Goal: Information Seeking & Learning: Compare options

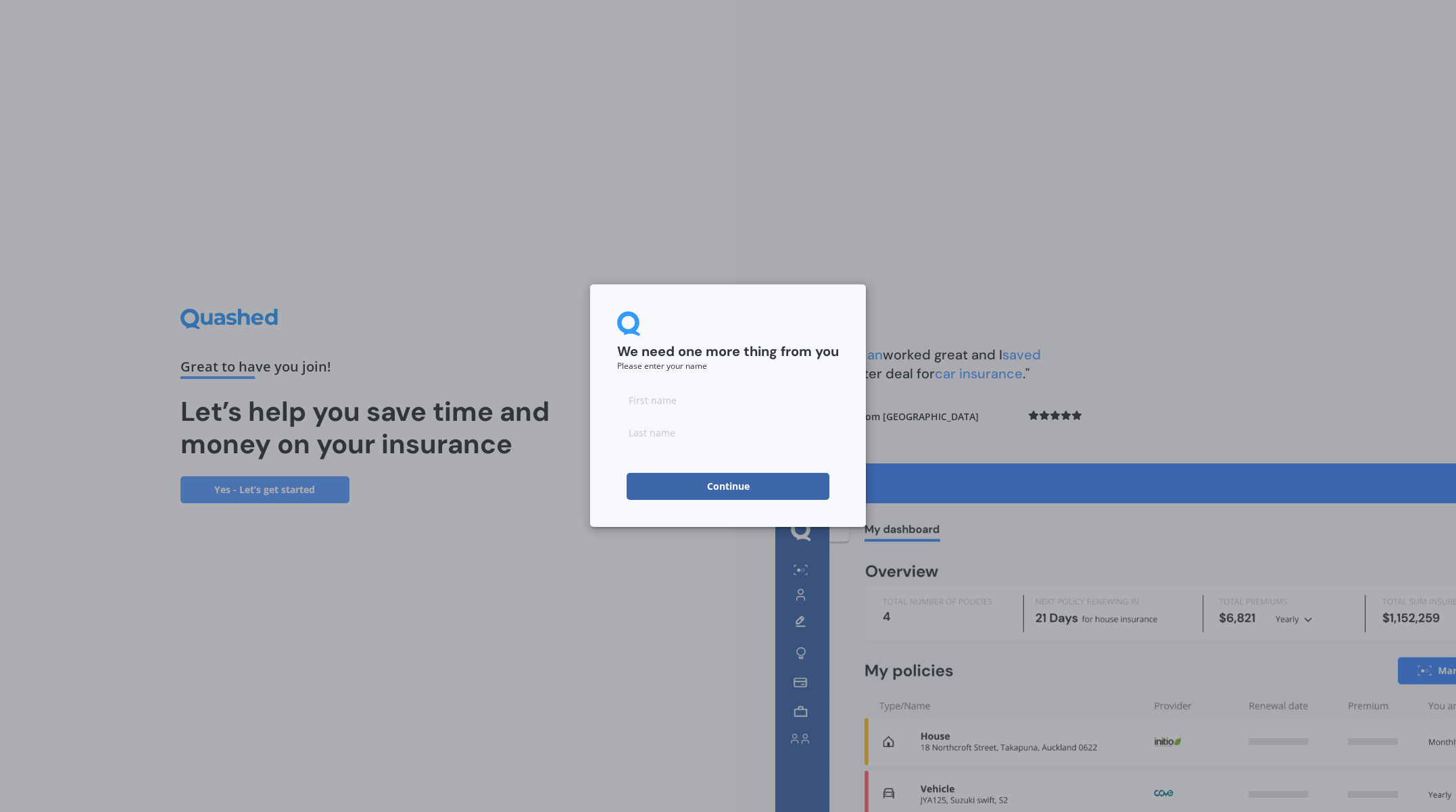
click at [741, 409] on input at bounding box center [728, 399] width 222 height 27
type input "[PERSON_NAME]"
click at [602, 446] on div "We need one more thing from you Please enter your name [PERSON_NAME]" at bounding box center [728, 406] width 276 height 243
click at [670, 432] on input at bounding box center [728, 432] width 222 height 27
type input "Sander"
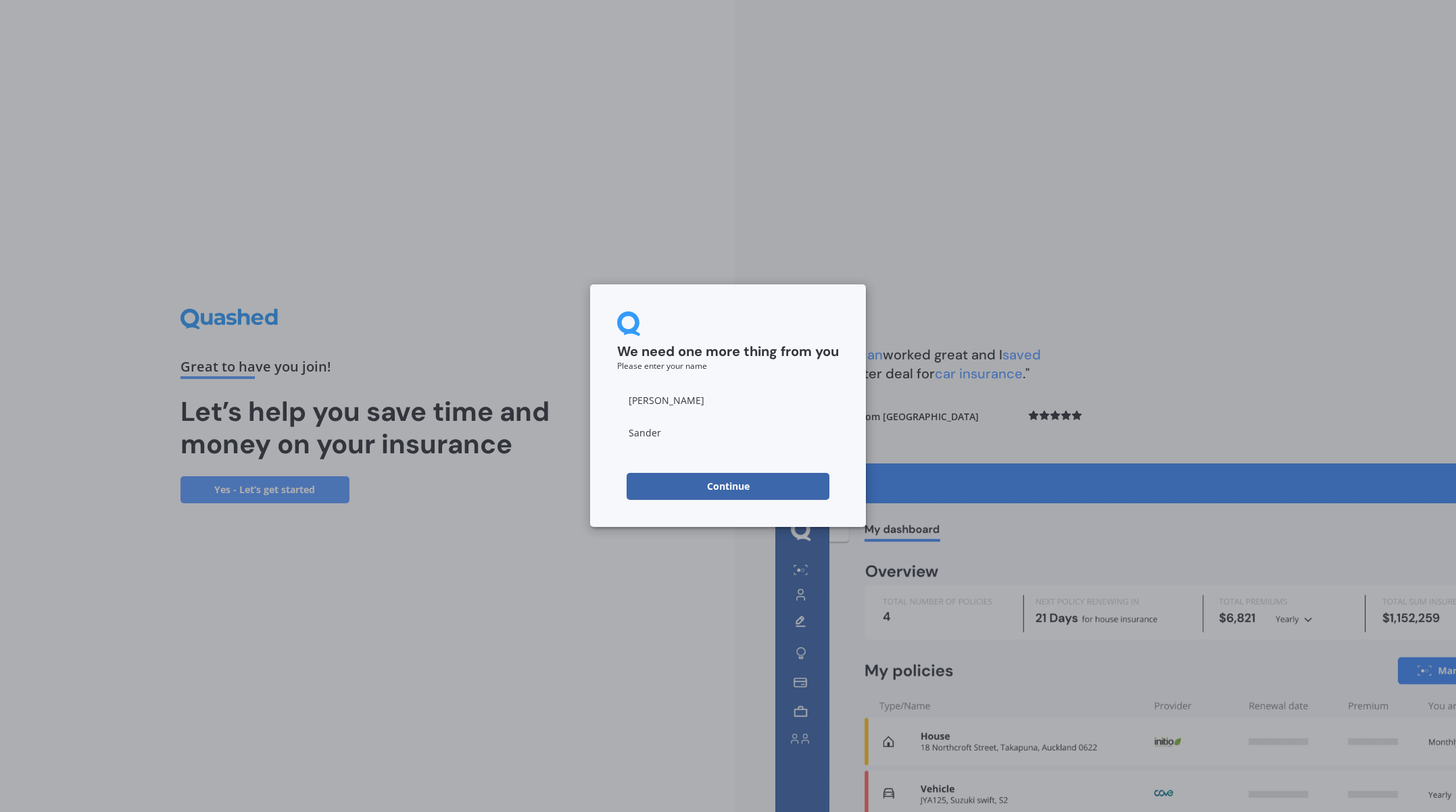
click at [694, 300] on div "We need one more thing from you Please enter your name [PERSON_NAME] Continue" at bounding box center [728, 406] width 276 height 243
click at [733, 491] on button "Continue" at bounding box center [728, 486] width 203 height 27
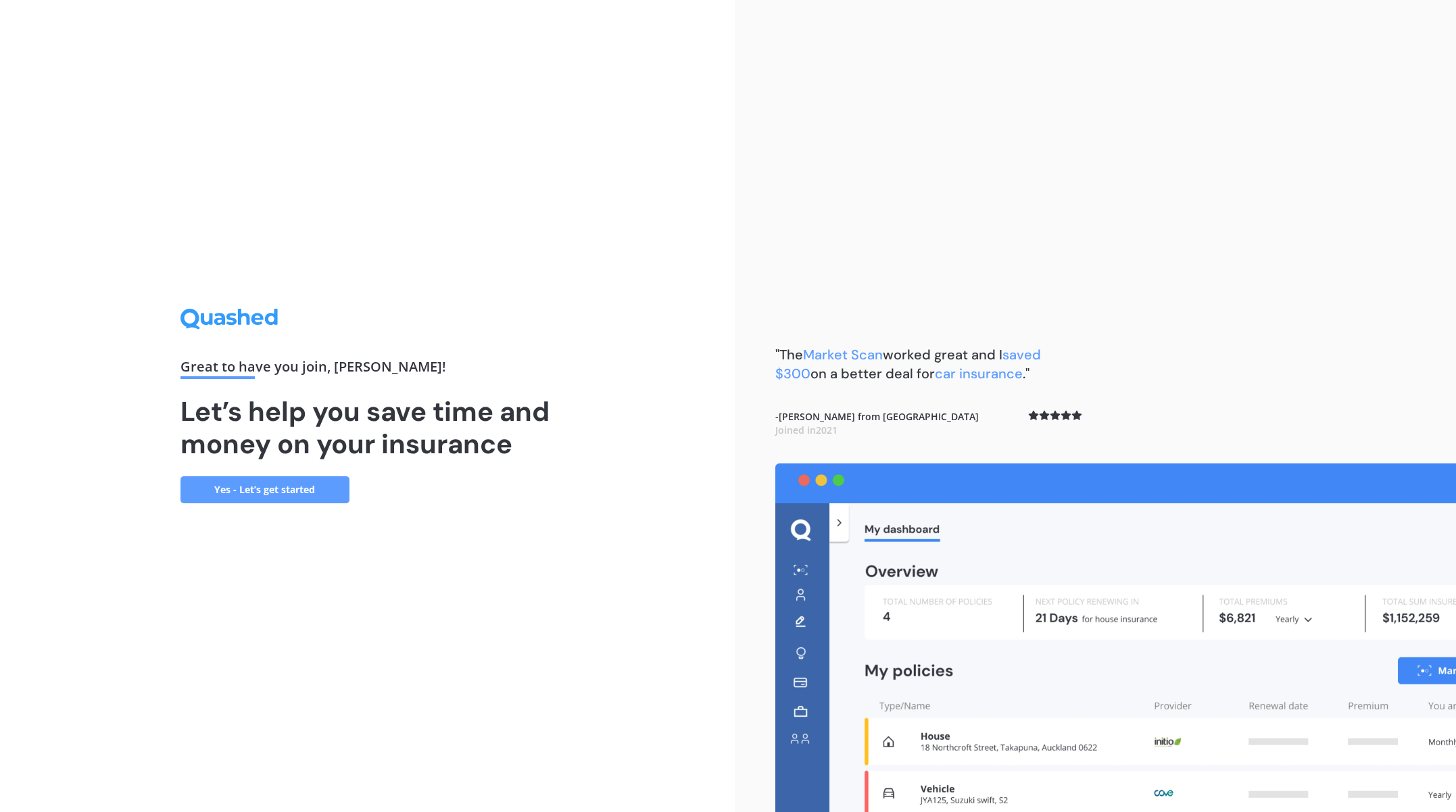
click at [256, 495] on link "Yes - Let’s get started" at bounding box center [265, 489] width 169 height 27
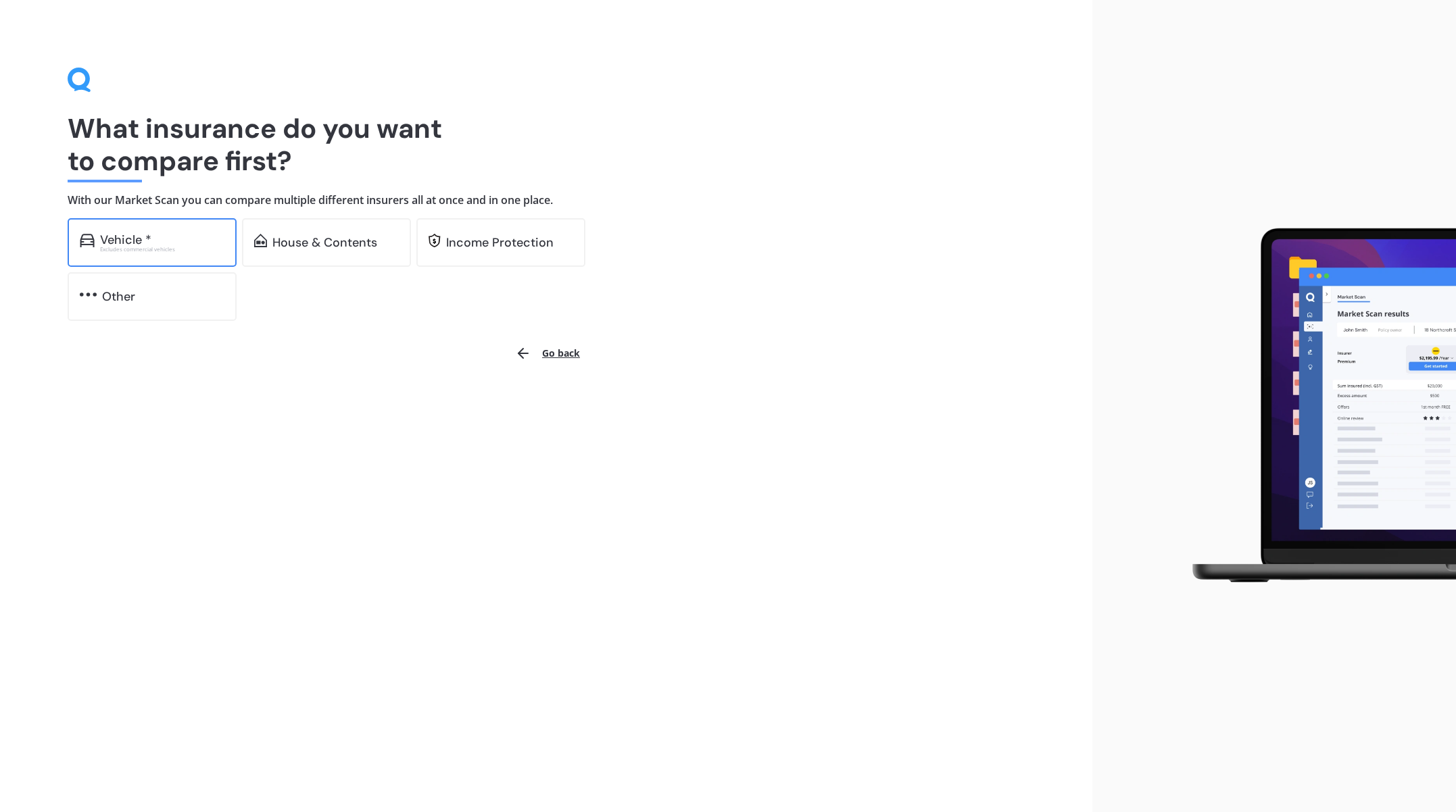
click at [149, 253] on div "Vehicle * Excludes commercial vehicles" at bounding box center [152, 243] width 169 height 49
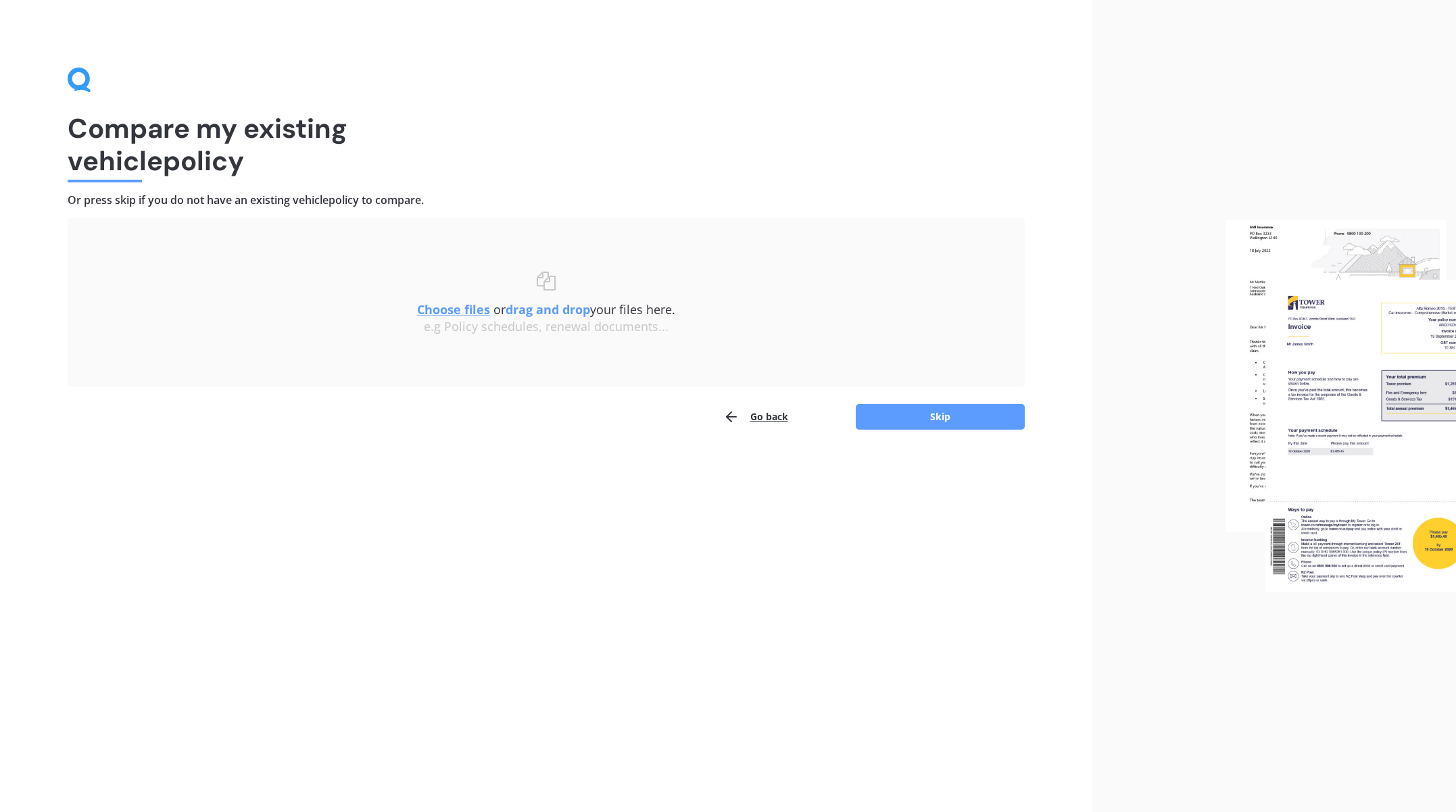
click at [762, 421] on button "Go back" at bounding box center [756, 416] width 65 height 27
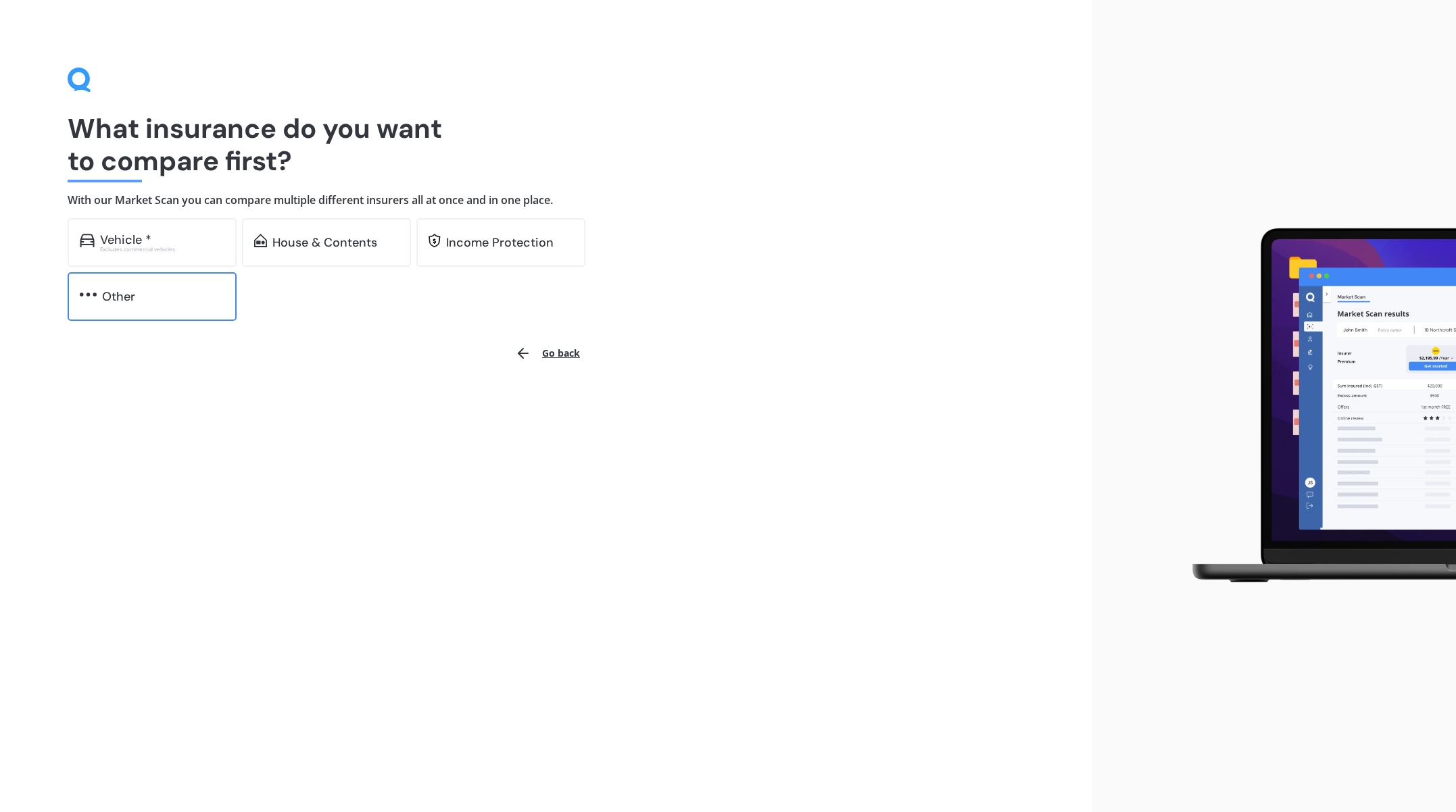
click at [142, 301] on div "Other" at bounding box center [163, 297] width 122 height 14
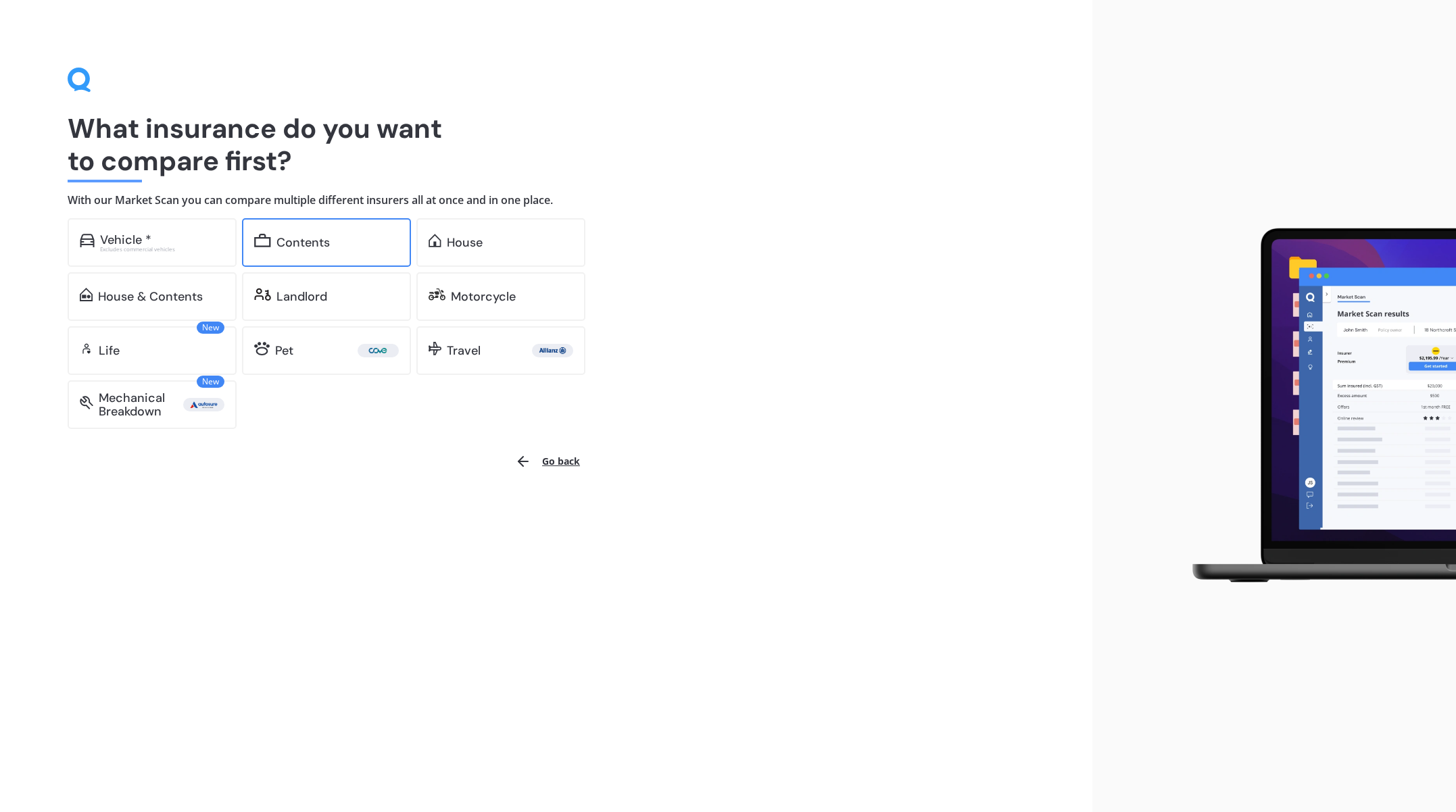
click at [313, 245] on div "Contents" at bounding box center [303, 243] width 53 height 14
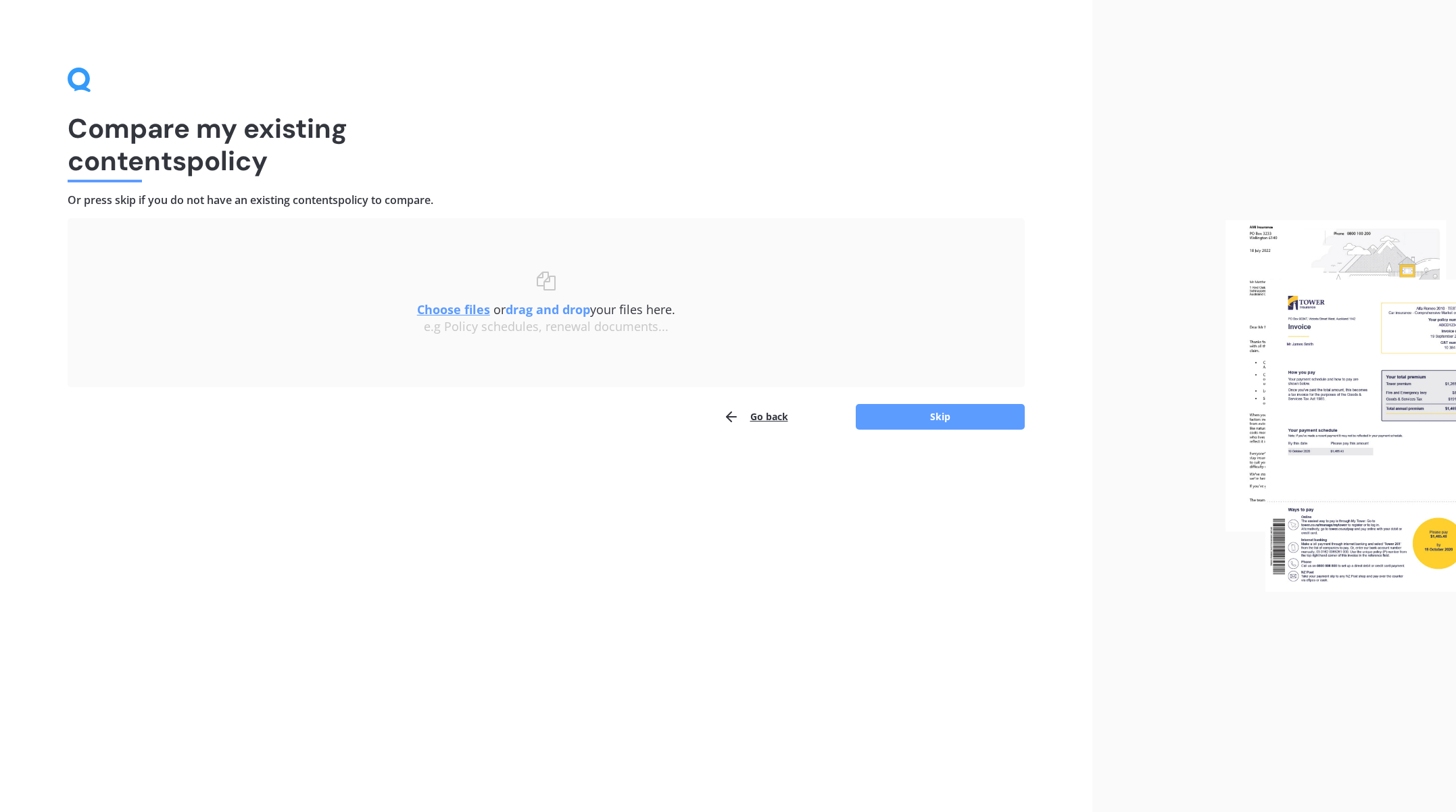
click at [777, 416] on button "Go back" at bounding box center [756, 416] width 65 height 27
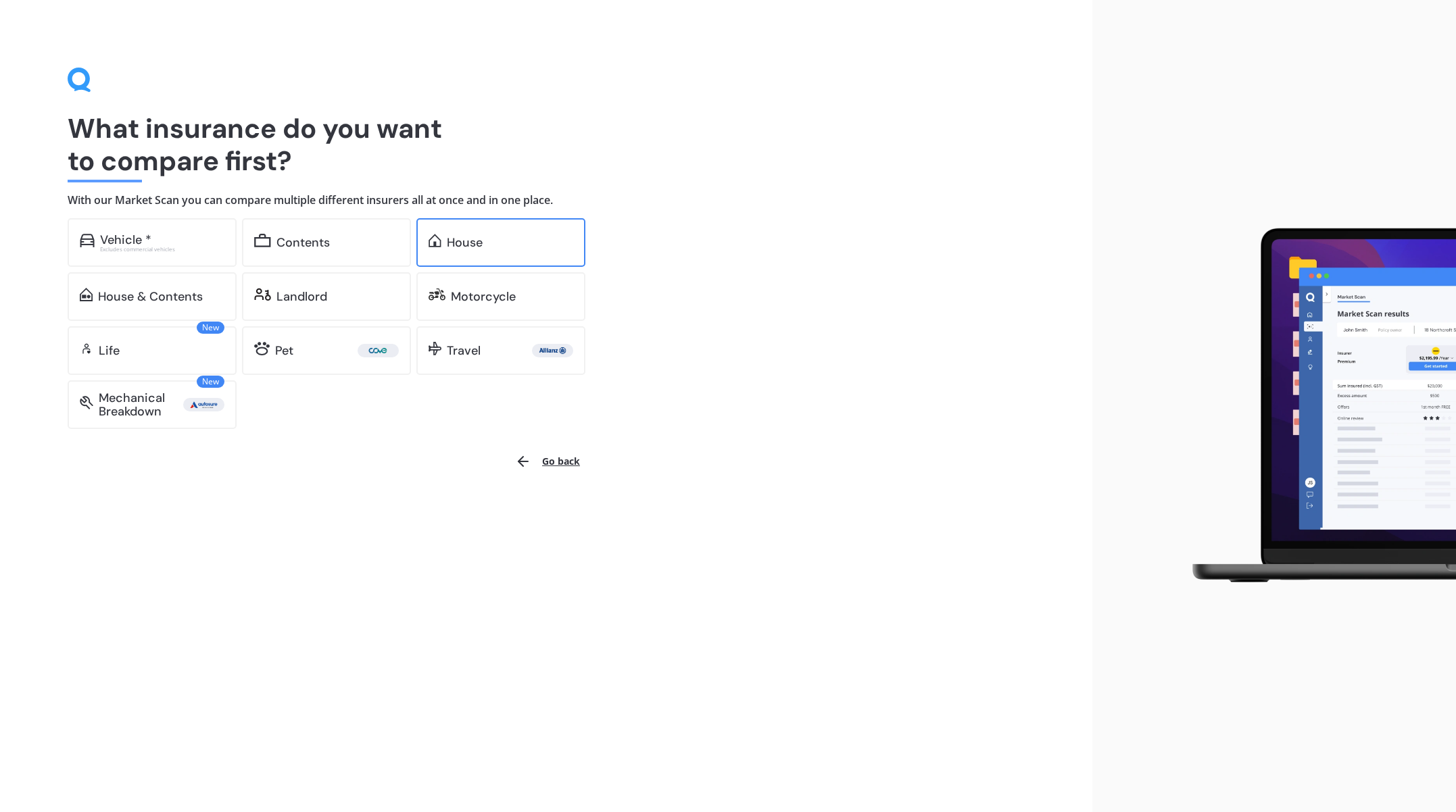
click at [468, 243] on div "House" at bounding box center [465, 243] width 36 height 14
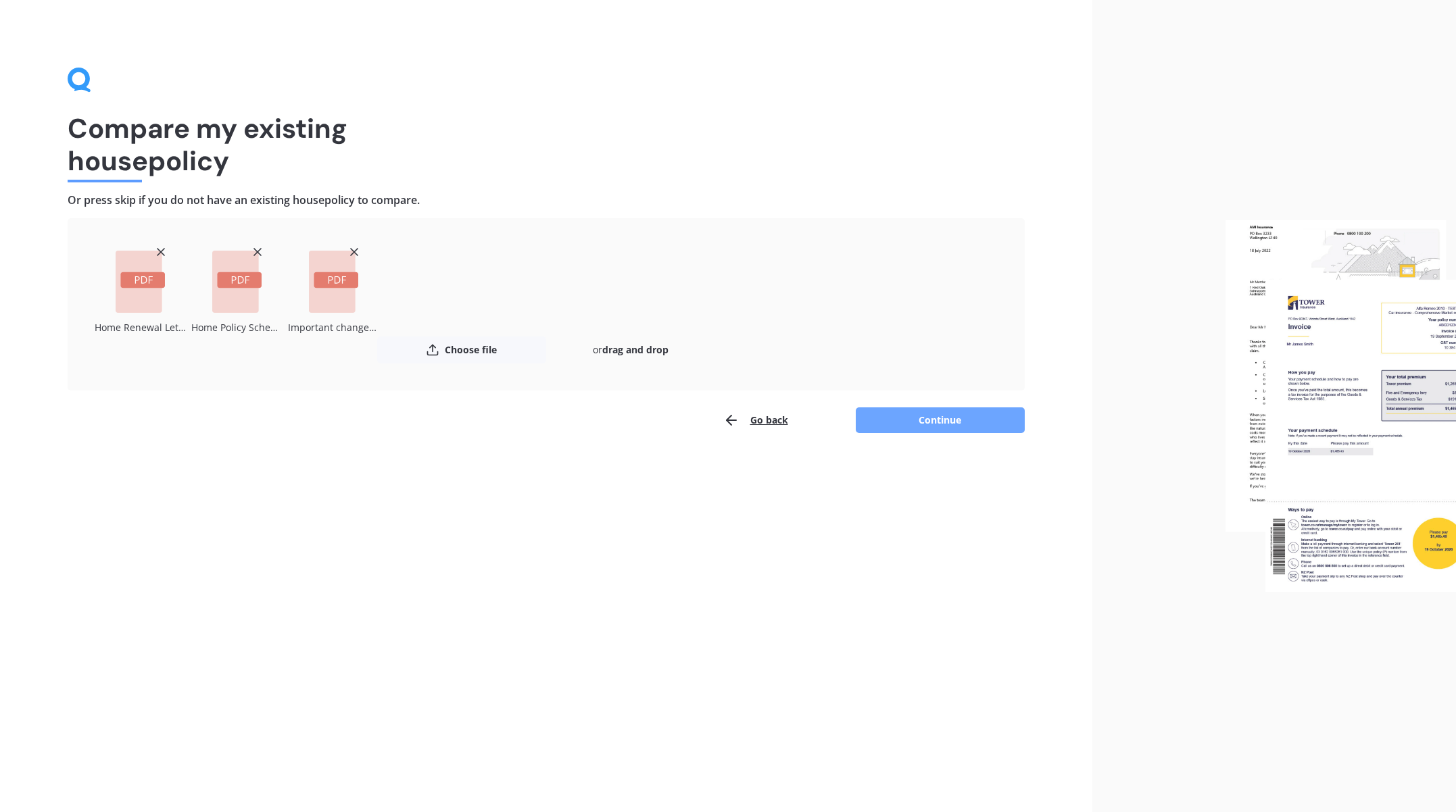
click at [951, 424] on button "Continue" at bounding box center [941, 421] width 169 height 26
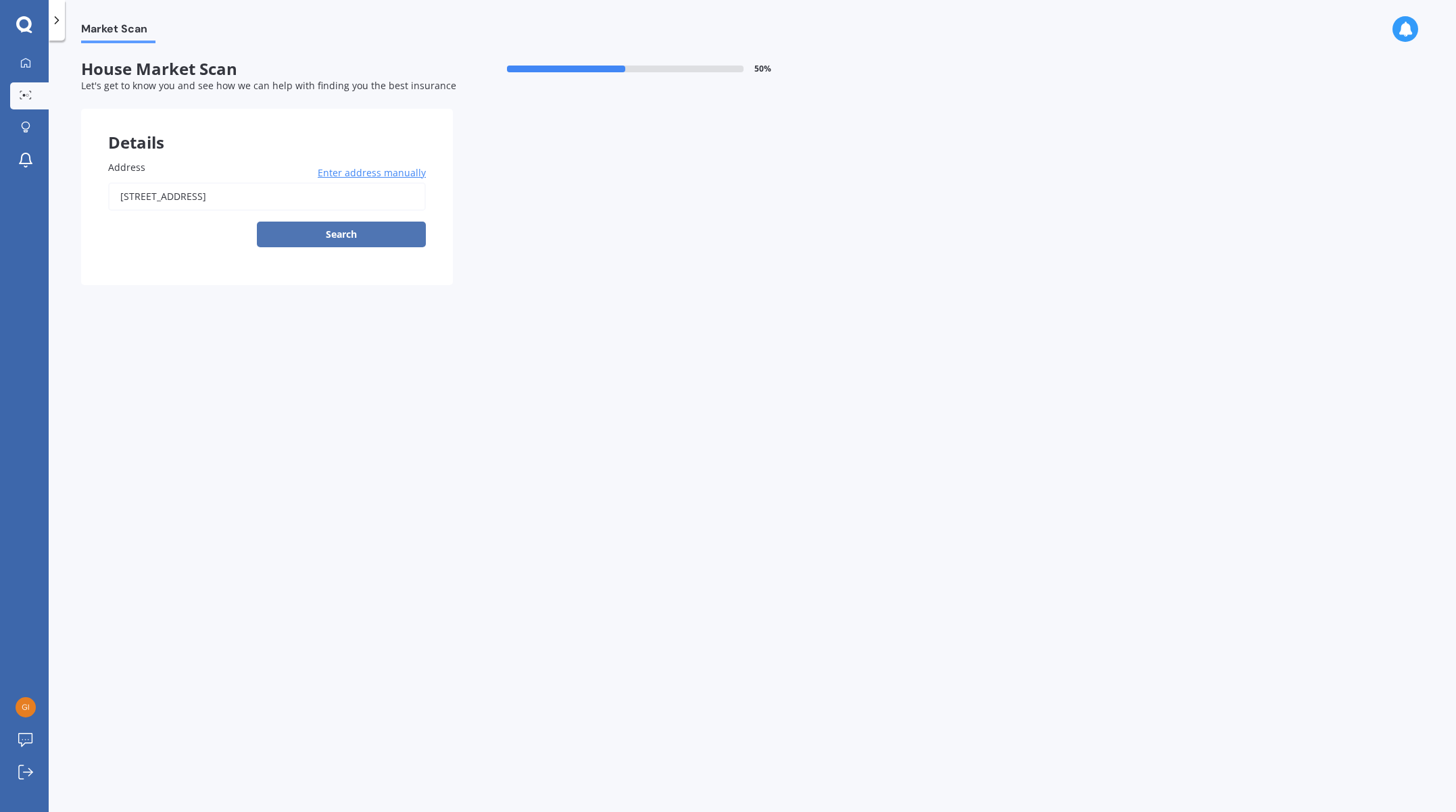
click at [332, 237] on button "Search" at bounding box center [342, 235] width 169 height 26
click at [289, 197] on input "[STREET_ADDRESS]" at bounding box center [267, 196] width 318 height 28
type input "[STREET_ADDRESS]"
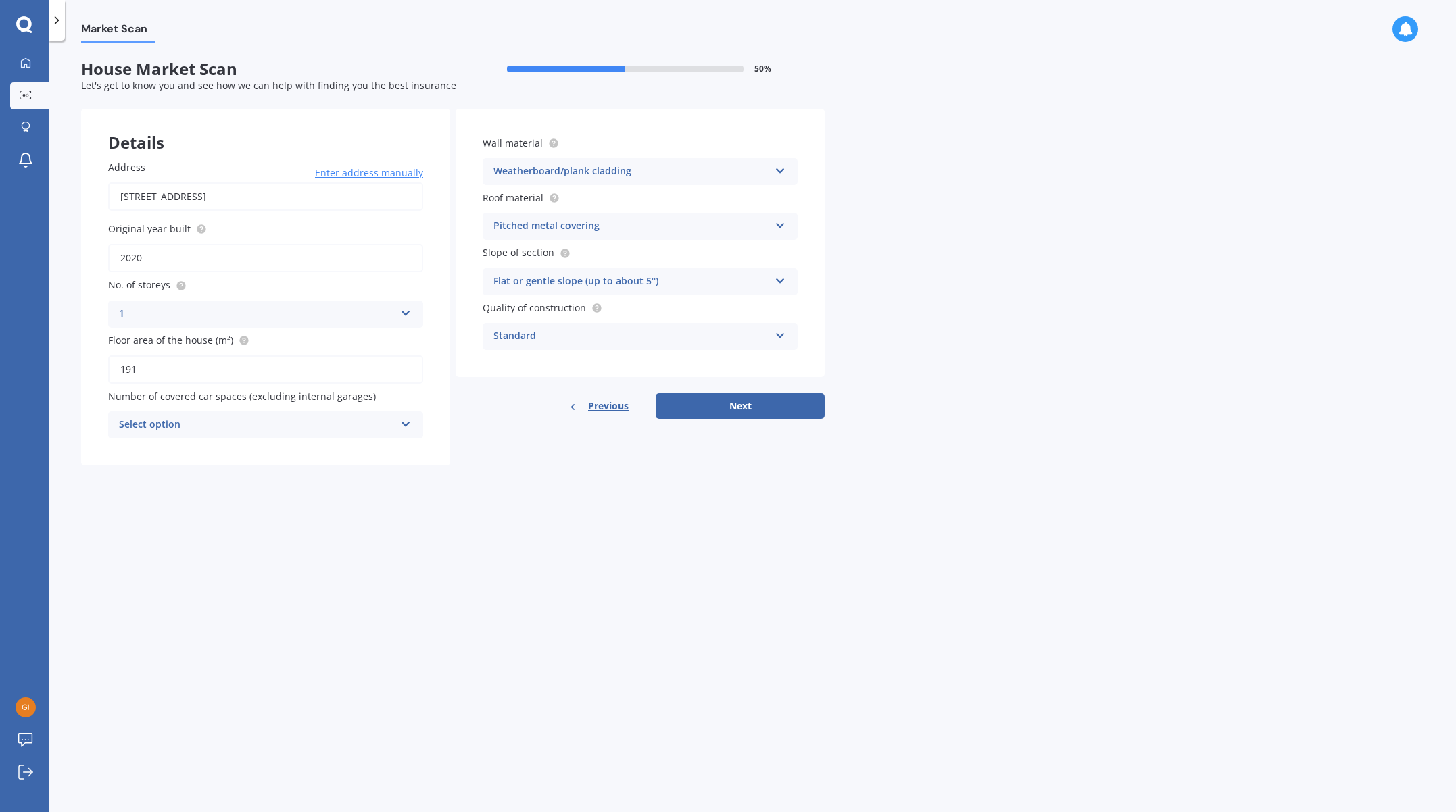
click at [201, 428] on div "Select option" at bounding box center [256, 425] width 276 height 16
click at [197, 421] on div "0" at bounding box center [256, 425] width 276 height 16
click at [197, 421] on div "Select option" at bounding box center [259, 425] width 269 height 15
click at [159, 452] on div "0" at bounding box center [265, 451] width 312 height 24
click at [753, 401] on button "Next" at bounding box center [740, 406] width 169 height 26
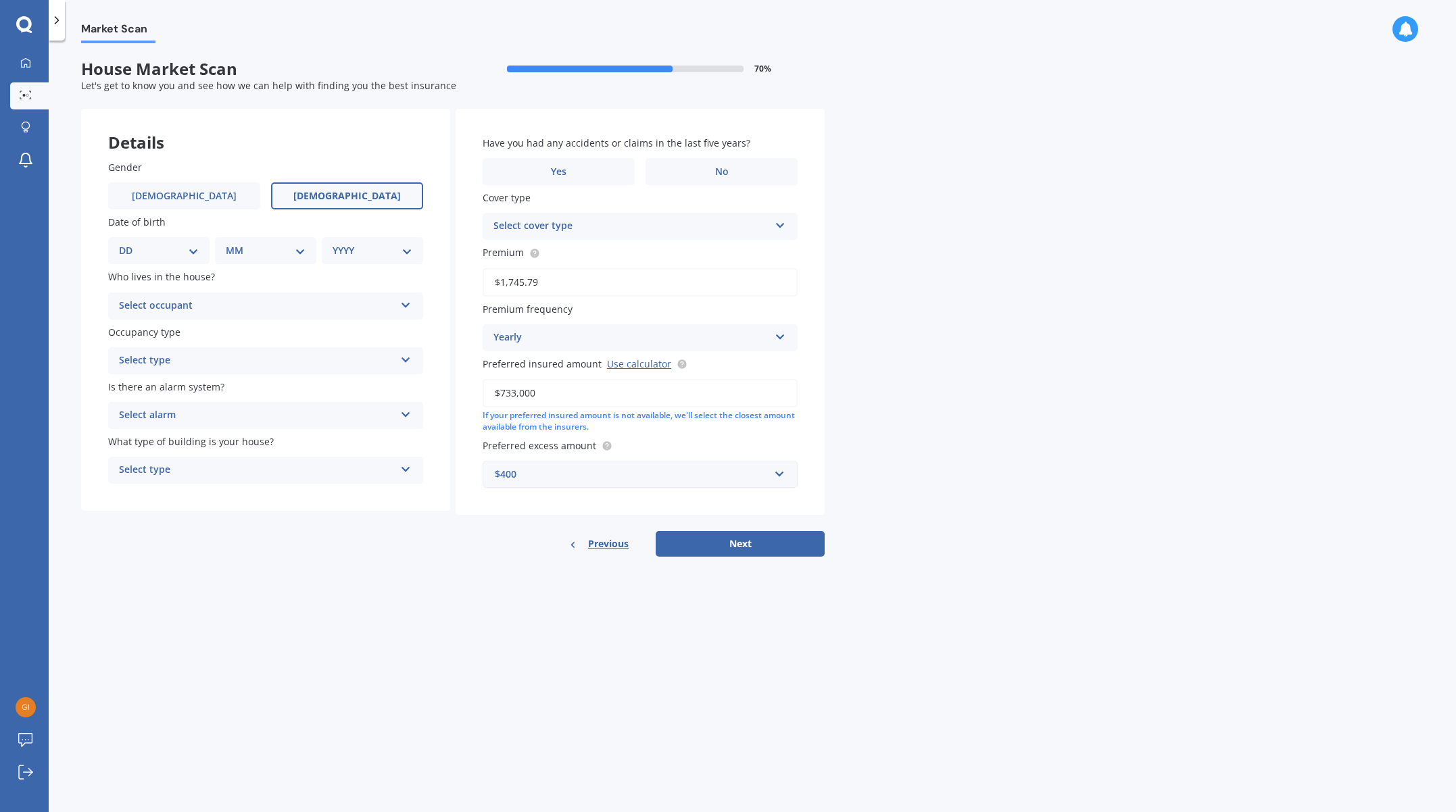
click at [342, 199] on span "[DEMOGRAPHIC_DATA]" at bounding box center [347, 196] width 108 height 11
click at [0, 0] on input "[DEMOGRAPHIC_DATA]" at bounding box center [0, 0] width 0 height 0
click at [168, 256] on select "DD 01 02 03 04 05 06 07 08 09 10 11 12 13 14 15 16 17 18 19 20 21 22 23 24 25 2…" at bounding box center [158, 250] width 80 height 15
select select "13"
click at [130, 243] on select "DD 01 02 03 04 05 06 07 08 09 10 11 12 13 14 15 16 17 18 19 20 21 22 23 24 25 2…" at bounding box center [158, 250] width 80 height 15
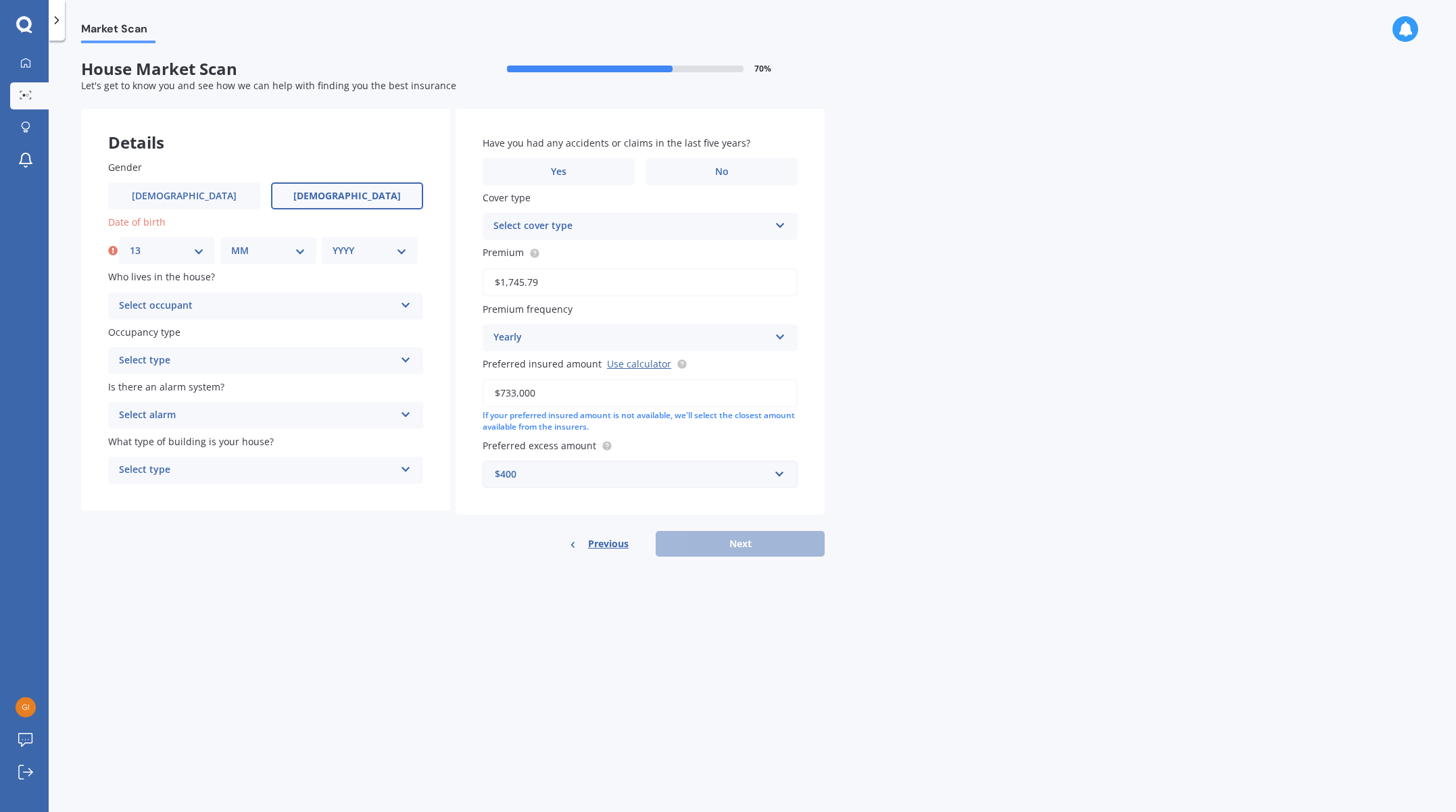
click at [245, 249] on select "MM 01 02 03 04 05 06 07 08 09 10 11 12" at bounding box center [268, 250] width 74 height 15
select select "10"
click at [231, 243] on select "MM 01 02 03 04 05 06 07 08 09 10 11 12" at bounding box center [268, 250] width 74 height 15
click at [373, 244] on select "YYYY 2009 2008 2007 2006 2005 2004 2003 2002 2001 2000 1999 1998 1997 1996 1995…" at bounding box center [370, 250] width 74 height 15
select select "1982"
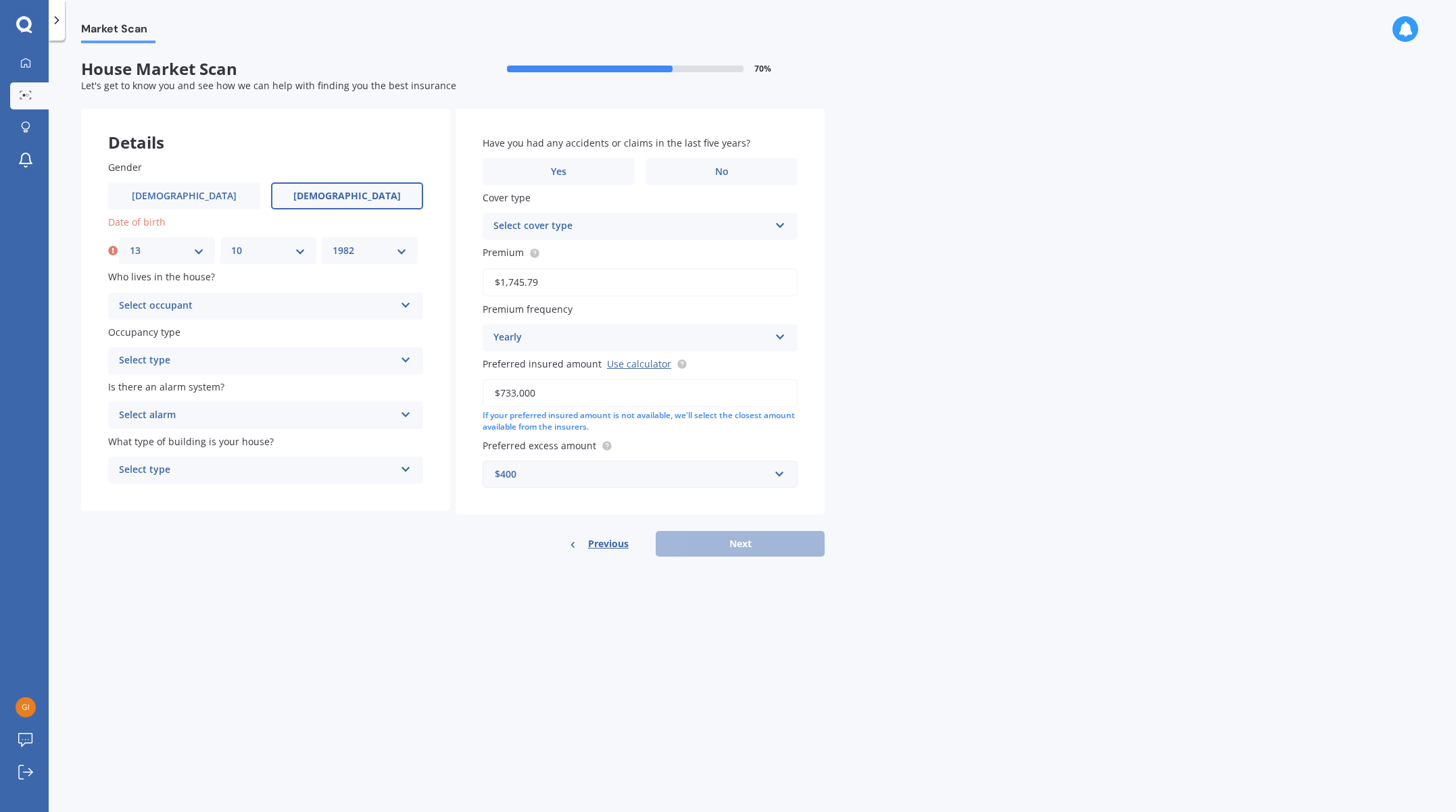
click at [333, 243] on select "YYYY 2009 2008 2007 2006 2005 2004 2003 2002 2001 2000 1999 1998 1997 1996 1995…" at bounding box center [370, 250] width 74 height 15
click at [218, 303] on div "Select occupant" at bounding box center [256, 305] width 276 height 16
click at [150, 335] on span "Owner" at bounding box center [134, 332] width 30 height 13
click at [177, 366] on div "Select type" at bounding box center [256, 360] width 276 height 16
click at [182, 388] on div "Permanent" at bounding box center [265, 387] width 314 height 24
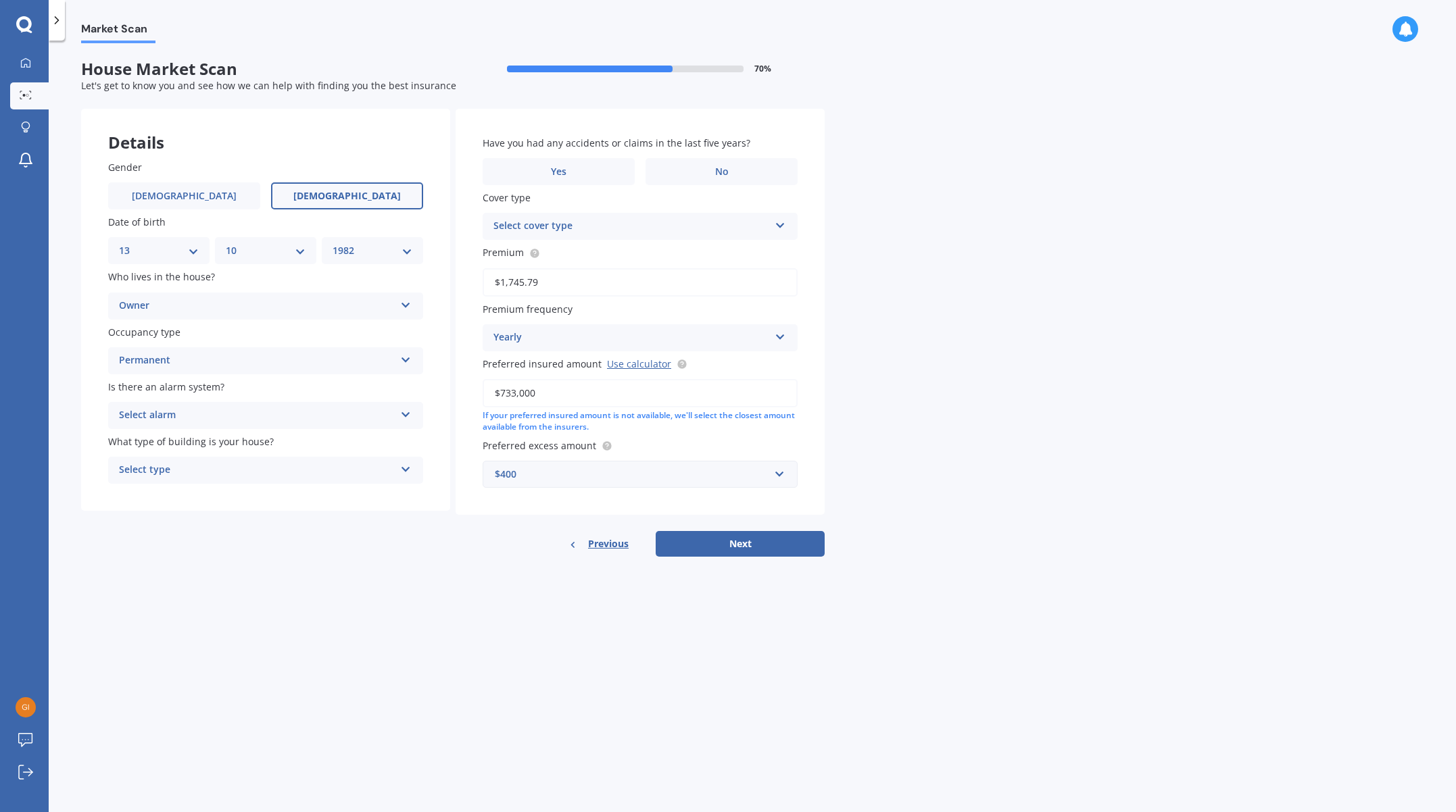
click at [187, 417] on div "Select alarm" at bounding box center [256, 415] width 276 height 16
click at [169, 495] on div "No" at bounding box center [265, 490] width 314 height 24
click at [259, 479] on div "Select type Freestanding Multi-unit (in a block of 6 or less) Multi-unit (in a …" at bounding box center [266, 470] width 315 height 27
click at [199, 492] on div "Freestanding" at bounding box center [265, 496] width 314 height 24
click at [705, 163] on label "No" at bounding box center [721, 171] width 152 height 27
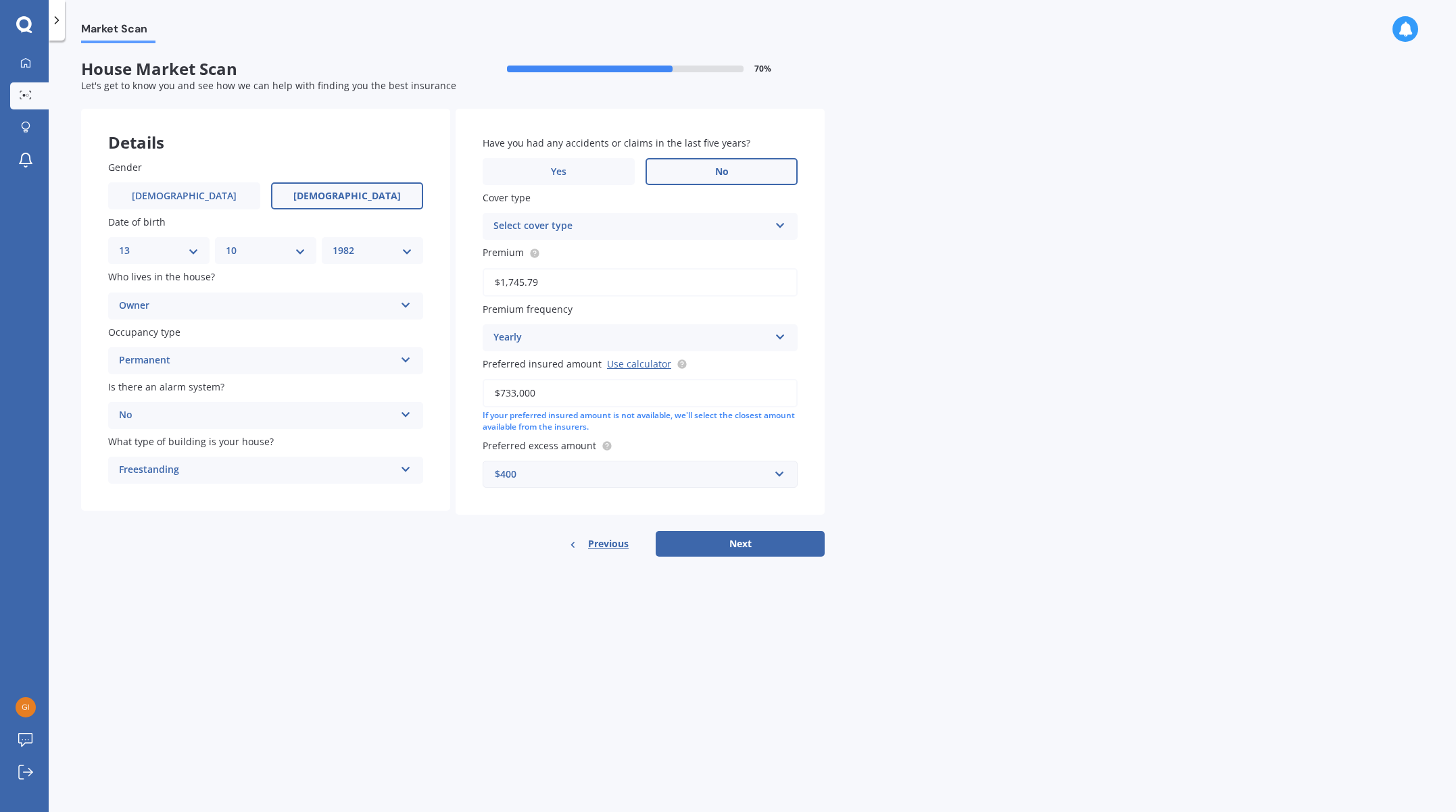
click at [0, 0] on input "No" at bounding box center [0, 0] width 0 height 0
click at [636, 230] on div "Select cover type" at bounding box center [632, 226] width 276 height 16
click at [531, 256] on span "Home Insurance Policy" at bounding box center [546, 252] width 106 height 13
click at [568, 397] on input "$733,000" at bounding box center [640, 393] width 315 height 28
click at [743, 546] on button "Next" at bounding box center [740, 544] width 169 height 26
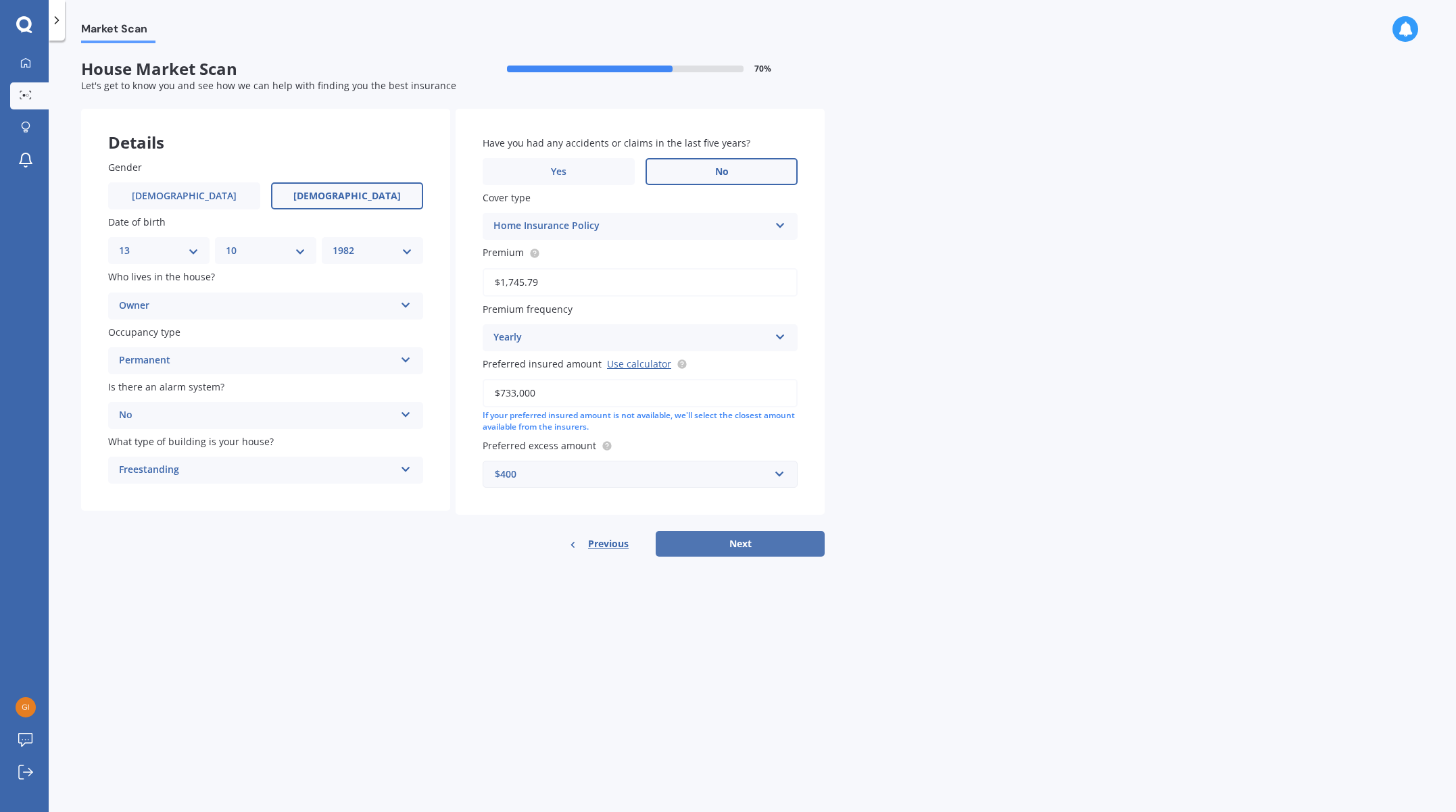
select select "13"
select select "10"
select select "1982"
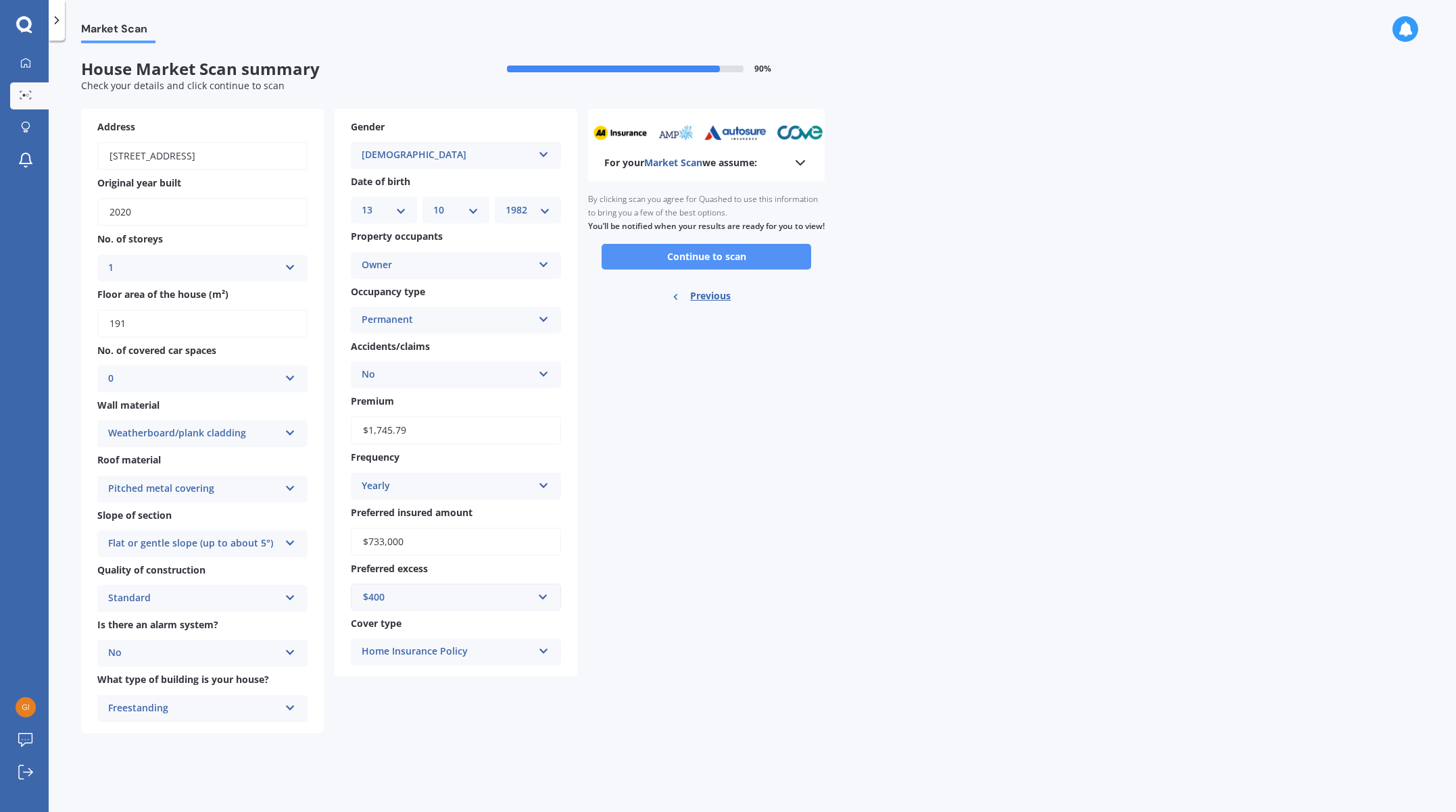
click at [713, 269] on button "Continue to scan" at bounding box center [706, 257] width 210 height 26
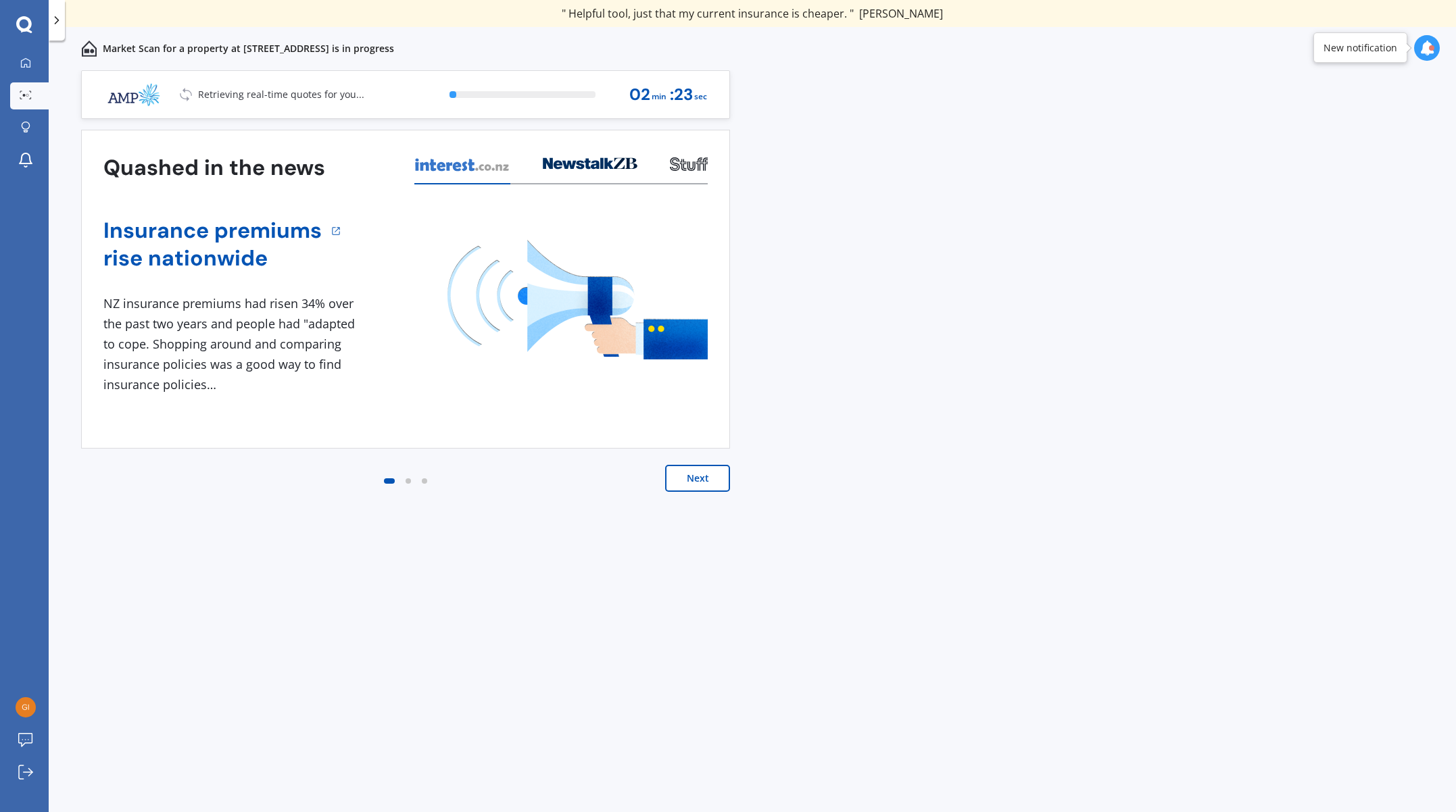
click at [698, 487] on button "Next" at bounding box center [697, 478] width 65 height 27
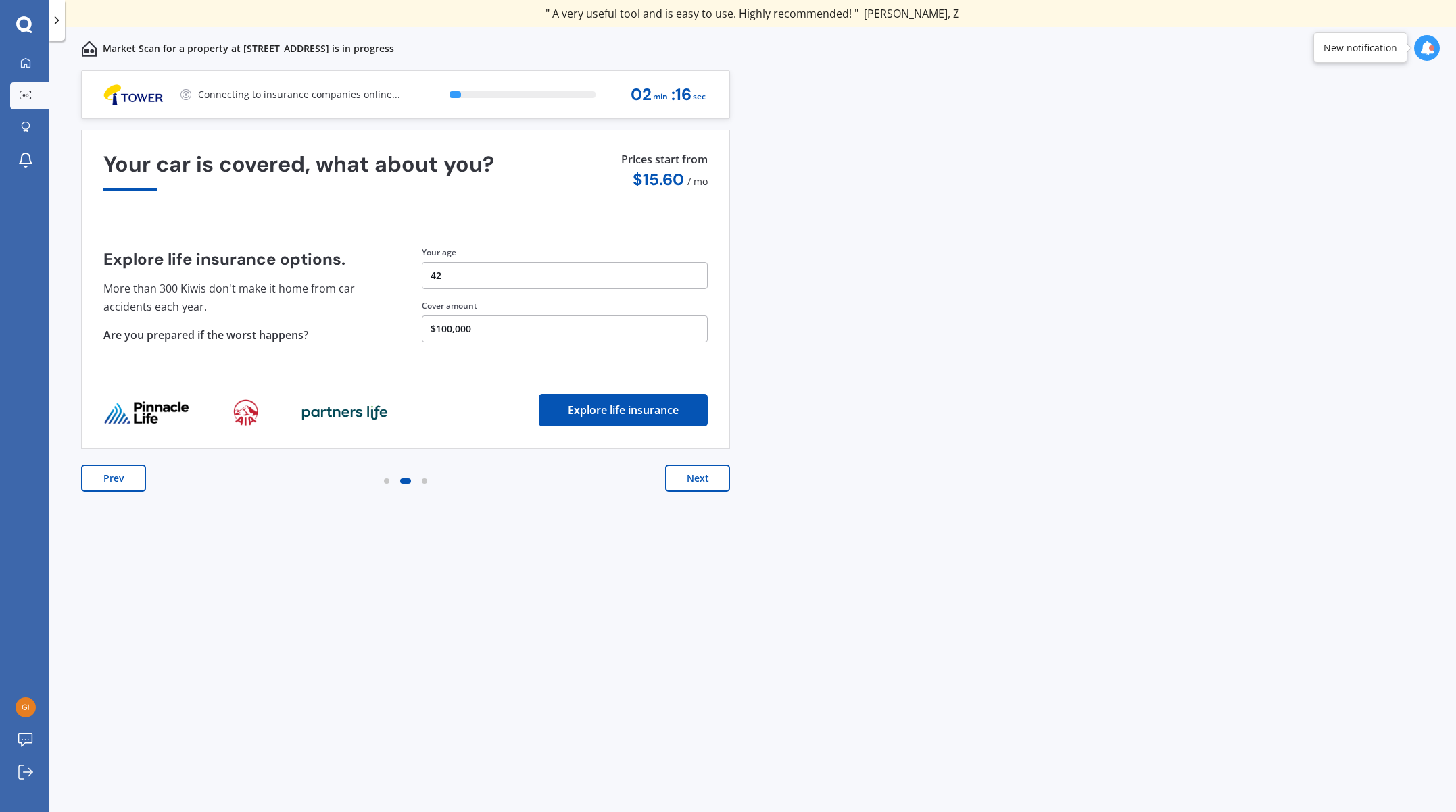
click at [701, 477] on button "Next" at bounding box center [697, 478] width 65 height 27
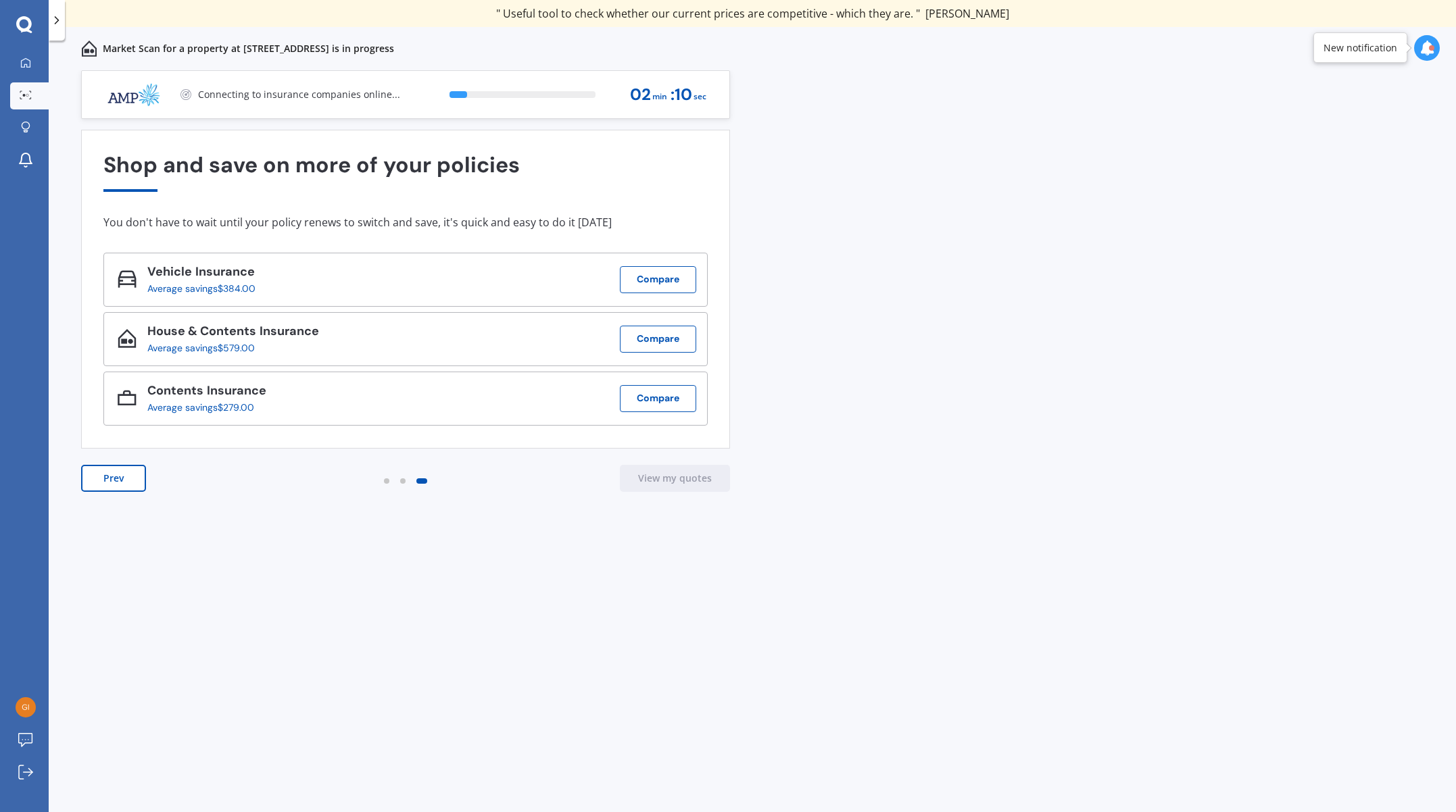
click at [344, 400] on div "Contents Insurance Average savings $279.00 Compare" at bounding box center [405, 398] width 604 height 54
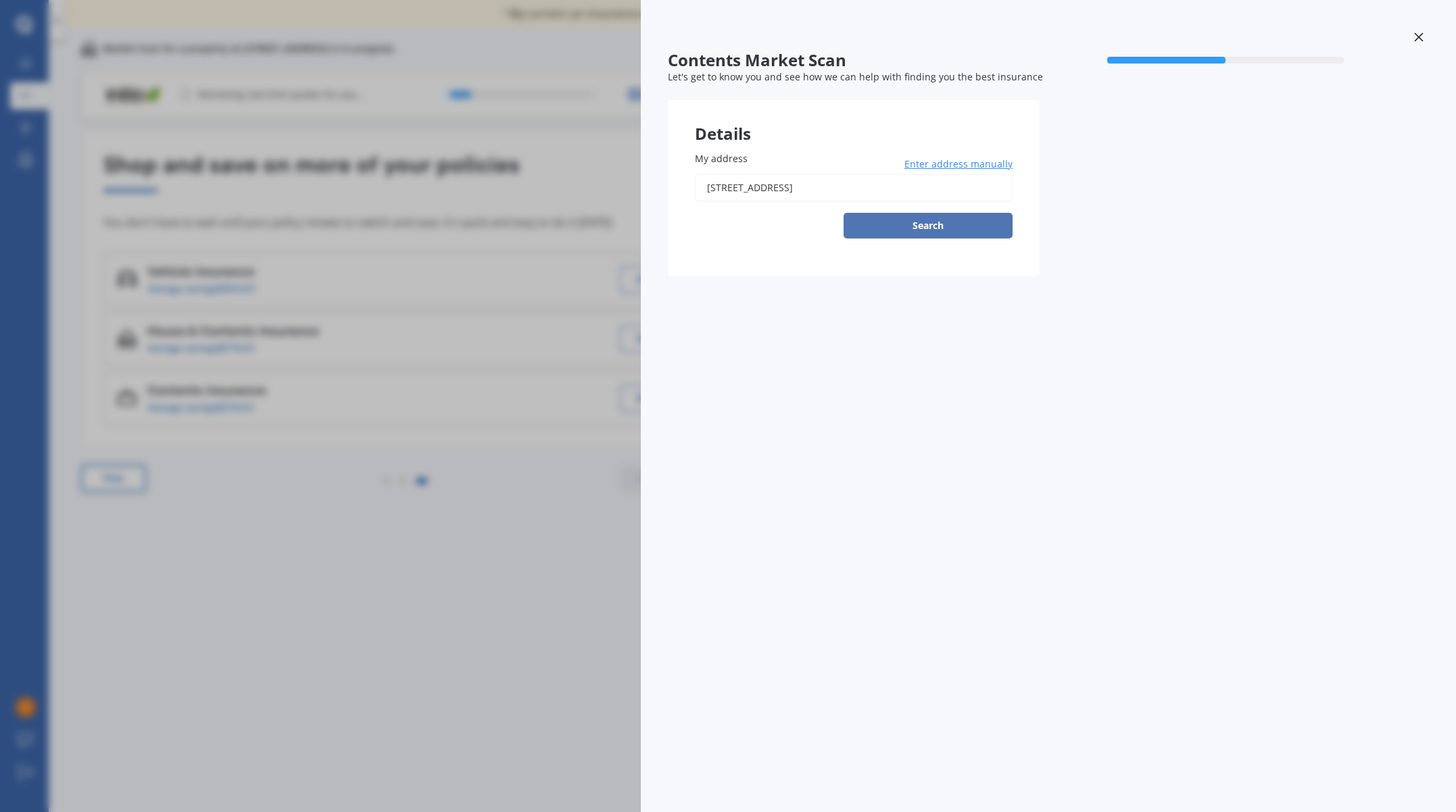
click at [923, 220] on button "Search" at bounding box center [928, 225] width 169 height 26
type input "[STREET_ADDRESS]"
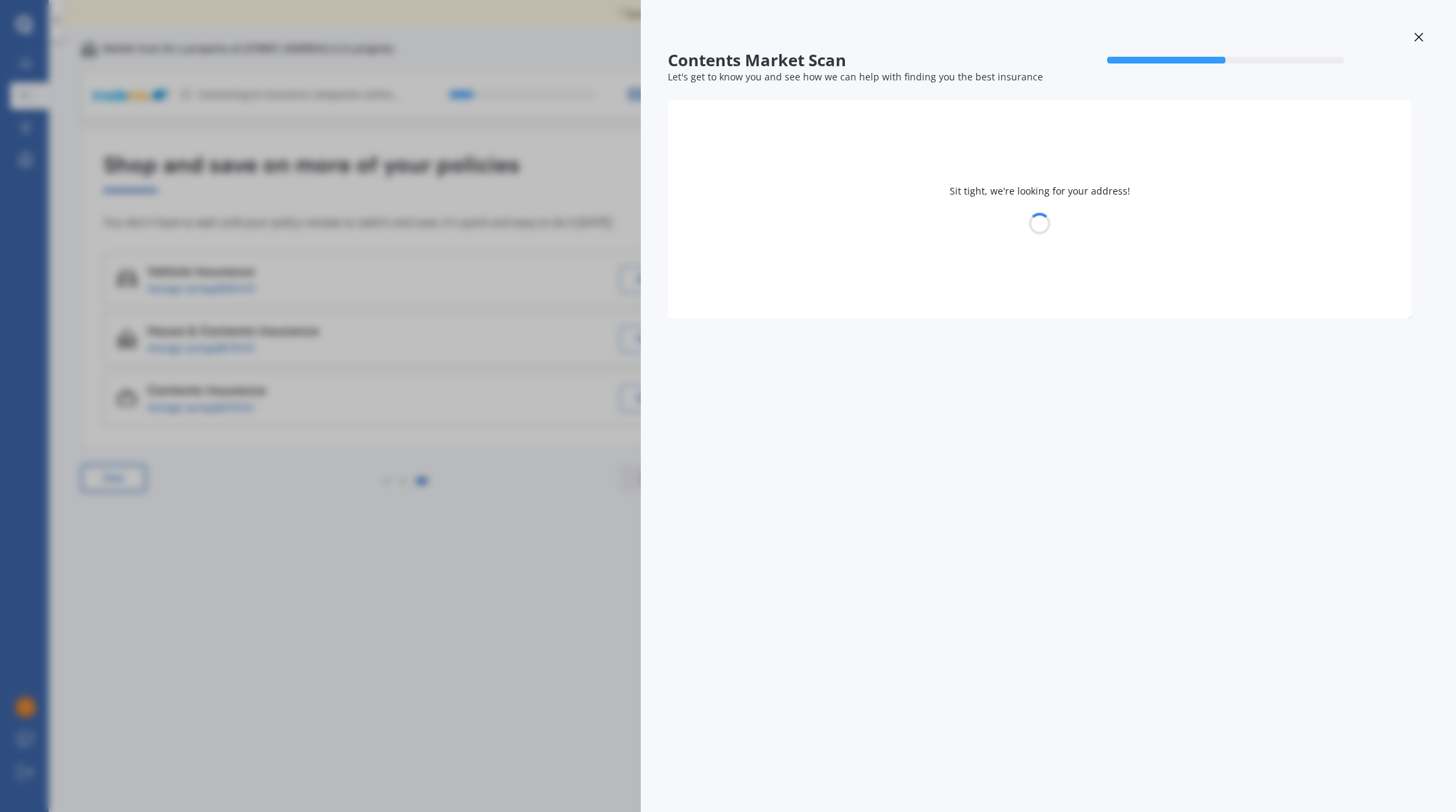
select select "13"
select select "10"
select select "1982"
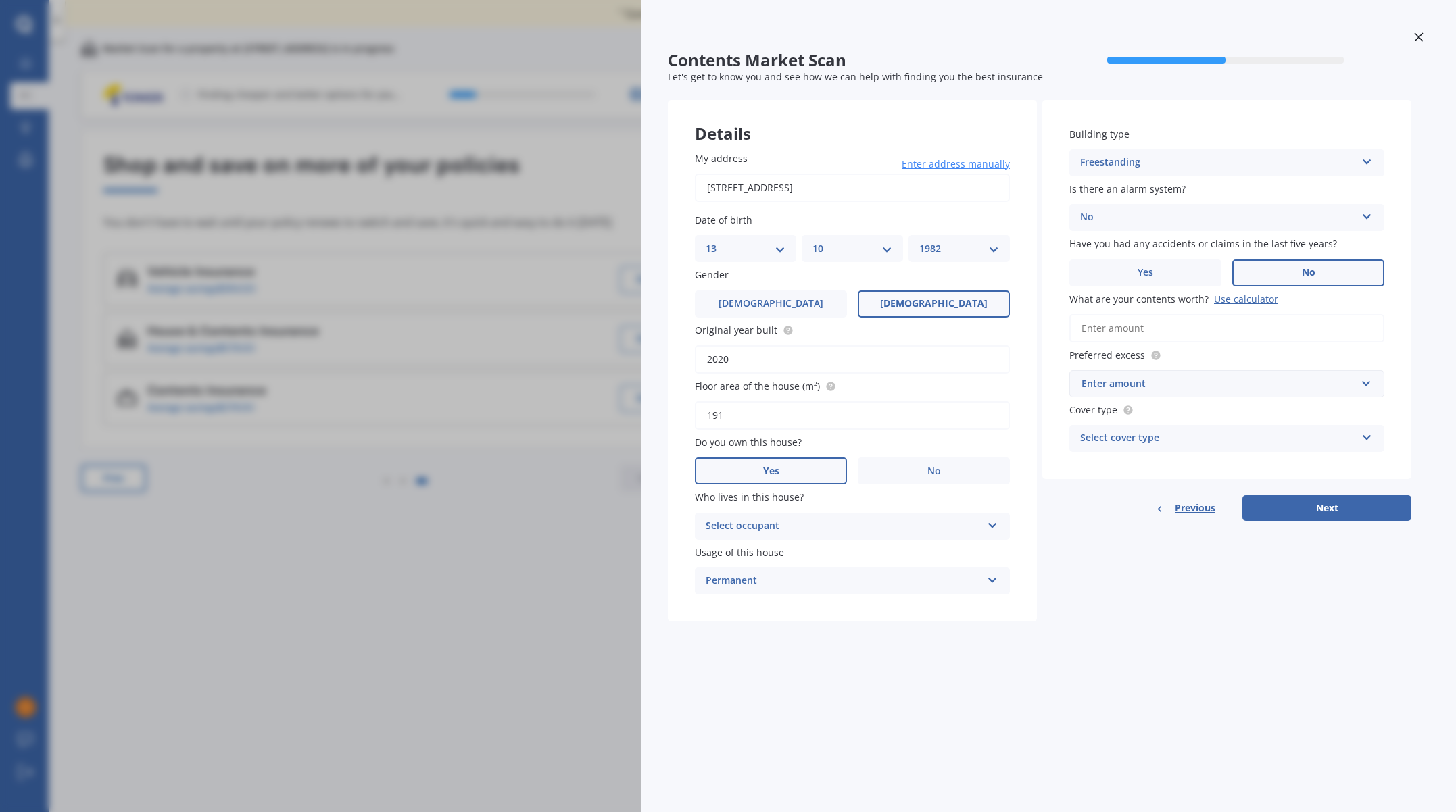
click at [1425, 31] on div at bounding box center [1419, 38] width 21 height 23
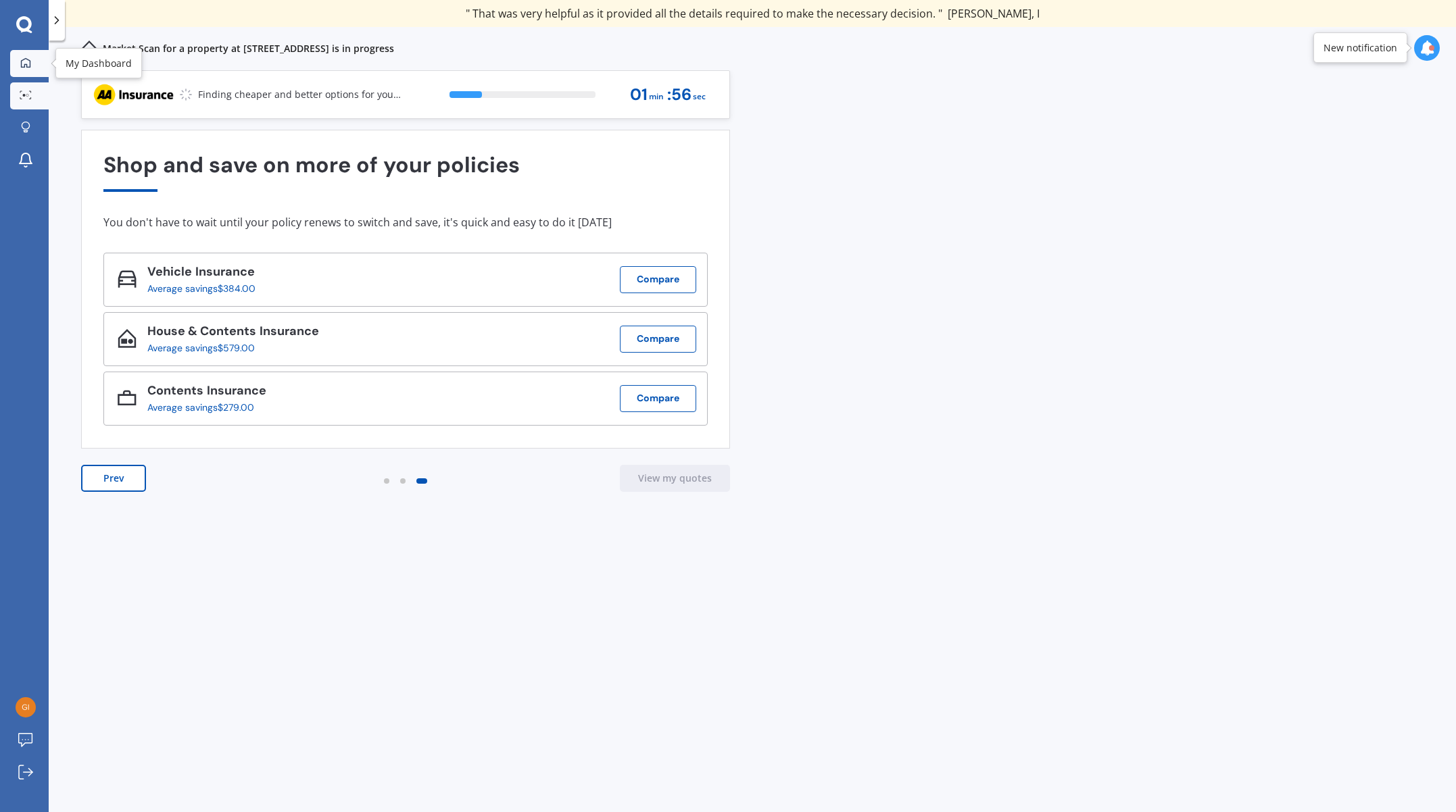
click at [25, 67] on icon at bounding box center [25, 62] width 9 height 9
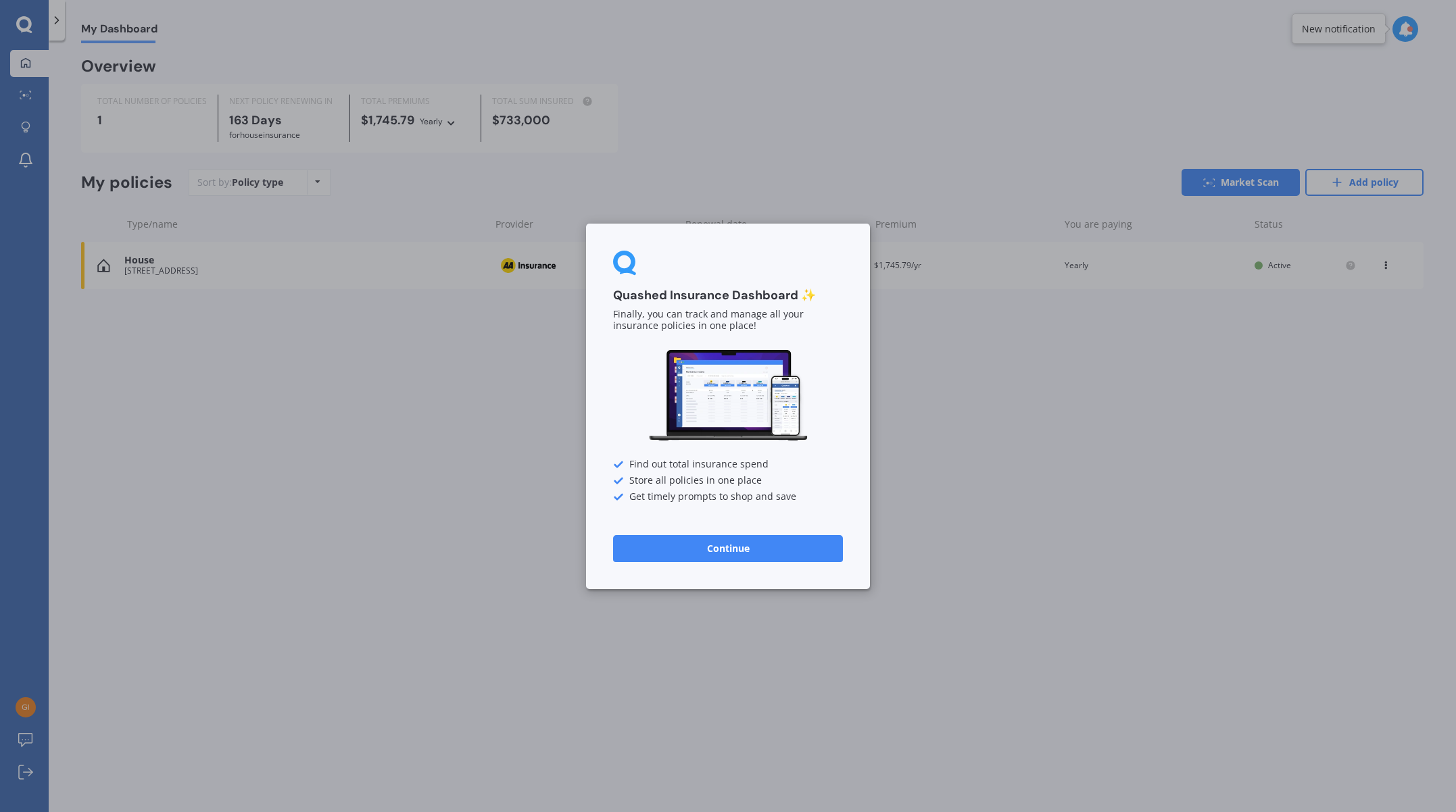
click at [743, 551] on button "Continue" at bounding box center [728, 547] width 230 height 27
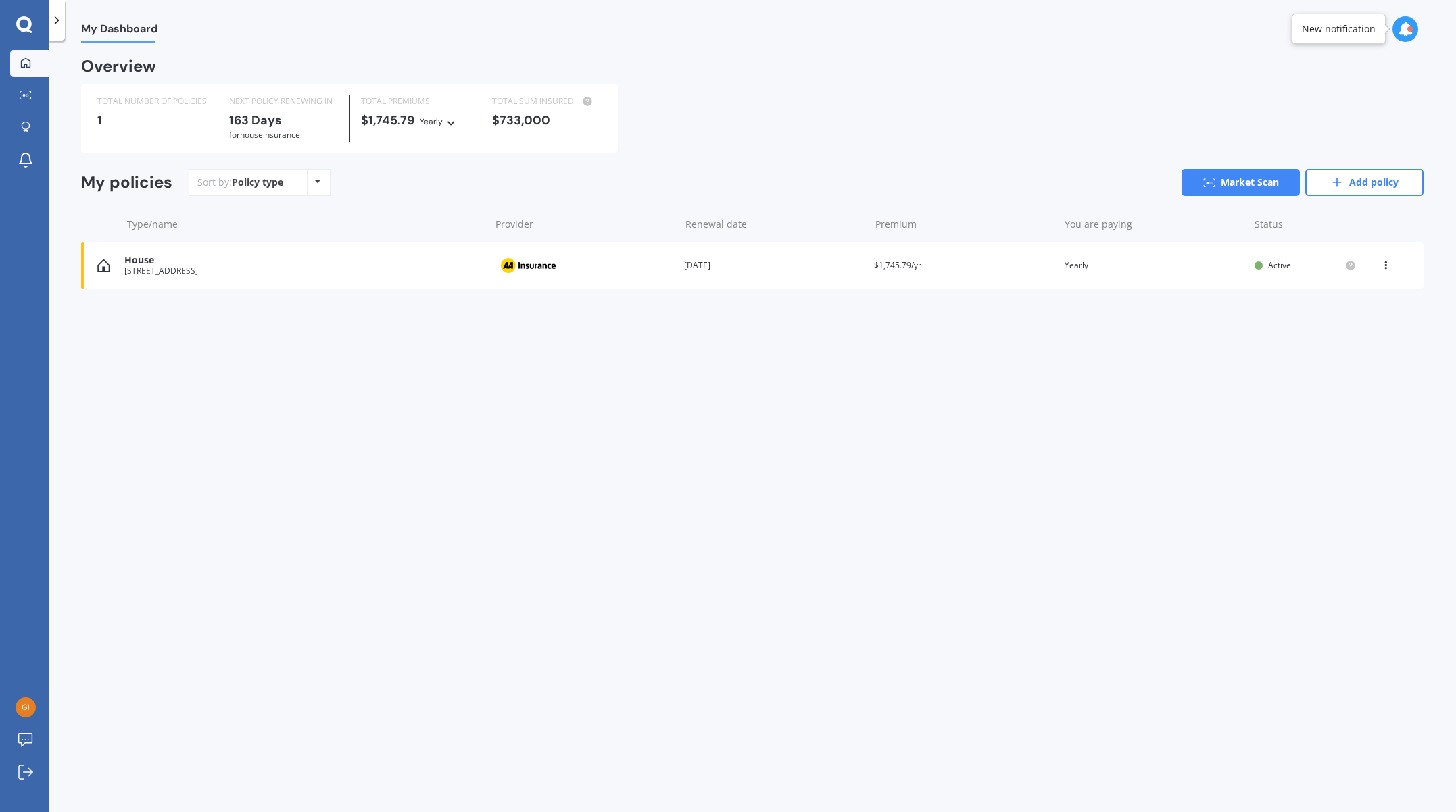
click at [1346, 188] on link "Add policy" at bounding box center [1364, 181] width 118 height 27
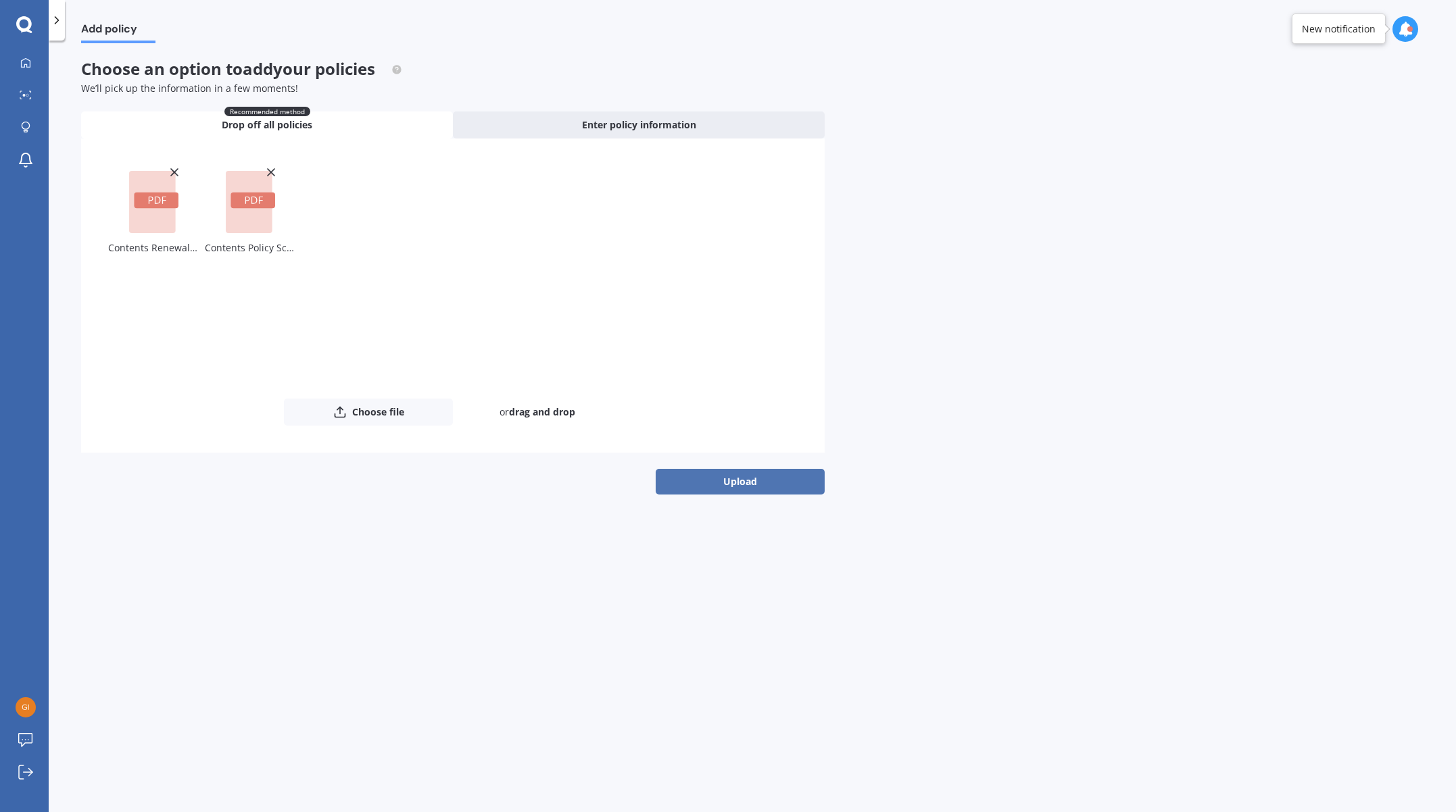
click at [724, 483] on button "Upload" at bounding box center [740, 482] width 169 height 26
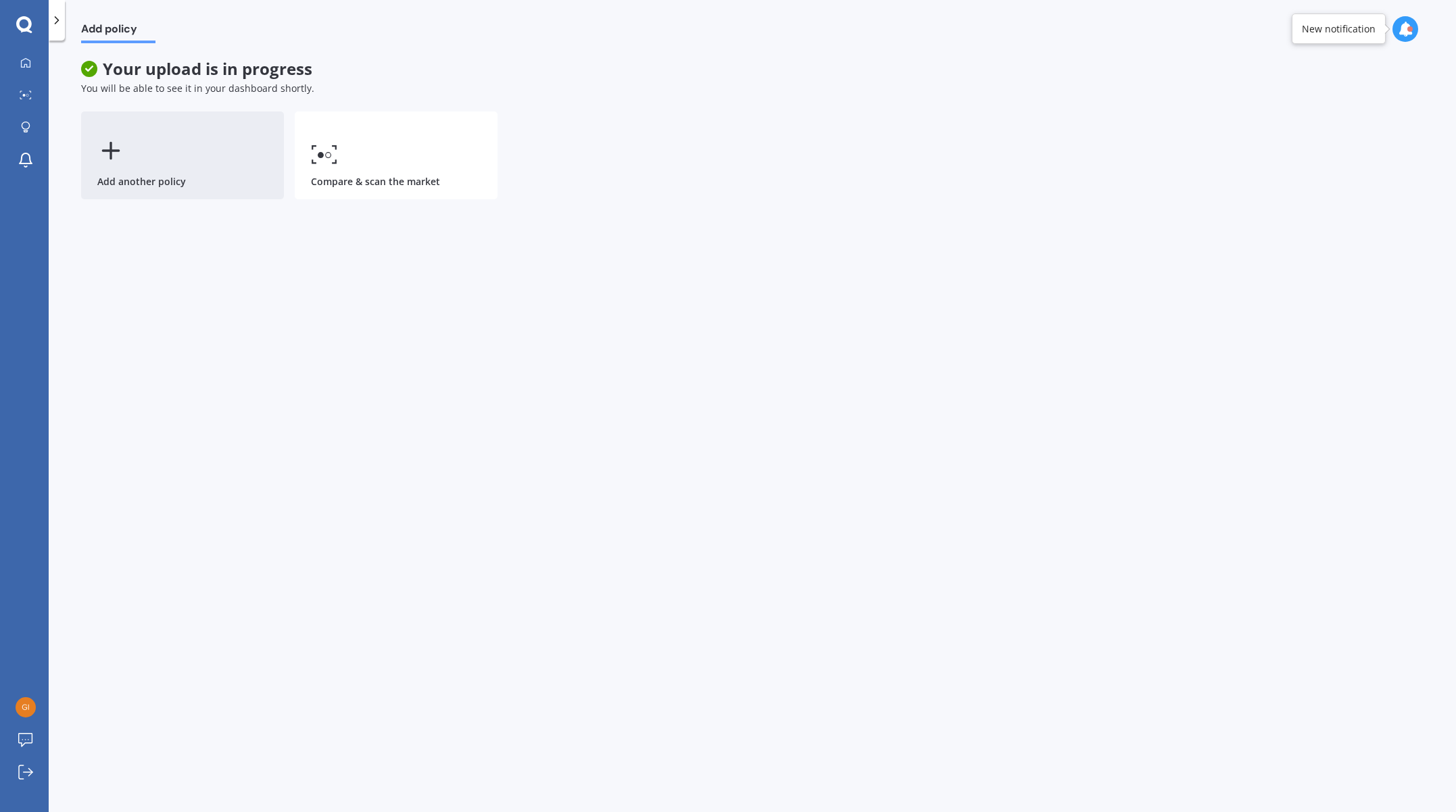
click at [137, 166] on div "Add another policy" at bounding box center [182, 156] width 203 height 88
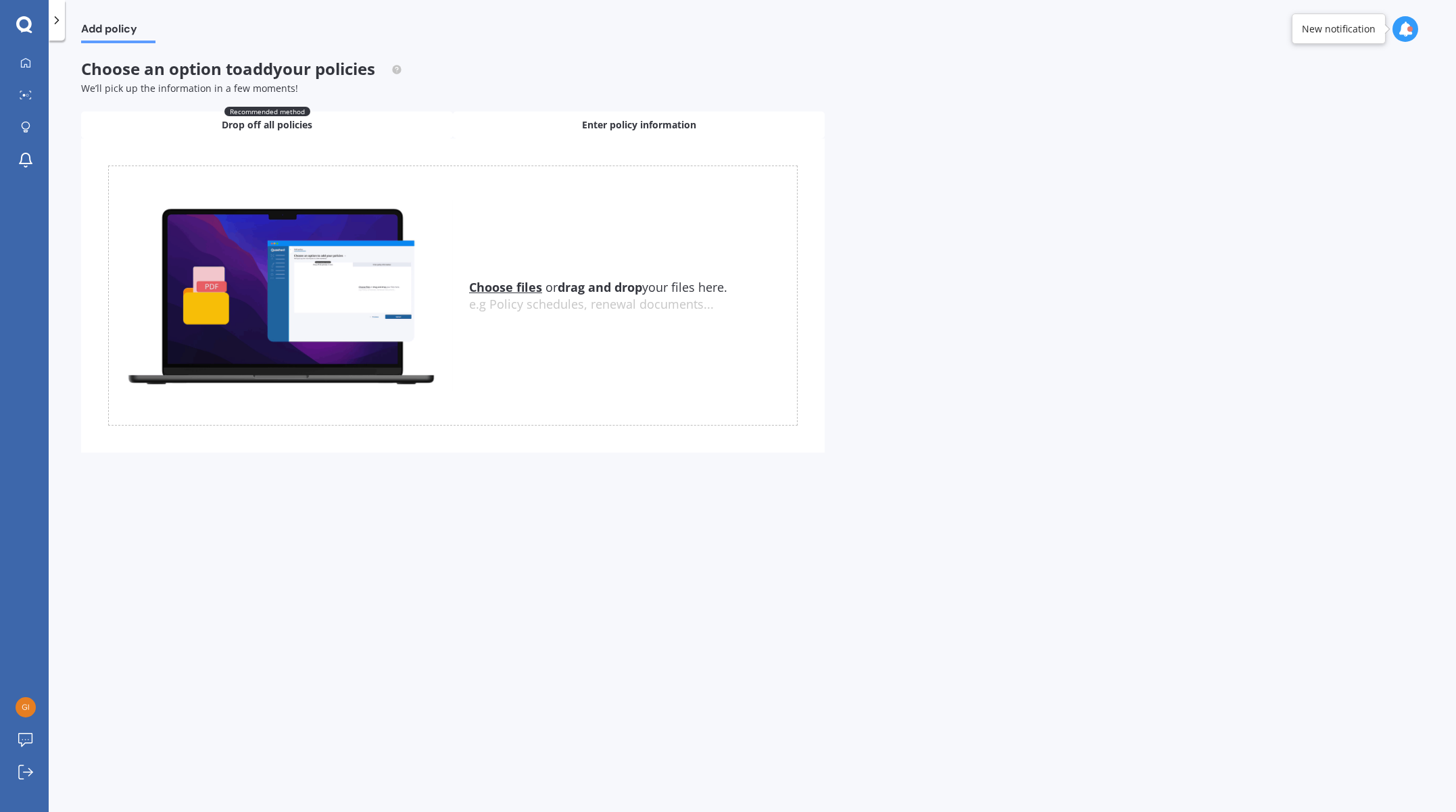
click at [608, 127] on span "Enter policy information" at bounding box center [639, 125] width 114 height 14
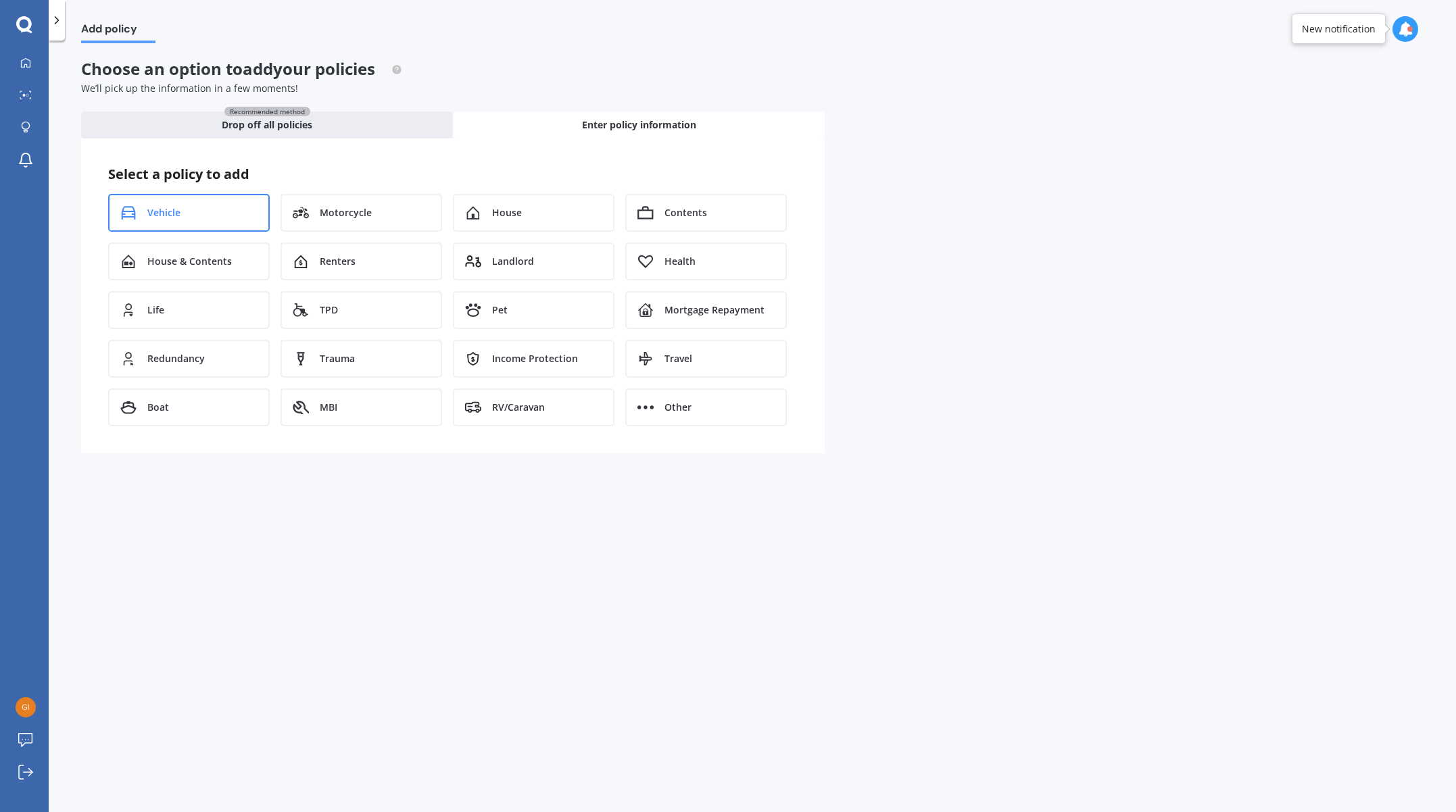
click at [170, 207] on span "Vehicle" at bounding box center [163, 213] width 33 height 14
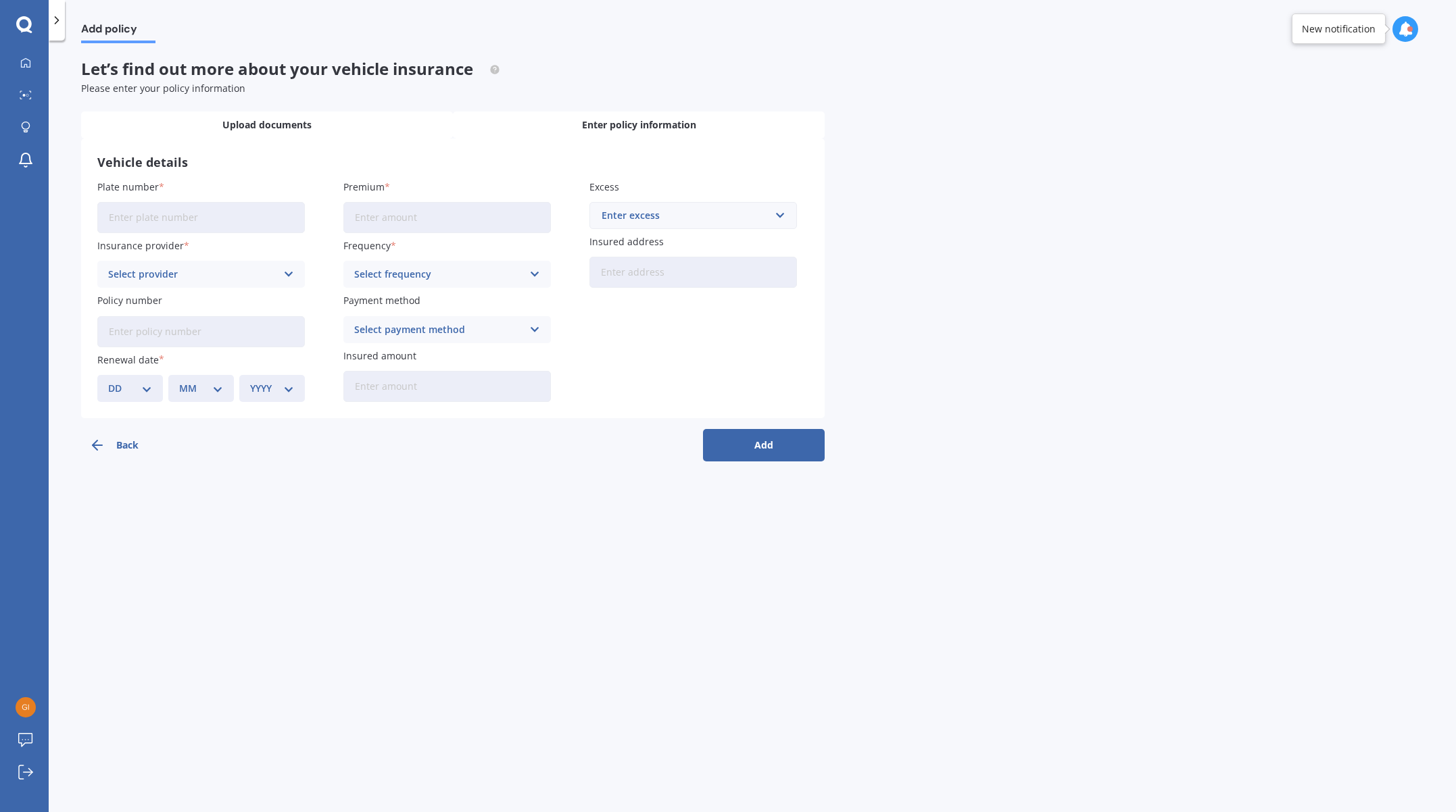
click at [364, 126] on div "Upload documents" at bounding box center [267, 125] width 372 height 27
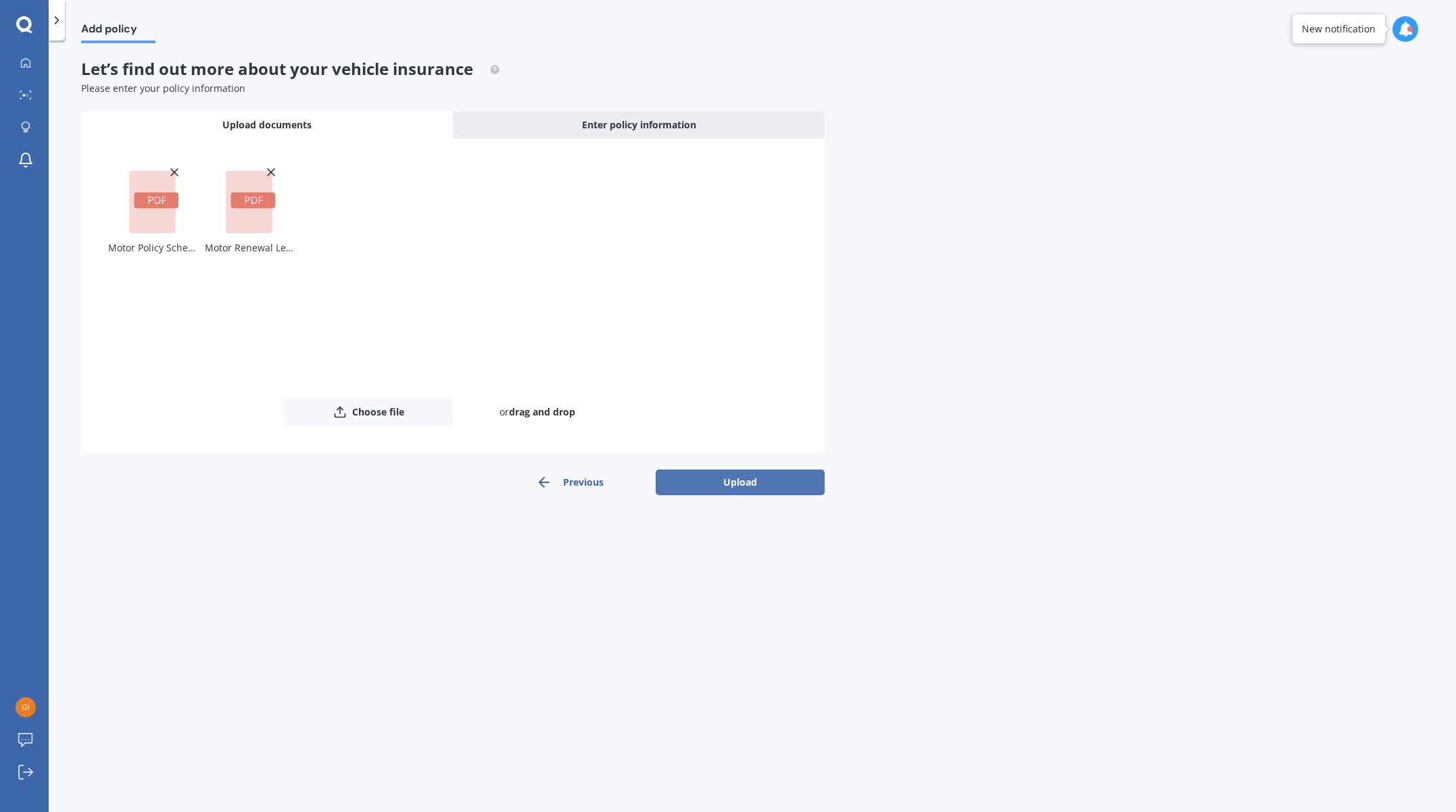
click at [744, 483] on button "Upload" at bounding box center [740, 483] width 169 height 26
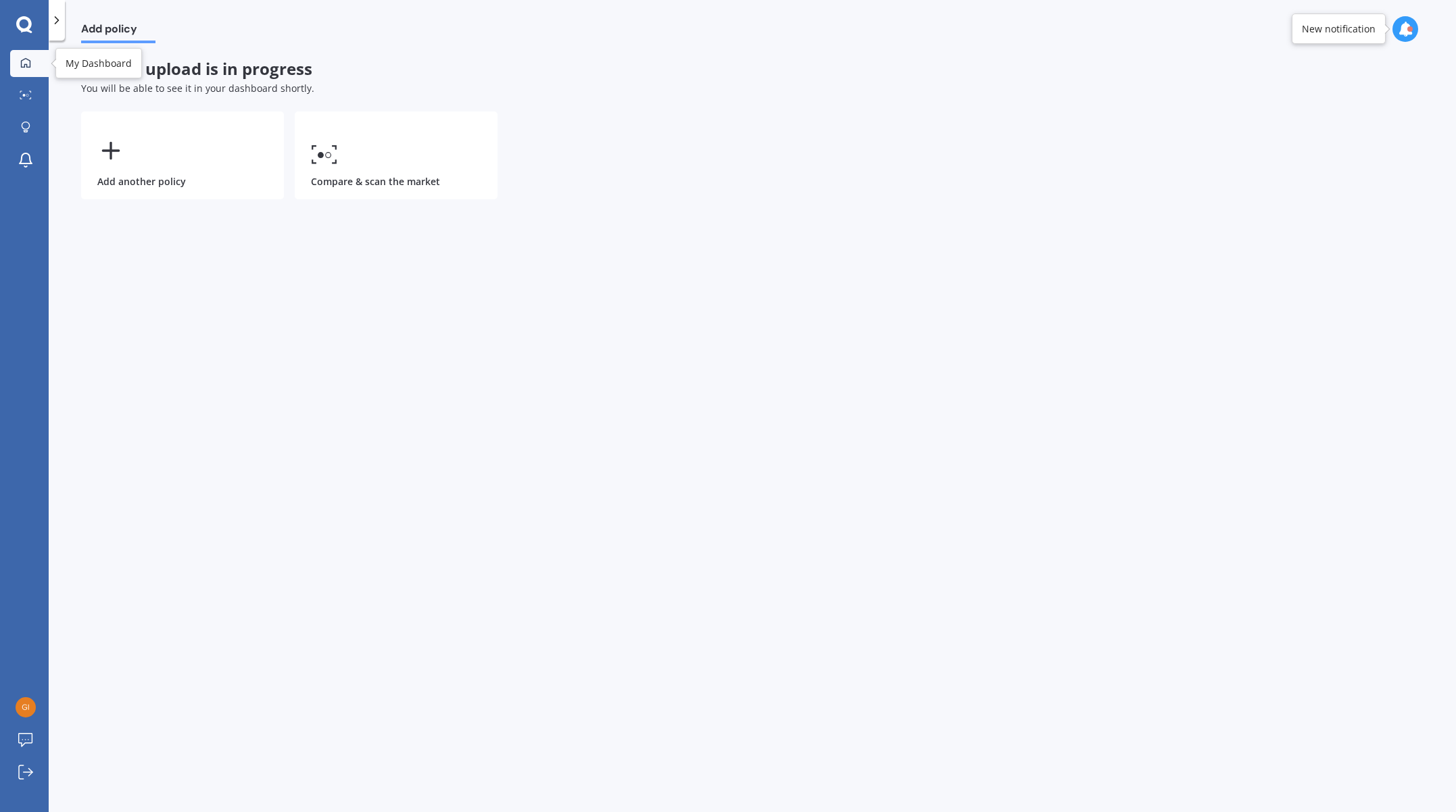
click at [30, 64] on icon at bounding box center [25, 62] width 9 height 9
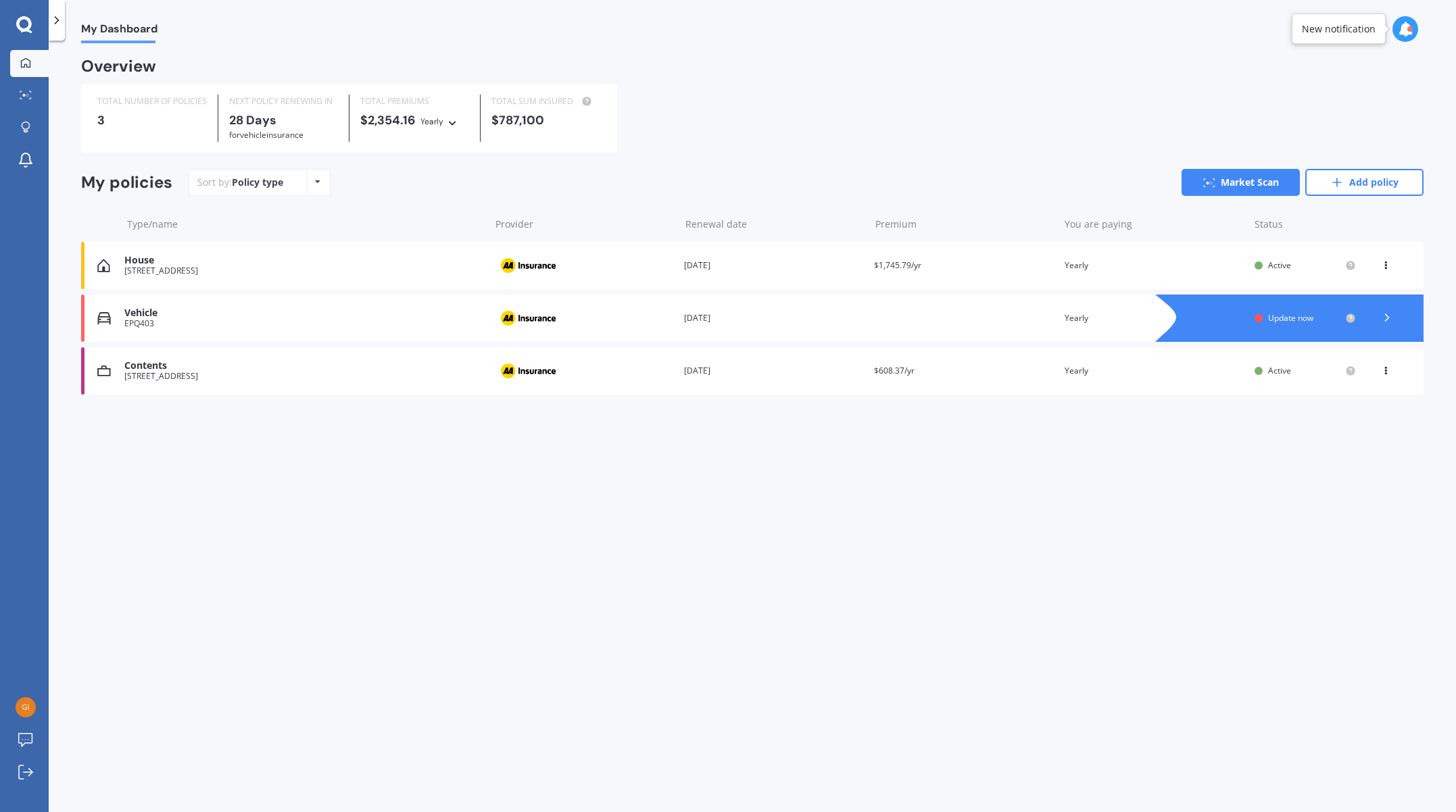
click at [365, 522] on div "My Dashboard Overview TOTAL NUMBER OF POLICIES 3 NEXT POLICY RENEWING [DATE] fo…" at bounding box center [753, 428] width 1408 height 772
click at [27, 93] on icon at bounding box center [26, 95] width 12 height 9
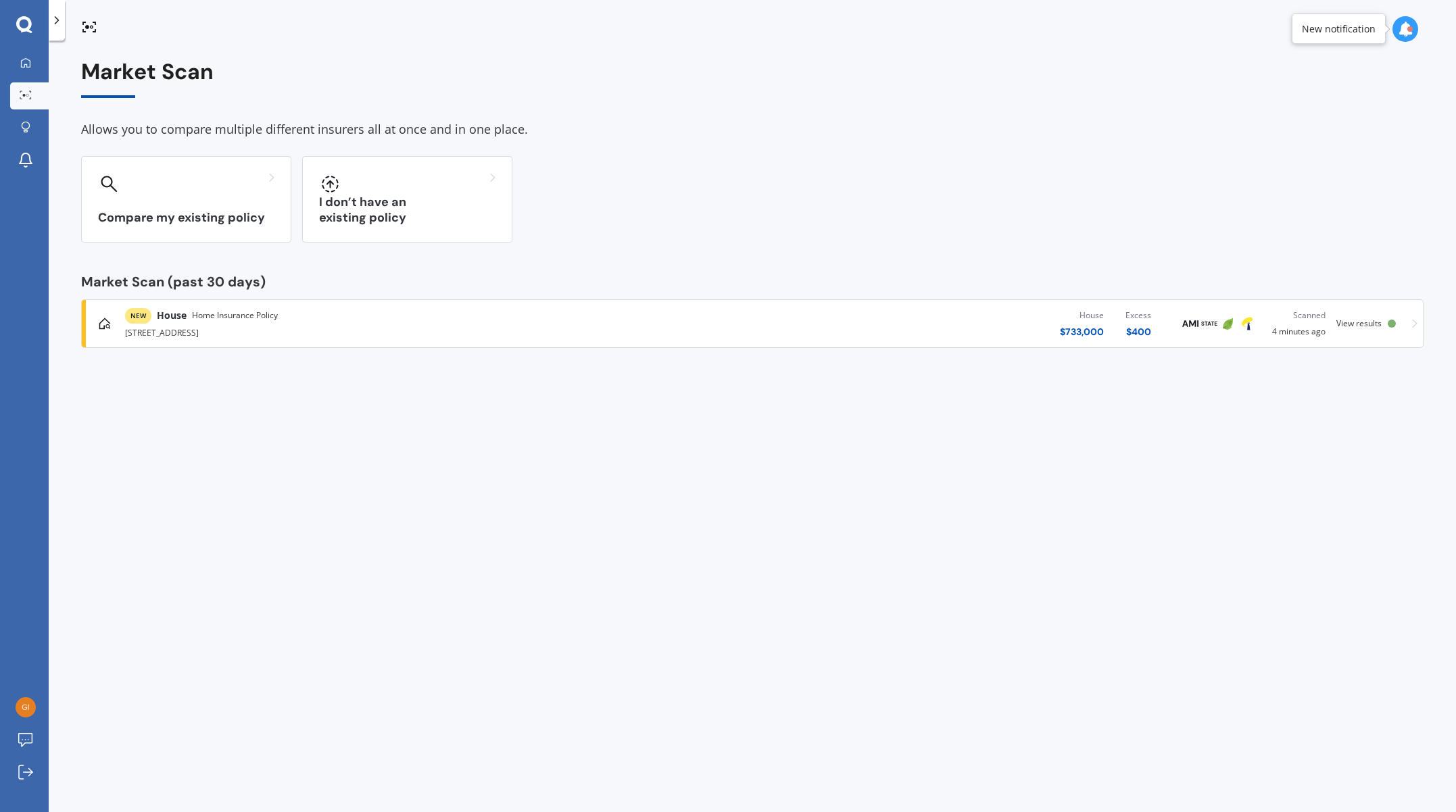
click at [1397, 323] on div "View results" at bounding box center [1368, 323] width 65 height 9
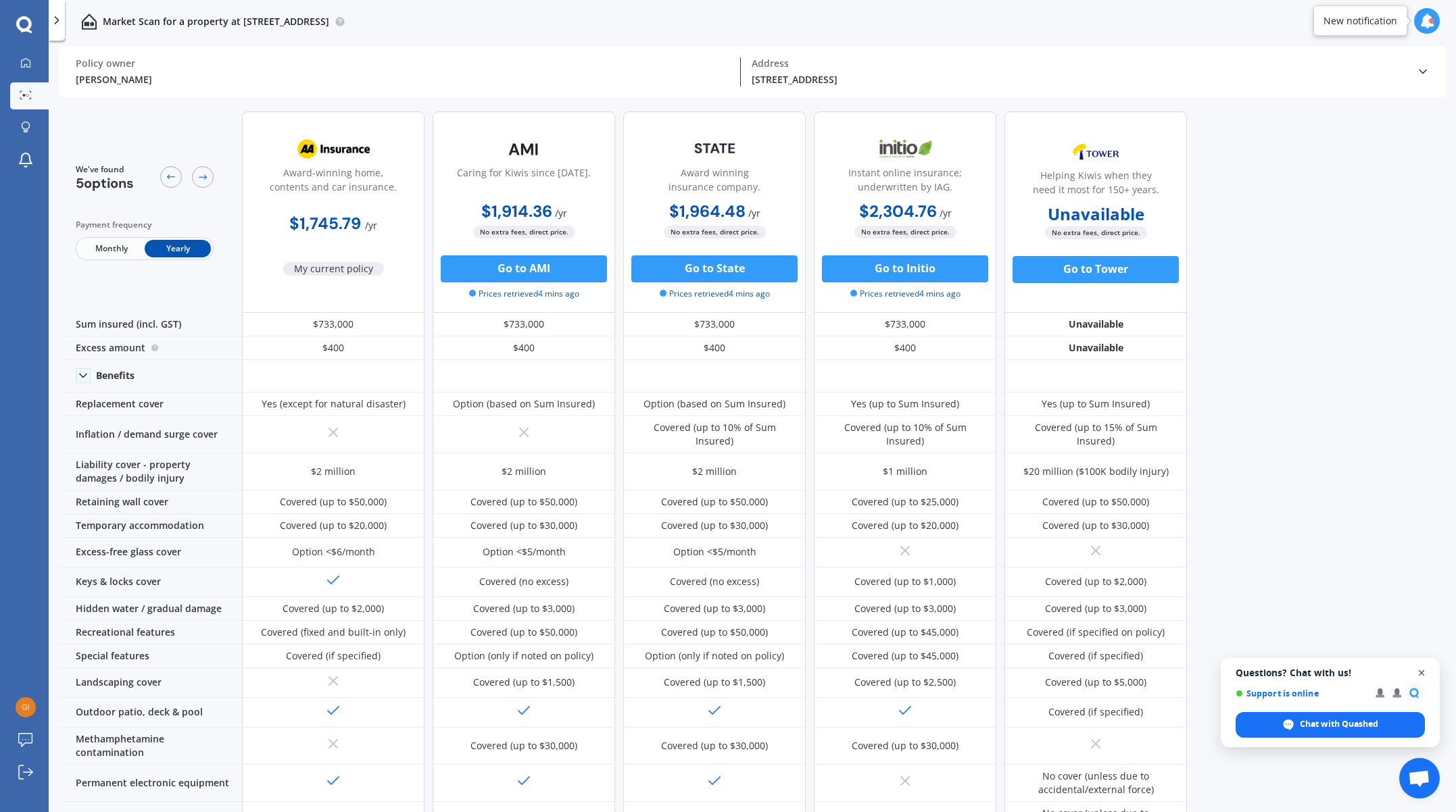
click at [1422, 674] on span "Open chat" at bounding box center [1422, 674] width 17 height 17
click at [23, 93] on icon at bounding box center [26, 95] width 12 height 9
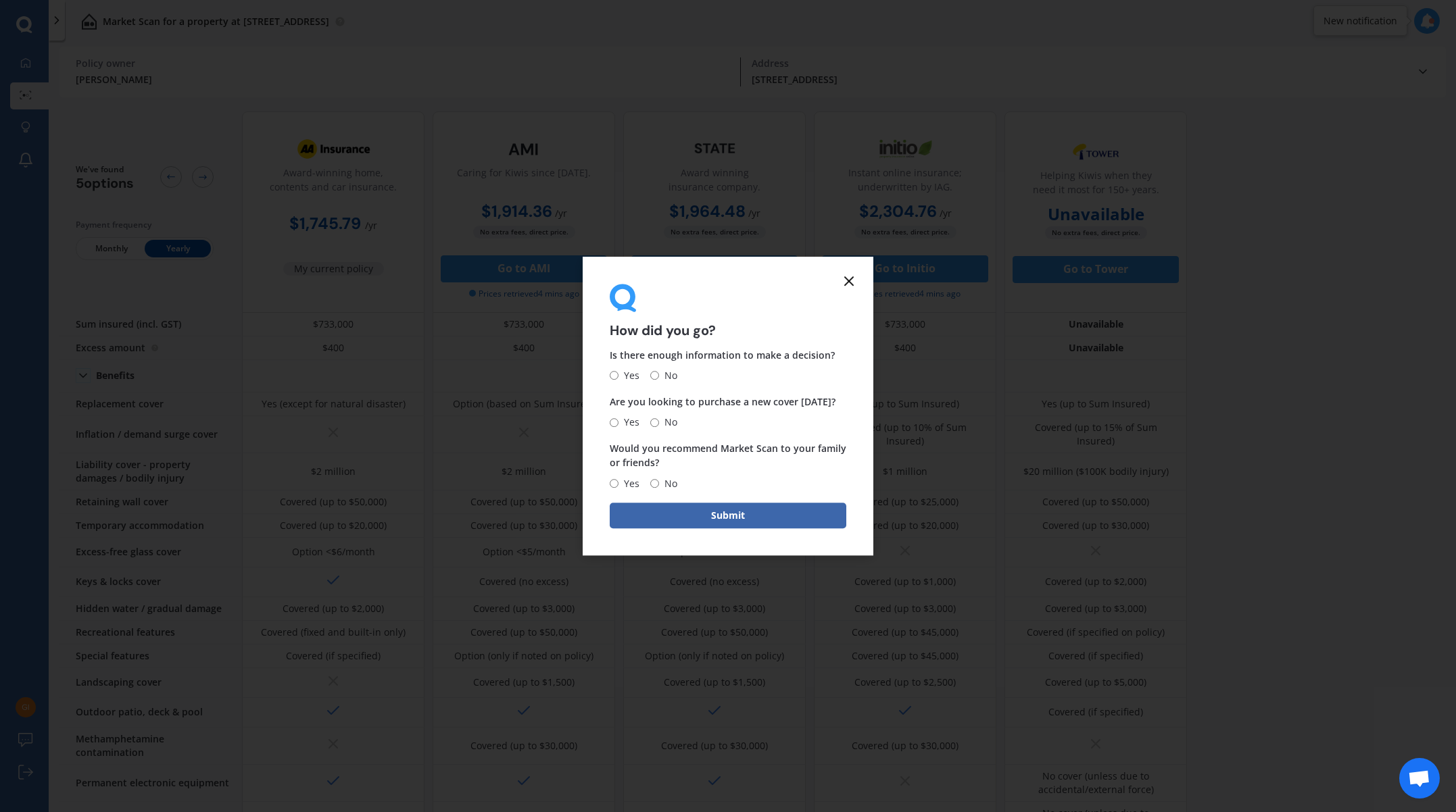
click at [848, 277] on icon at bounding box center [848, 280] width 16 height 16
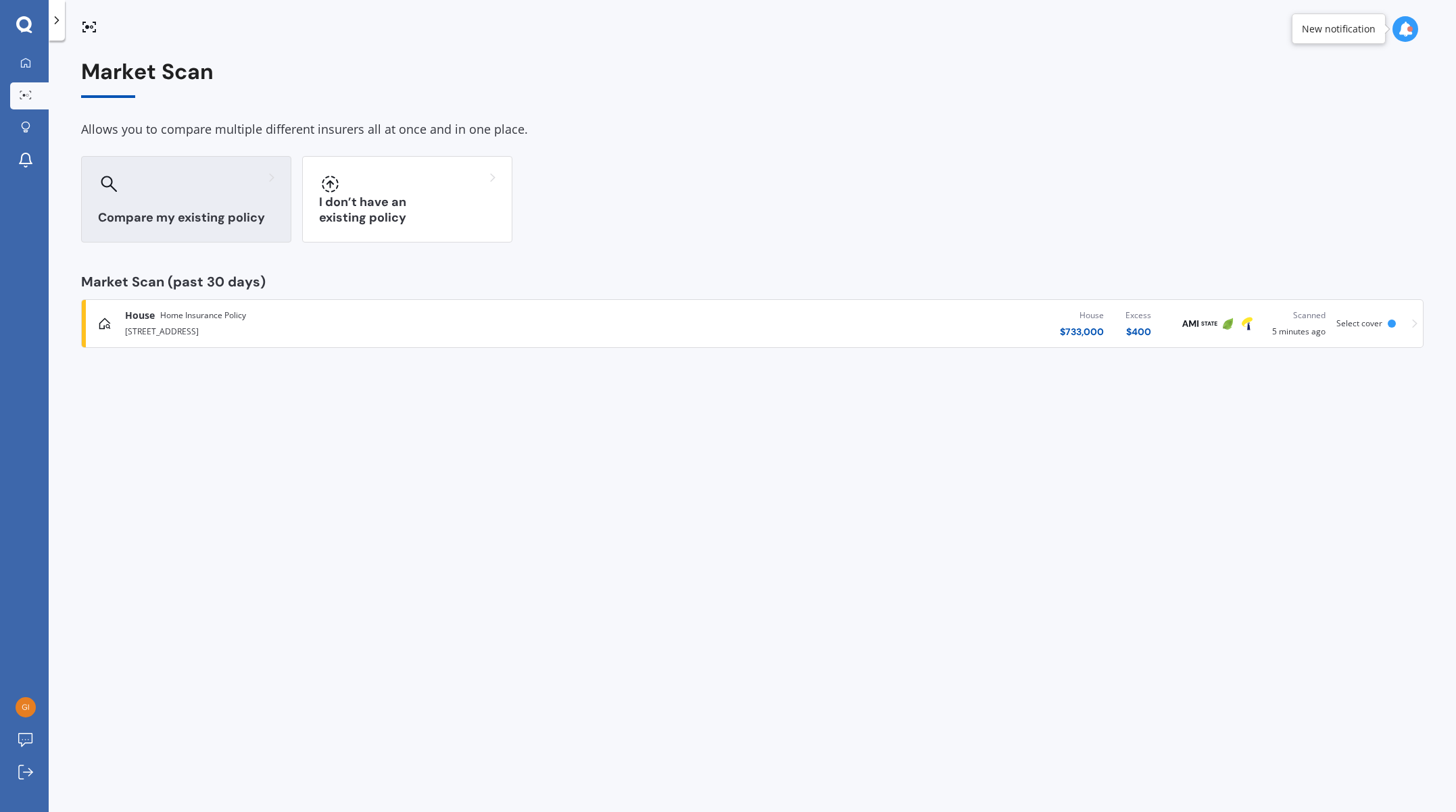
click at [205, 204] on div "Compare my existing policy" at bounding box center [186, 199] width 210 height 87
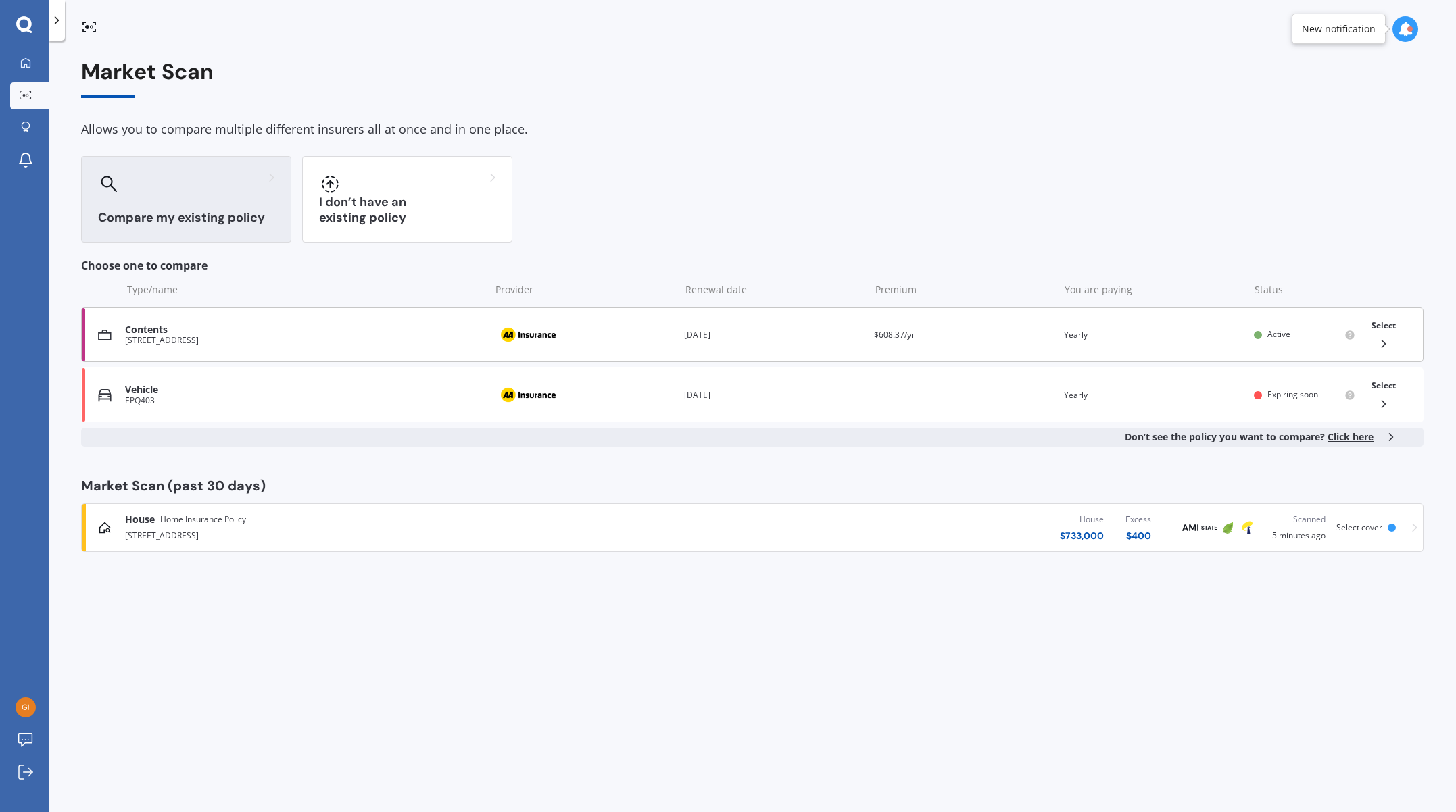
click at [118, 342] on div "Contents 6 Turtle Nut Way, Te Kauwhata Provider Renewal date [DATE] Premium $60…" at bounding box center [752, 335] width 1342 height 55
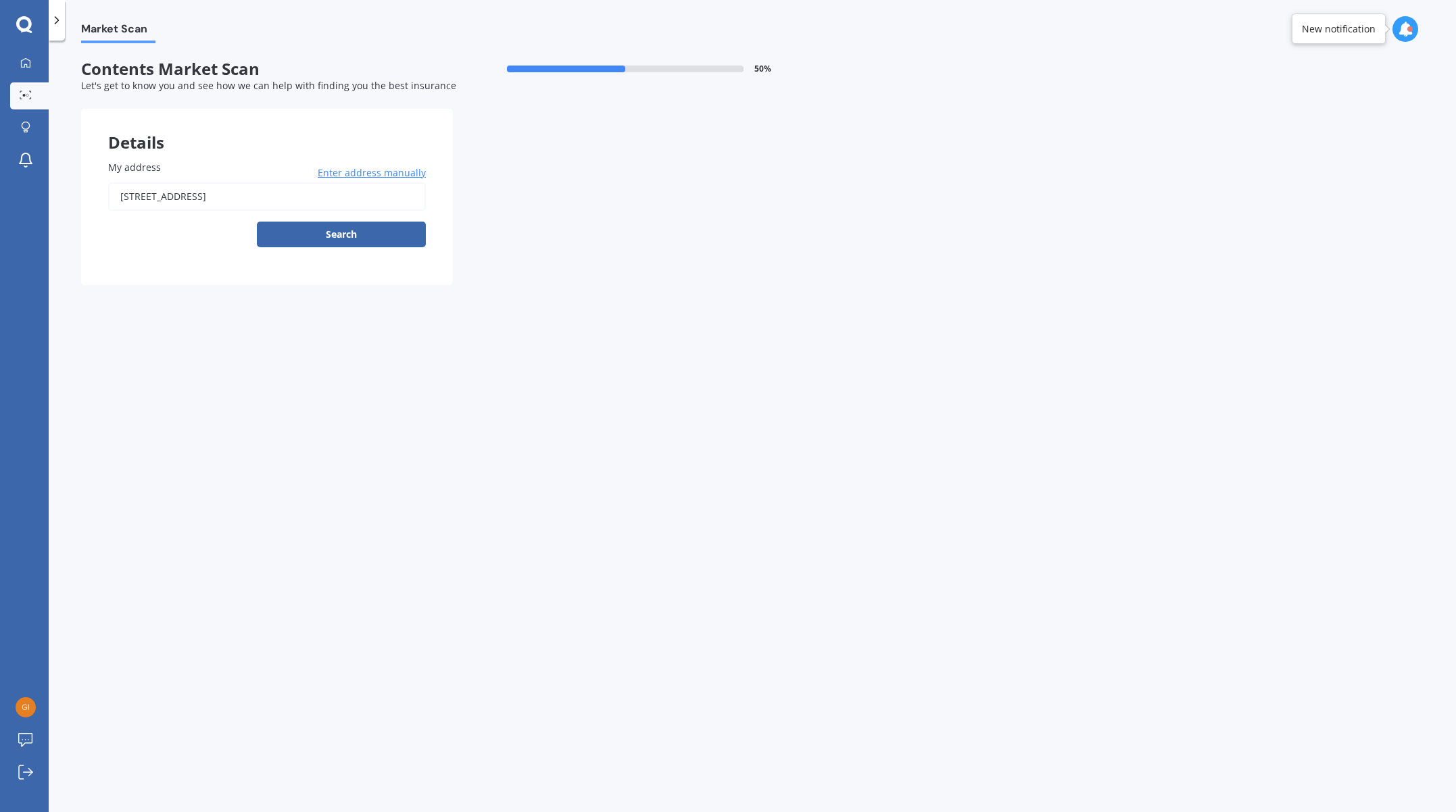
click at [292, 206] on input "[STREET_ADDRESS]" at bounding box center [267, 196] width 318 height 28
click at [302, 238] on button "Search" at bounding box center [342, 235] width 169 height 26
type input "[STREET_ADDRESS]"
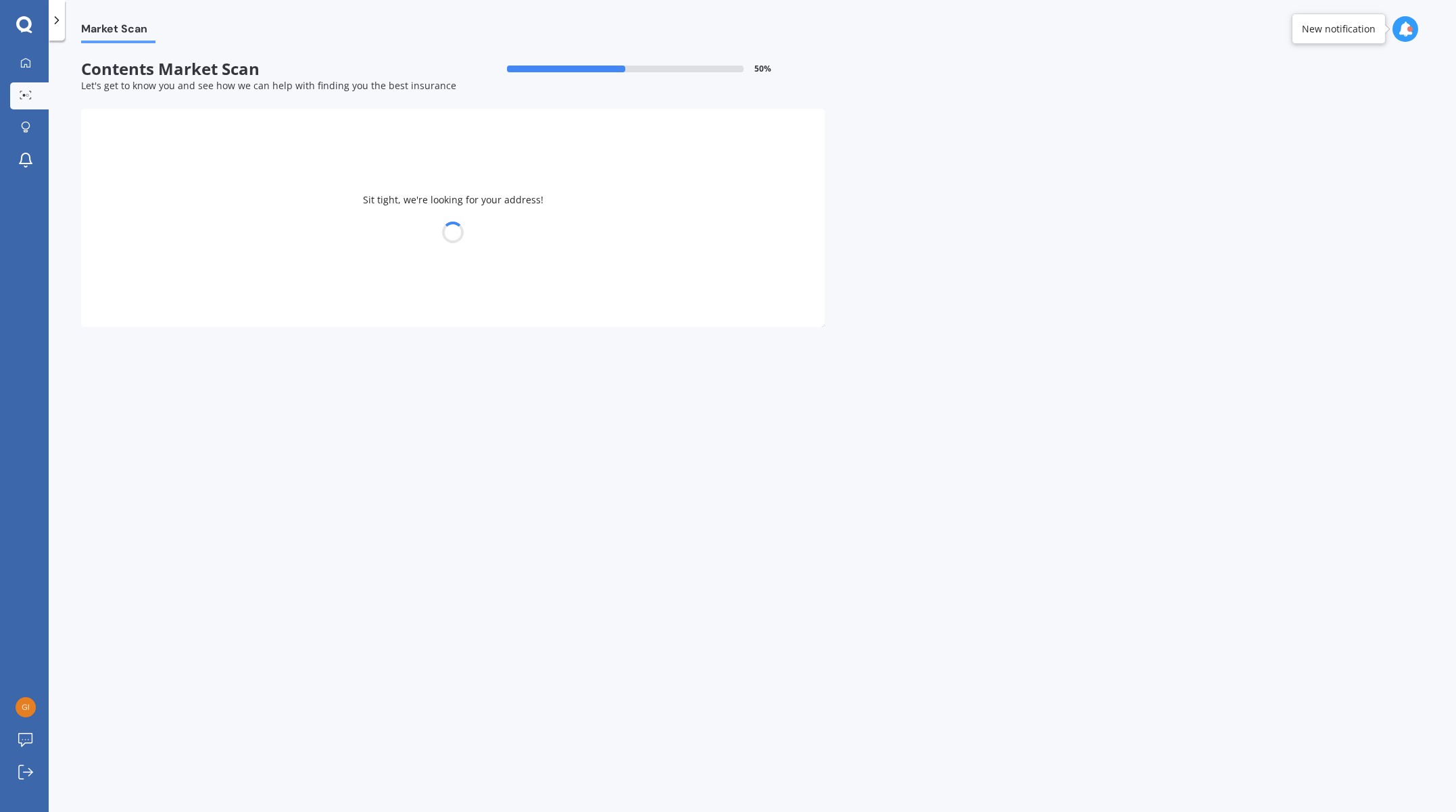
select select "13"
select select "10"
select select "1982"
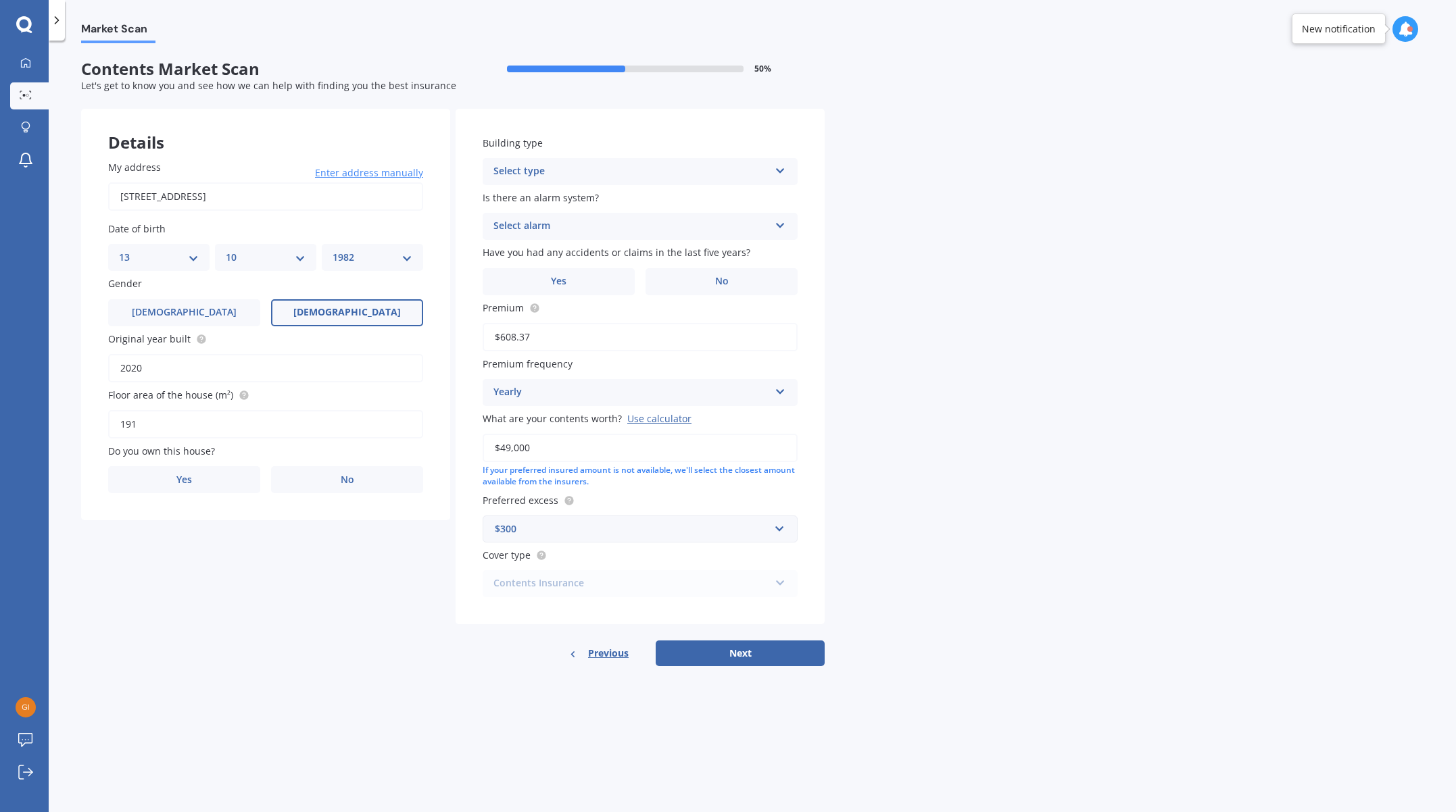
click at [608, 174] on div "Select type" at bounding box center [632, 171] width 276 height 16
click at [538, 194] on span "Freestanding" at bounding box center [524, 197] width 60 height 13
click at [539, 229] on div "Select alarm" at bounding box center [632, 226] width 276 height 16
click at [532, 296] on div "No" at bounding box center [640, 301] width 314 height 24
click at [711, 296] on div "Building type Freestanding Freestanding Multi-unit (in a block of 6 or less) Mu…" at bounding box center [640, 366] width 369 height 516
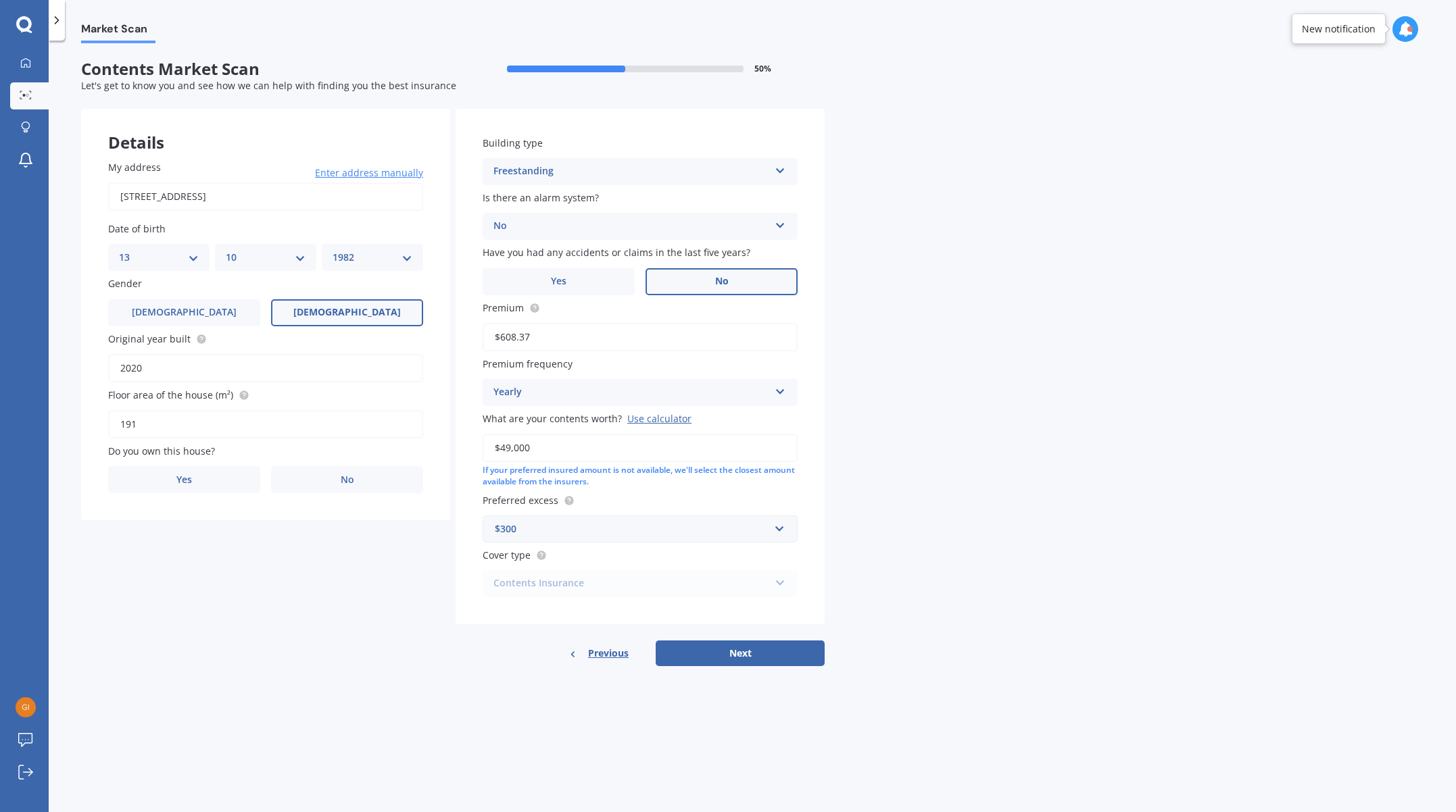
click at [699, 279] on label "No" at bounding box center [721, 281] width 152 height 27
click at [0, 0] on input "No" at bounding box center [0, 0] width 0 height 0
click at [785, 643] on button "Next" at bounding box center [740, 654] width 169 height 26
click at [207, 484] on label "Yes" at bounding box center [194, 479] width 145 height 27
click at [0, 0] on input "Yes" at bounding box center [0, 0] width 0 height 0
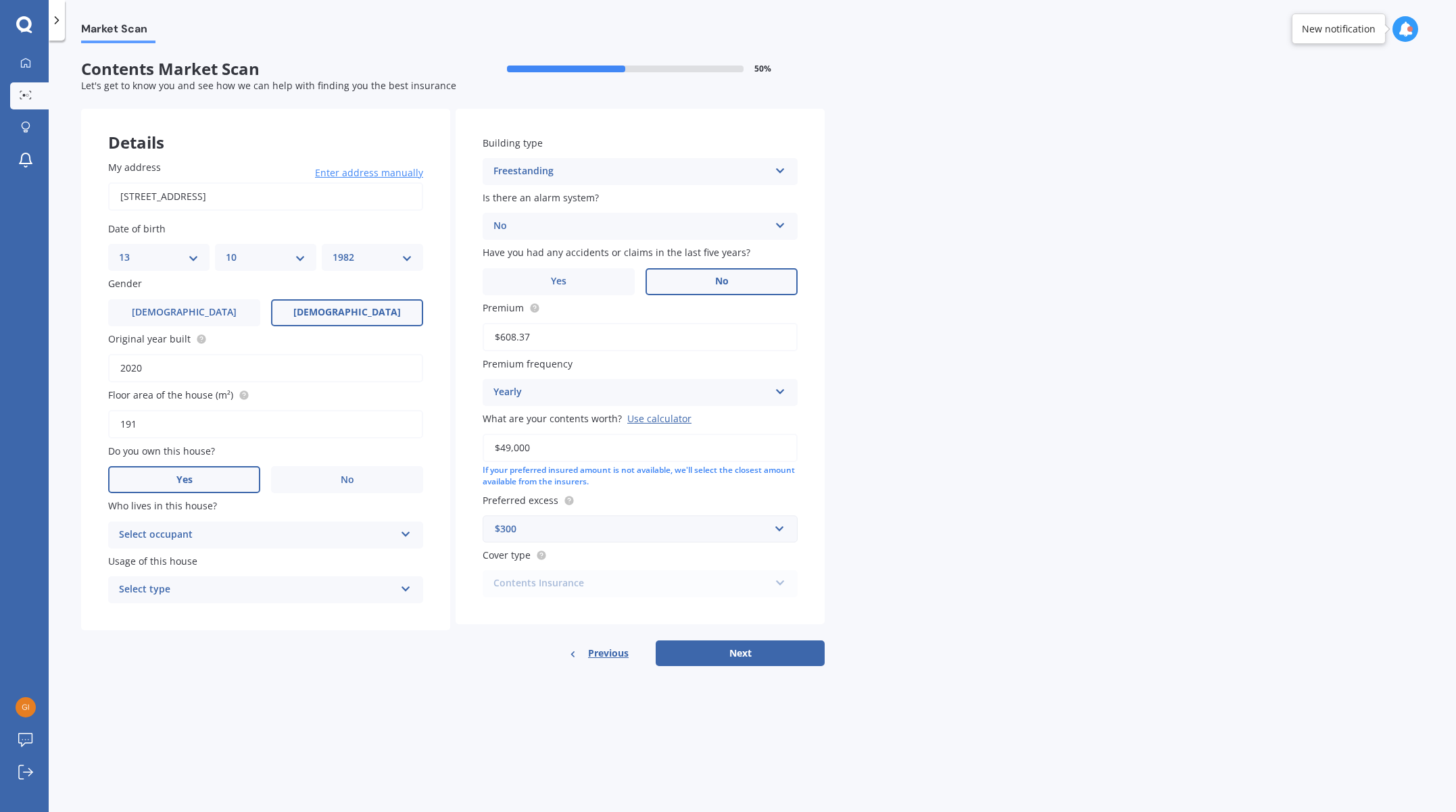
click at [148, 542] on div "Select occupant" at bounding box center [256, 535] width 276 height 16
click at [148, 559] on span "Owner" at bounding box center [134, 561] width 30 height 13
click at [153, 579] on div "Select type Permanent Holiday (without tenancy)" at bounding box center [266, 589] width 315 height 27
click at [155, 618] on span "Permanent" at bounding box center [145, 616] width 52 height 13
click at [793, 655] on button "Next" at bounding box center [740, 654] width 169 height 26
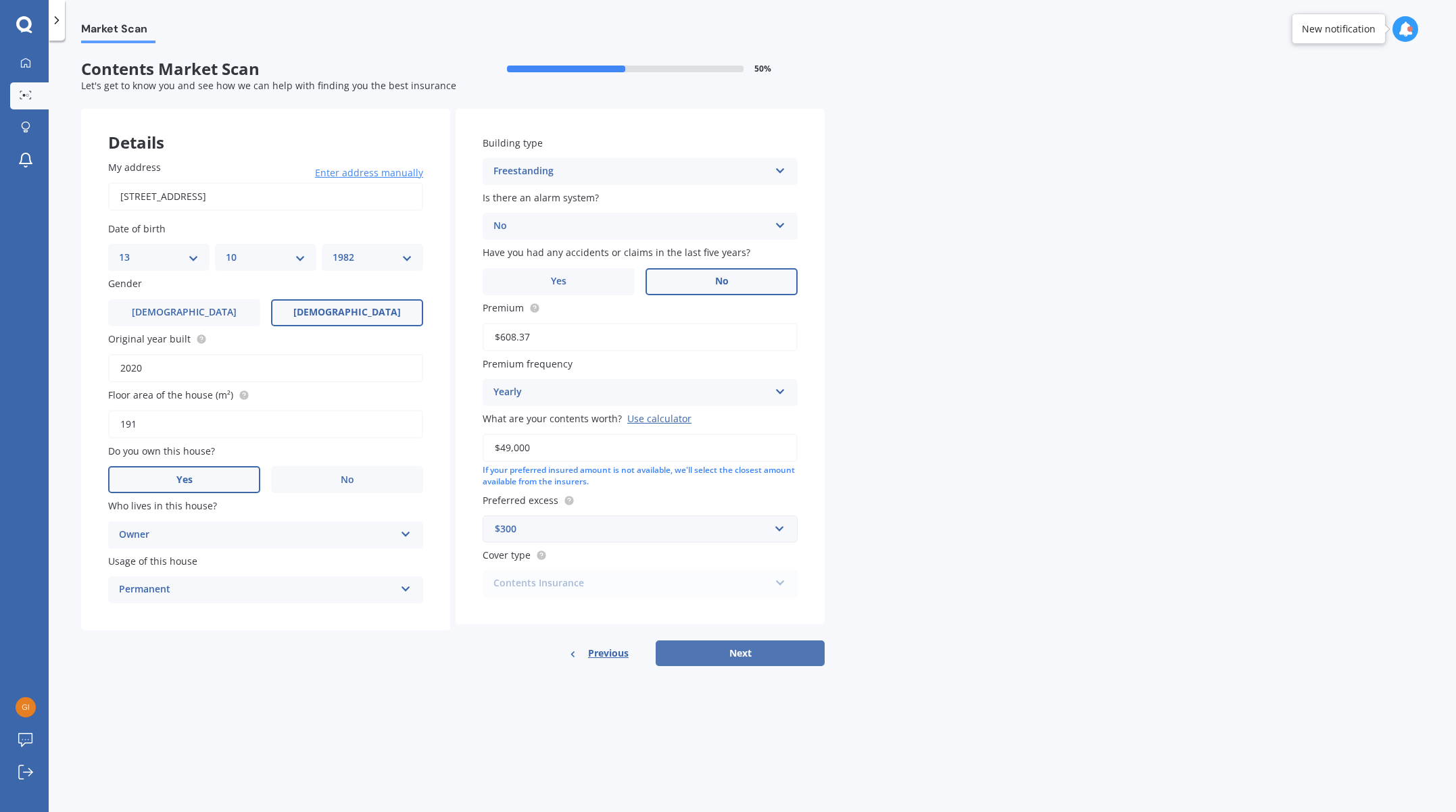
select select "13"
select select "10"
select select "1982"
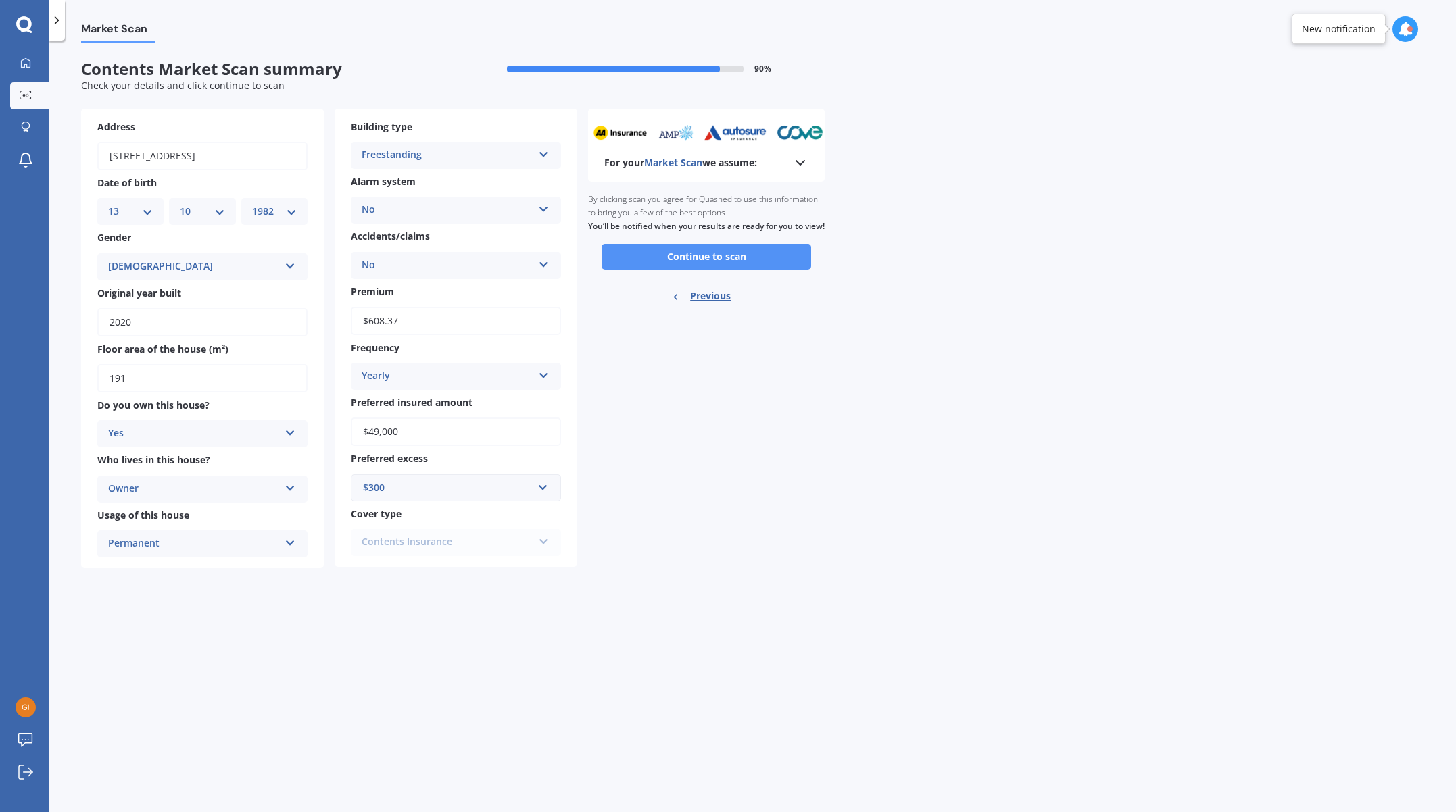
click at [686, 265] on button "Continue to scan" at bounding box center [706, 257] width 210 height 26
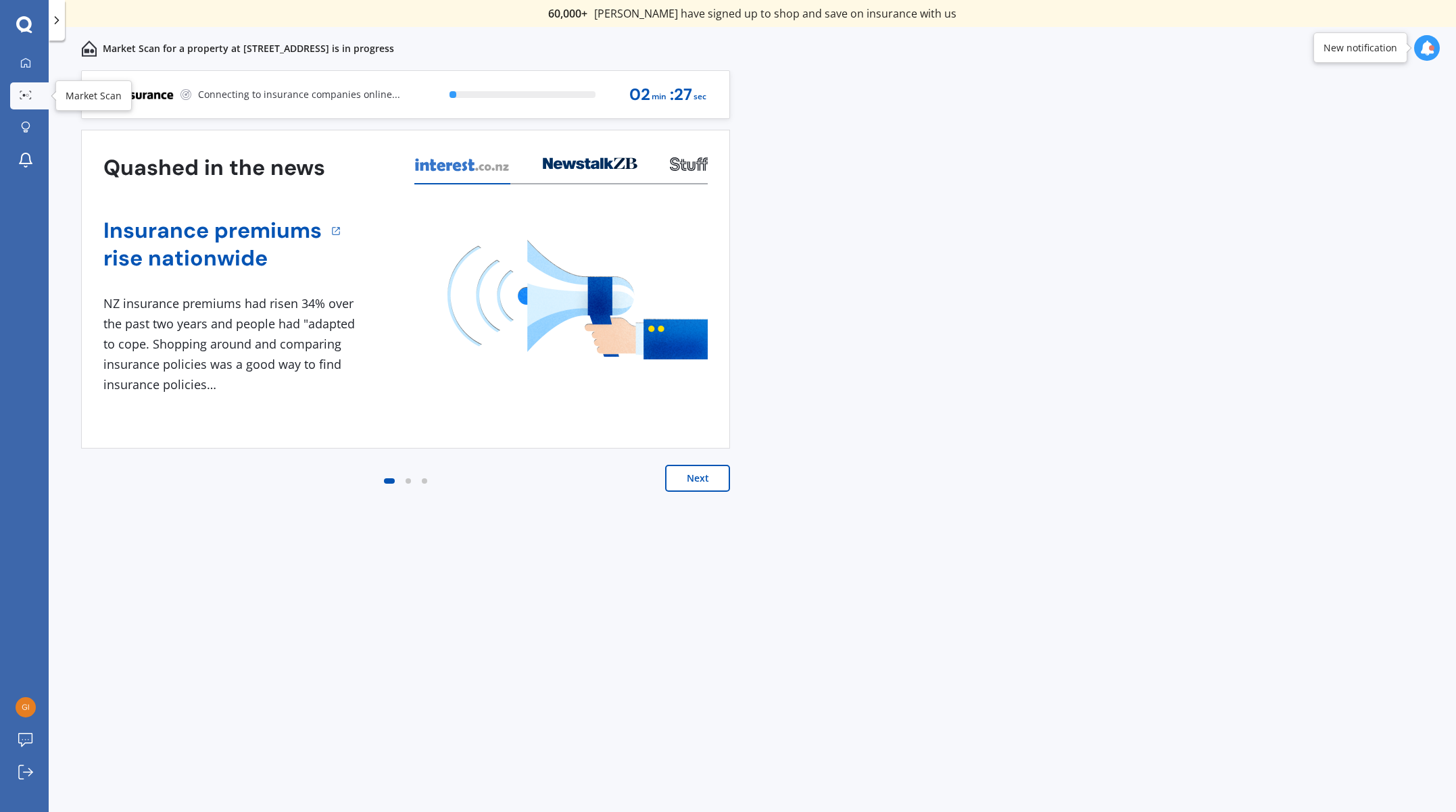
click at [21, 95] on icon at bounding box center [26, 95] width 12 height 9
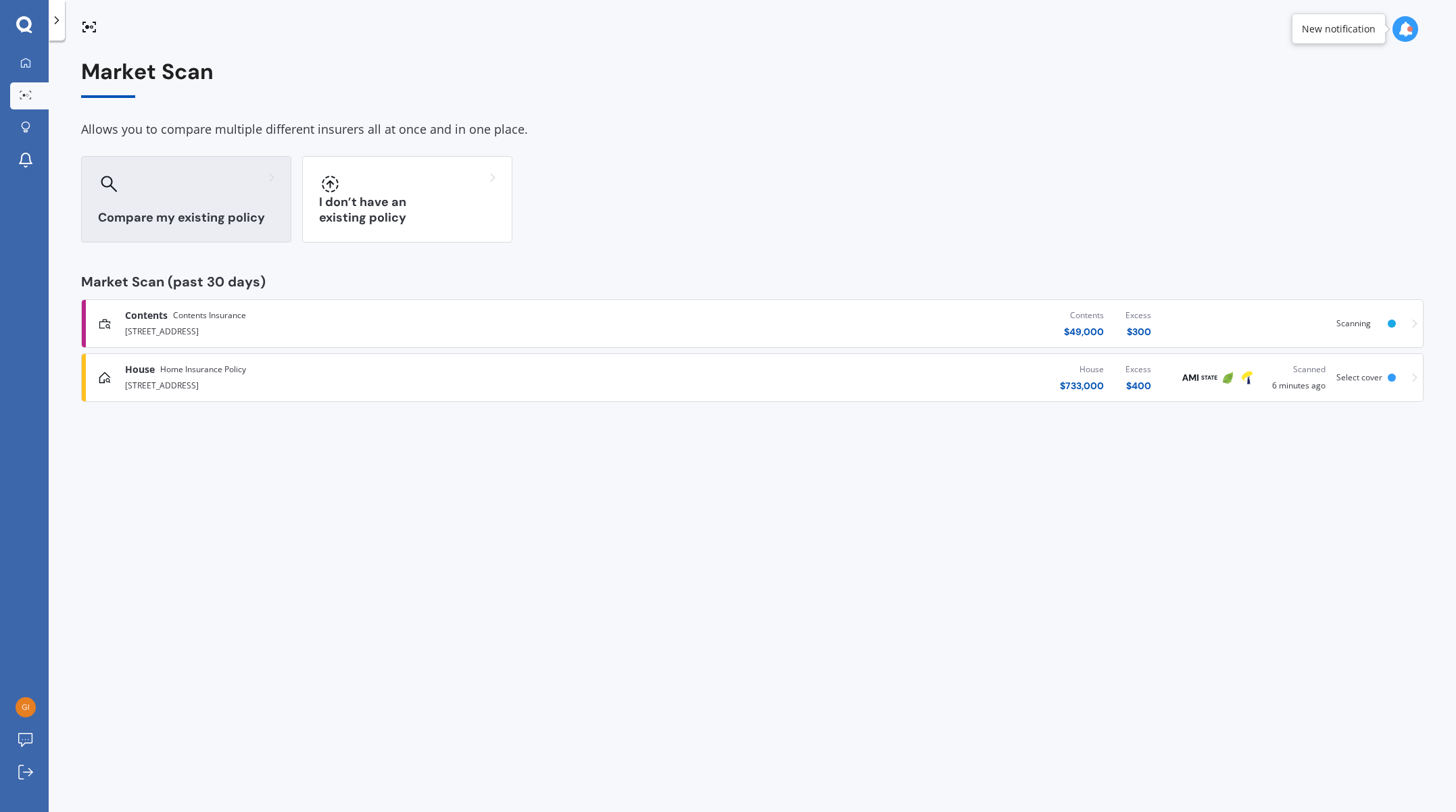
click at [182, 212] on h3 "Compare my existing policy" at bounding box center [186, 218] width 176 height 15
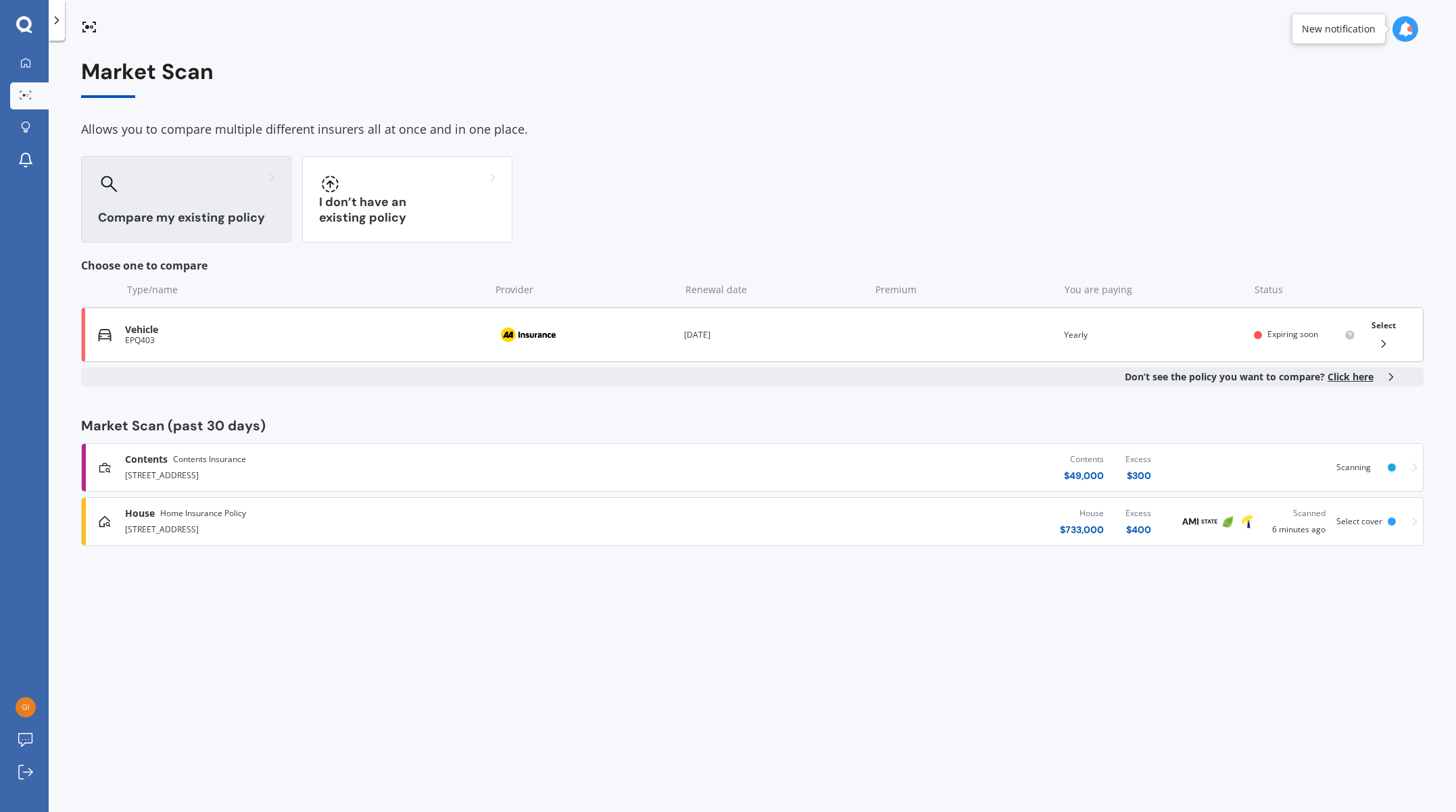
click at [259, 330] on div "Vehicle" at bounding box center [304, 329] width 358 height 11
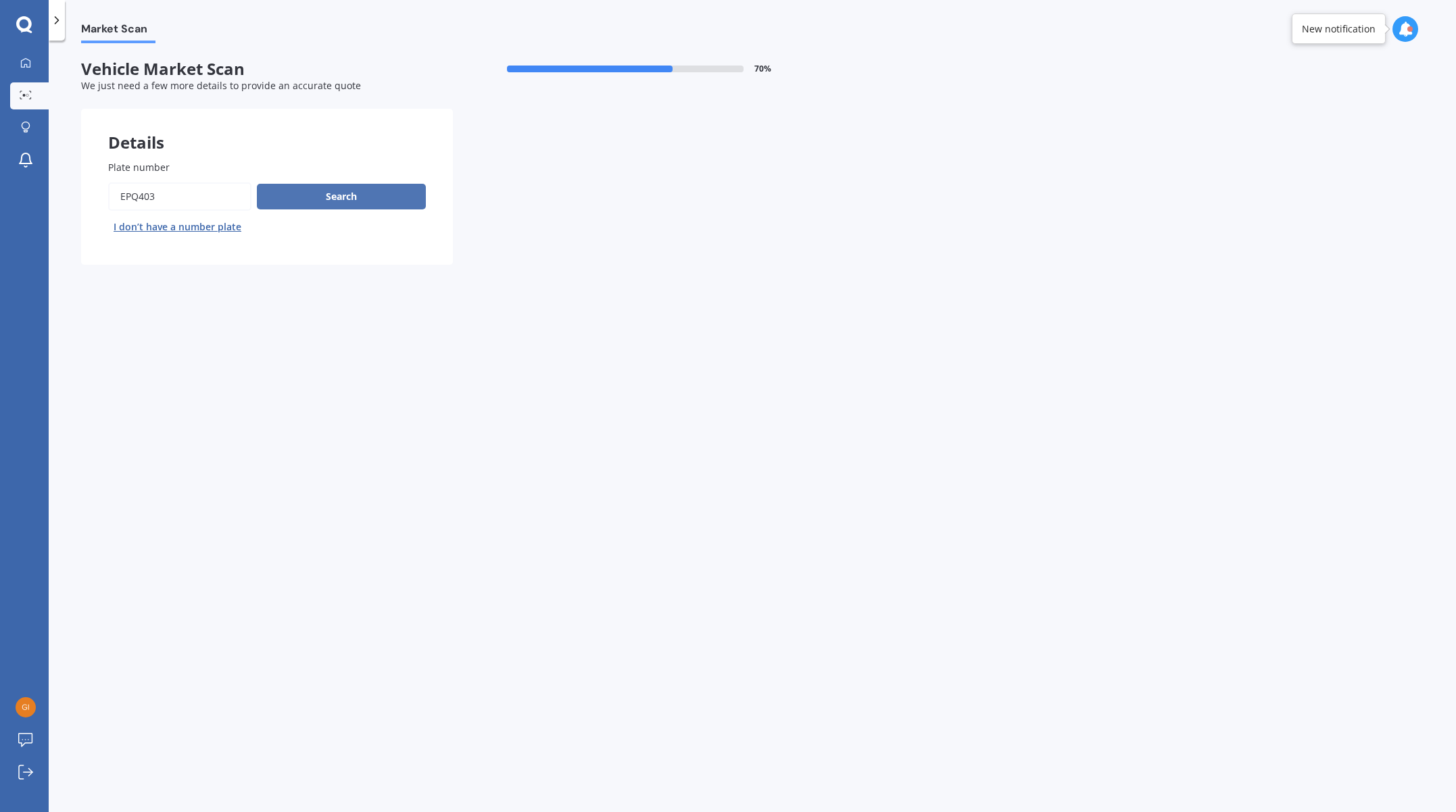
click at [323, 193] on button "Search" at bounding box center [342, 197] width 169 height 26
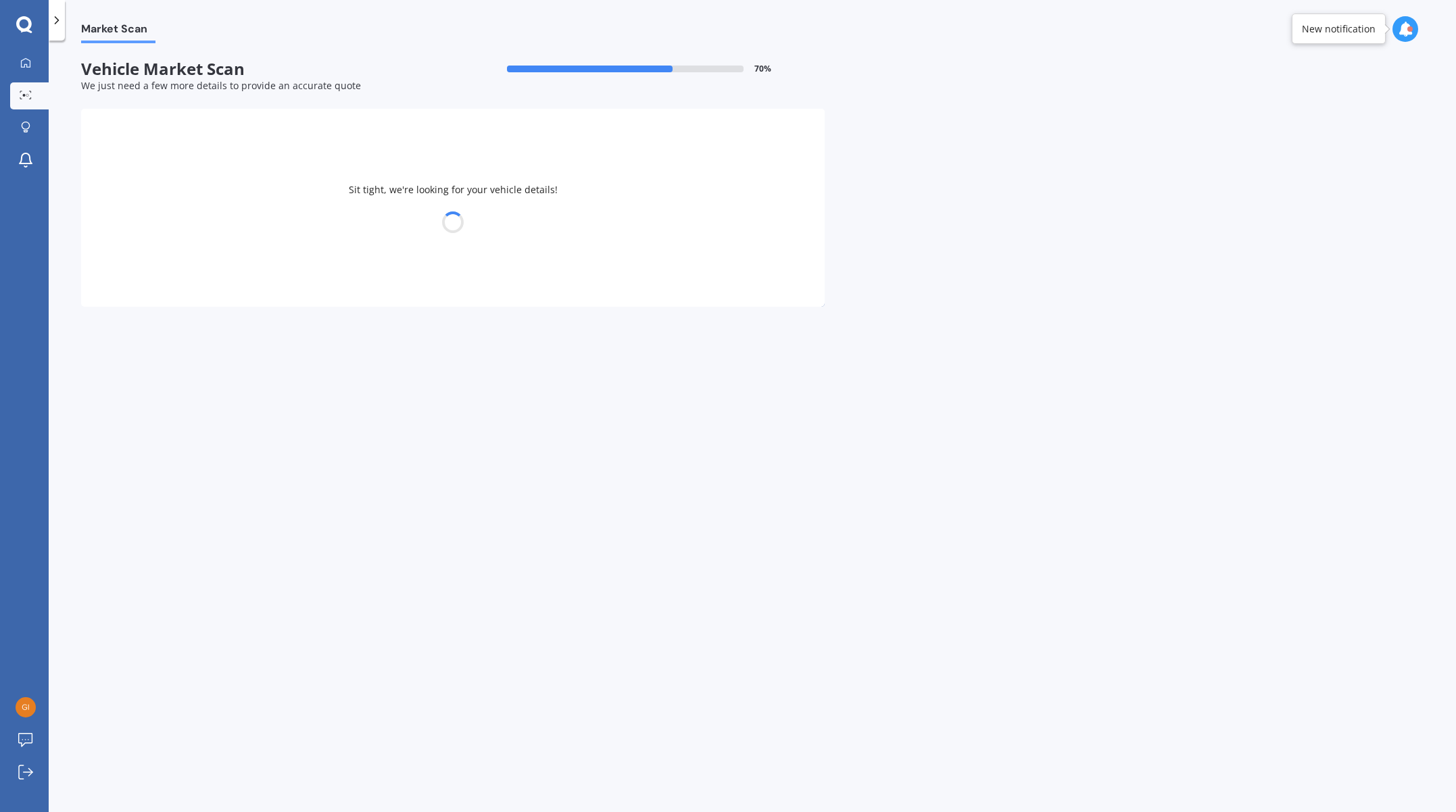
select select "MITSUBISHI"
select select "OUTLANDER"
select select "13"
select select "10"
select select "1982"
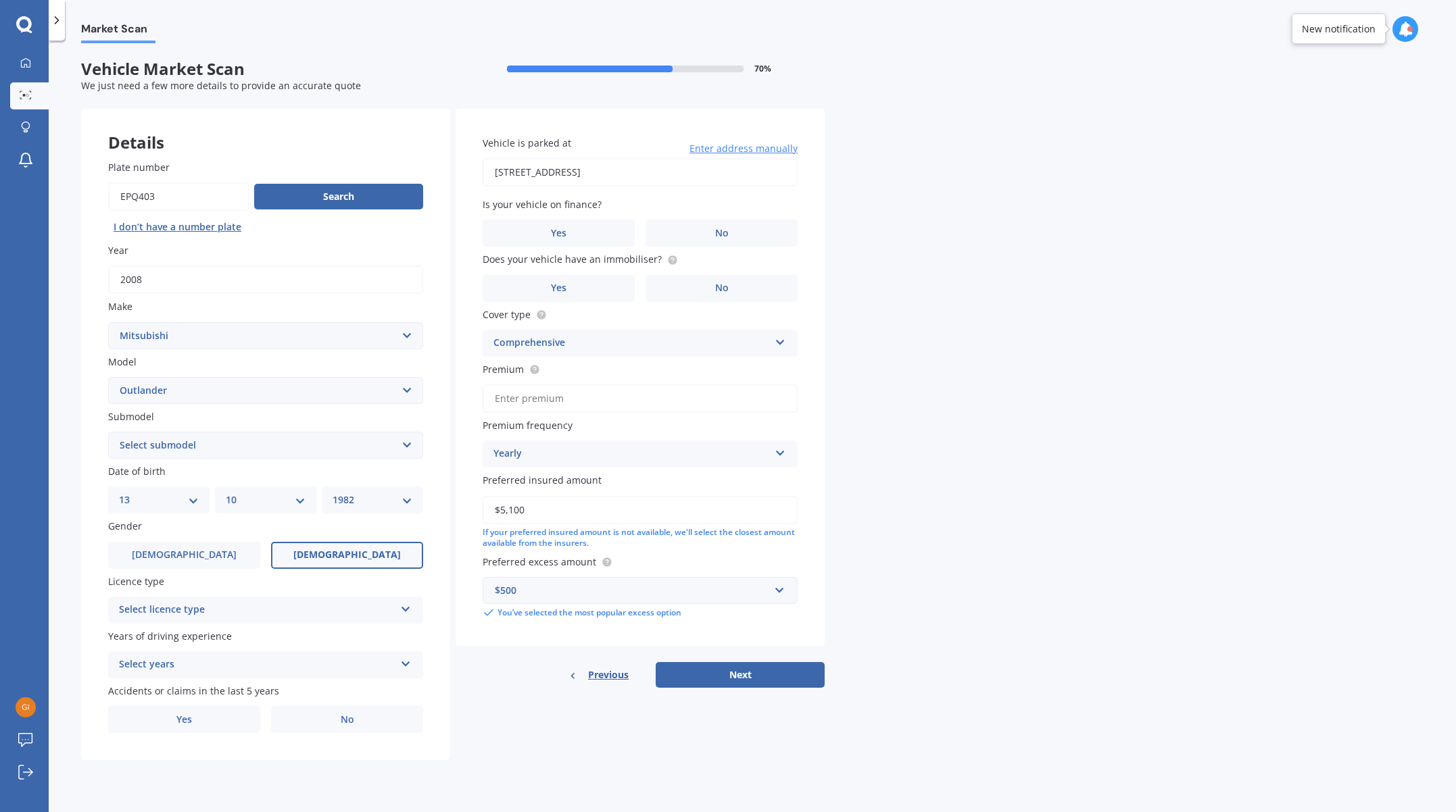
click at [288, 625] on div "Plate number Search I don’t have a number plate Year [DATE] Make Select make AC…" at bounding box center [265, 447] width 369 height 628
click at [274, 609] on div "Select licence type" at bounding box center [256, 610] width 276 height 16
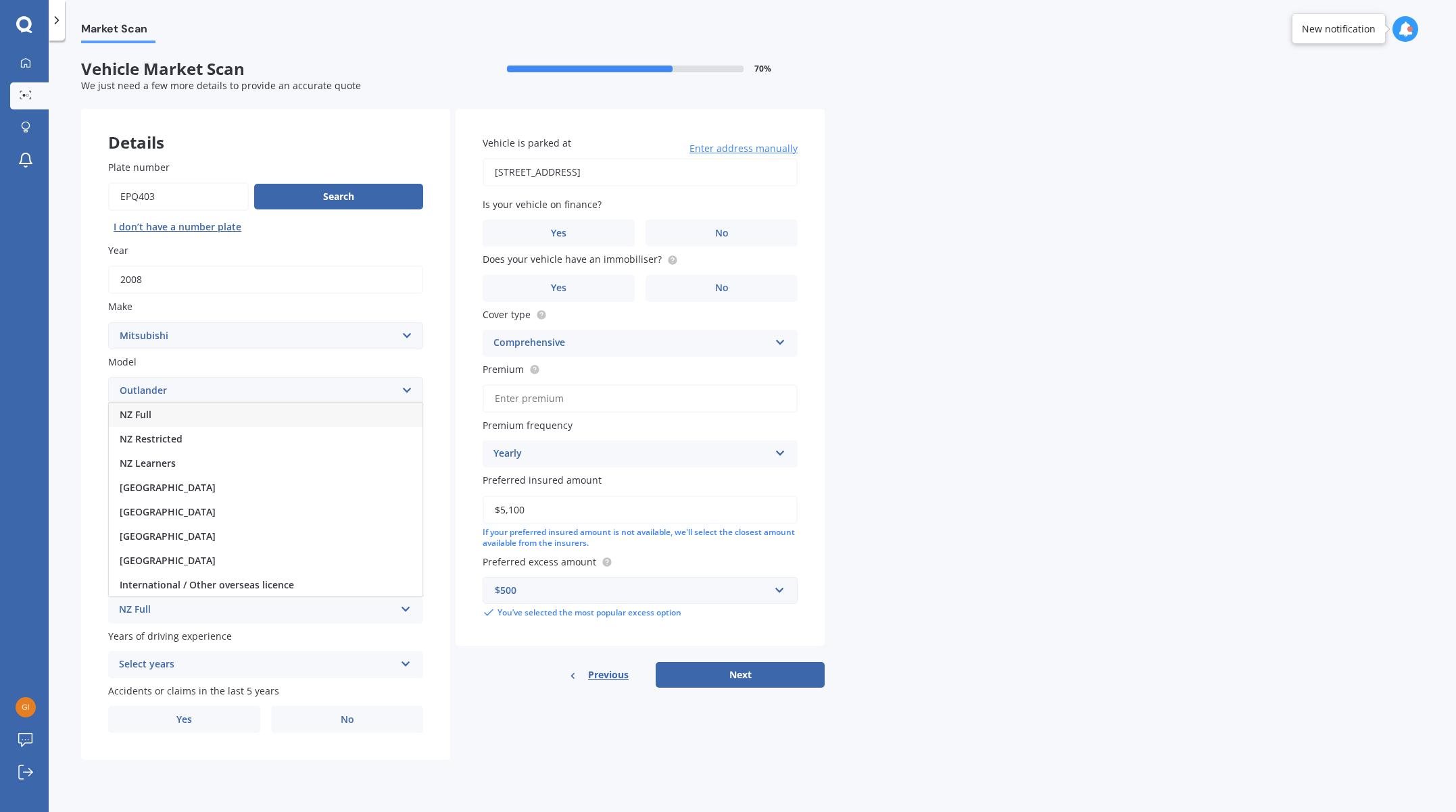
click at [139, 413] on span "NZ Full" at bounding box center [135, 415] width 32 height 13
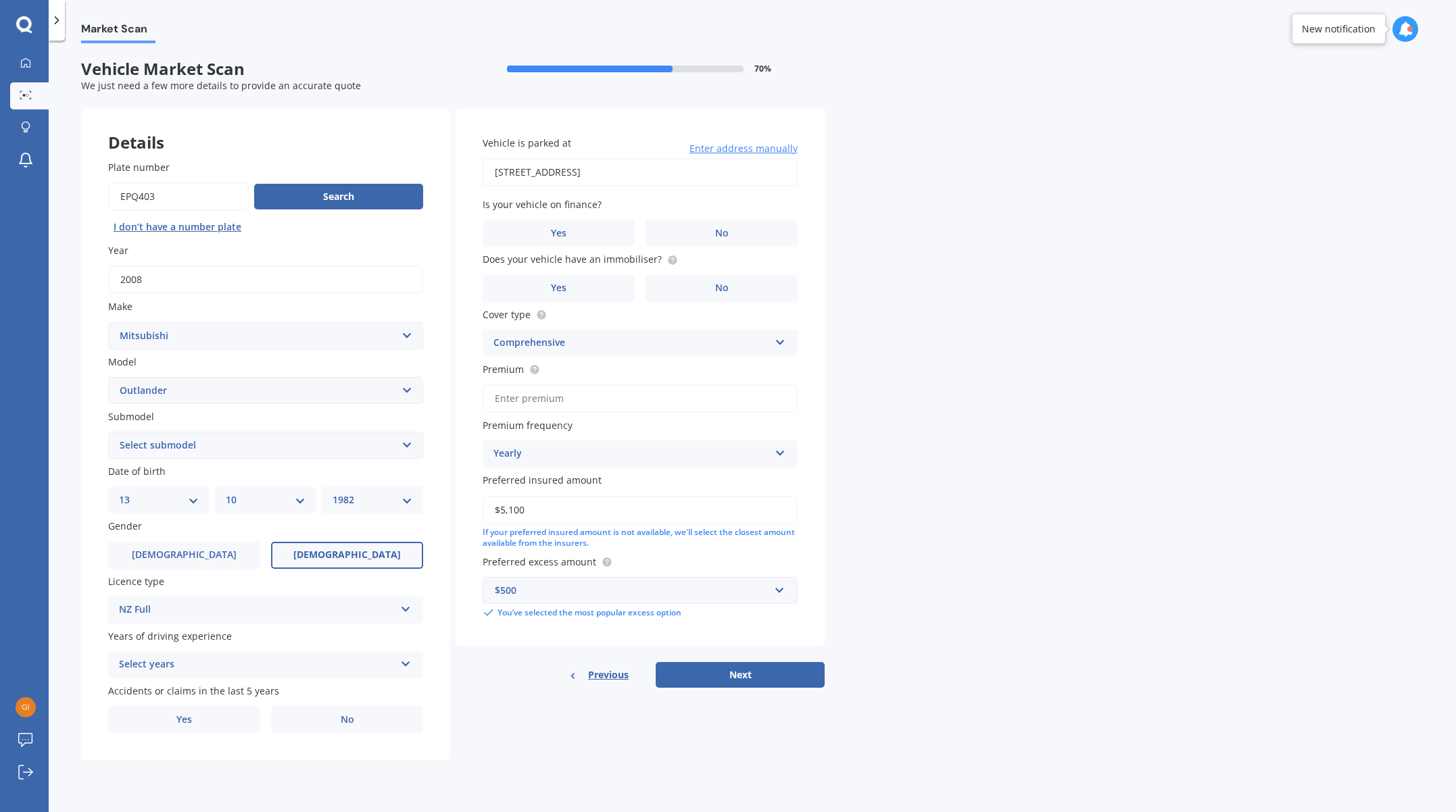
click at [191, 661] on div "Select years" at bounding box center [256, 665] width 276 height 16
click at [140, 696] on span "5 or more years" at bounding box center [156, 691] width 73 height 13
click at [339, 723] on label "No" at bounding box center [347, 719] width 152 height 27
click at [0, 0] on input "No" at bounding box center [0, 0] width 0 height 0
click at [699, 228] on label "No" at bounding box center [721, 232] width 152 height 27
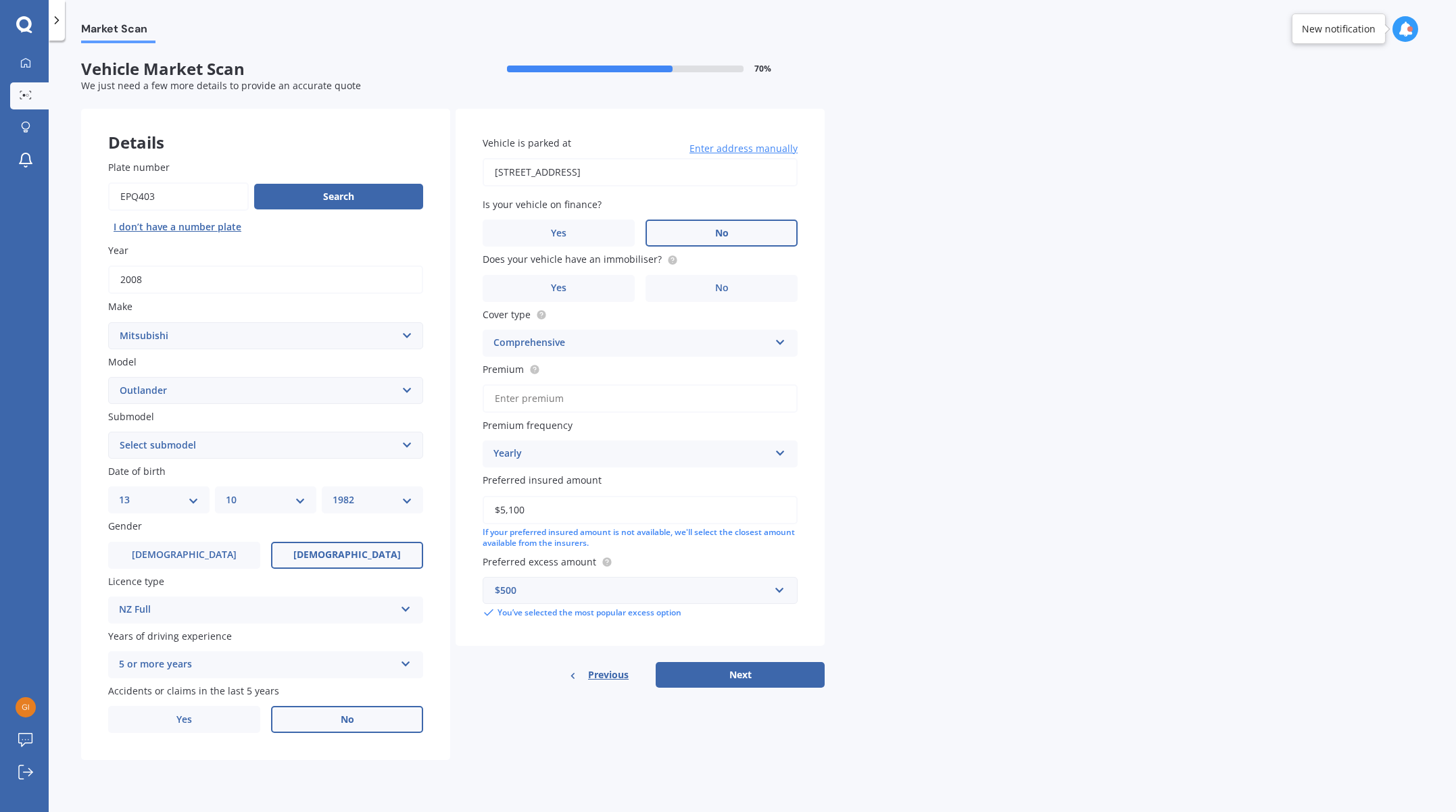
click at [0, 0] on input "No" at bounding box center [0, 0] width 0 height 0
click at [562, 292] on span "Yes" at bounding box center [558, 287] width 16 height 11
click at [0, 0] on input "Yes" at bounding box center [0, 0] width 0 height 0
click at [682, 342] on div "Comprehensive" at bounding box center [632, 343] width 276 height 16
click at [891, 353] on div "Market Scan Vehicle Market Scan 70 % We just need a few more details to provide…" at bounding box center [753, 428] width 1408 height 772
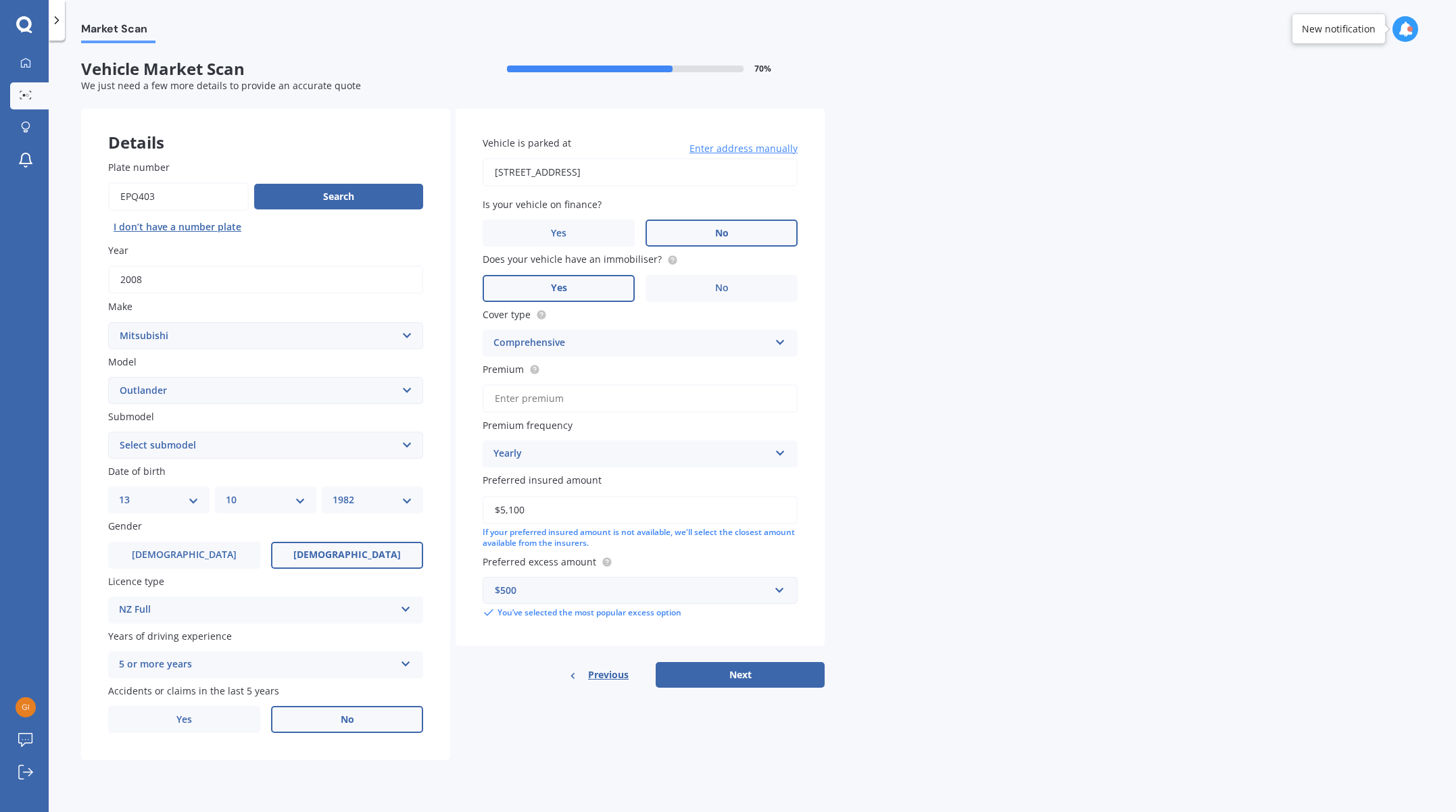
click at [655, 398] on input "Premium" at bounding box center [640, 398] width 315 height 28
drag, startPoint x: 598, startPoint y: 682, endPoint x: 591, endPoint y: 680, distance: 7.3
click at [598, 682] on span "Previous" at bounding box center [608, 675] width 40 height 21
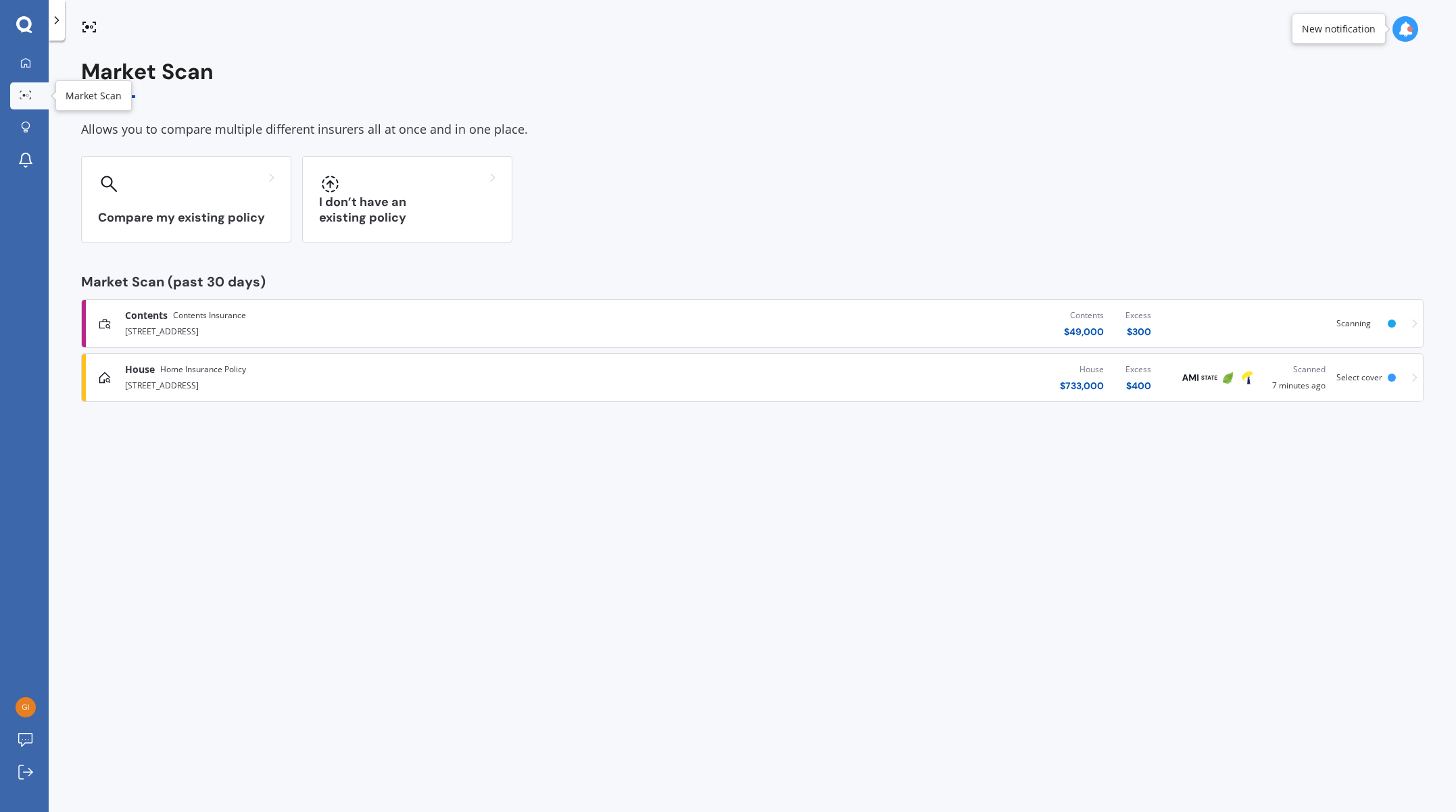
click at [27, 93] on icon at bounding box center [26, 95] width 12 height 9
click at [23, 68] on div at bounding box center [26, 64] width 21 height 12
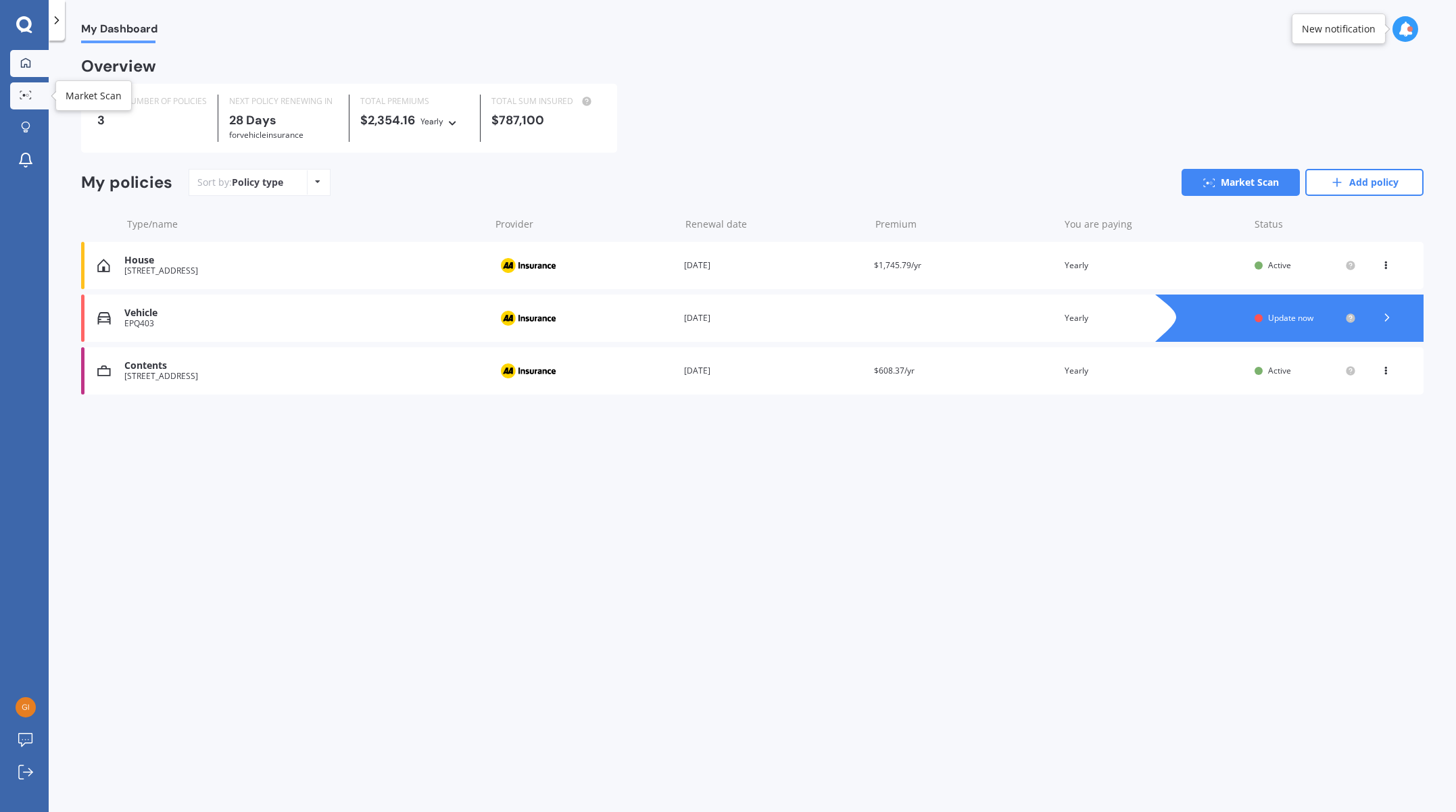
click at [20, 103] on link "Market Scan" at bounding box center [29, 95] width 39 height 27
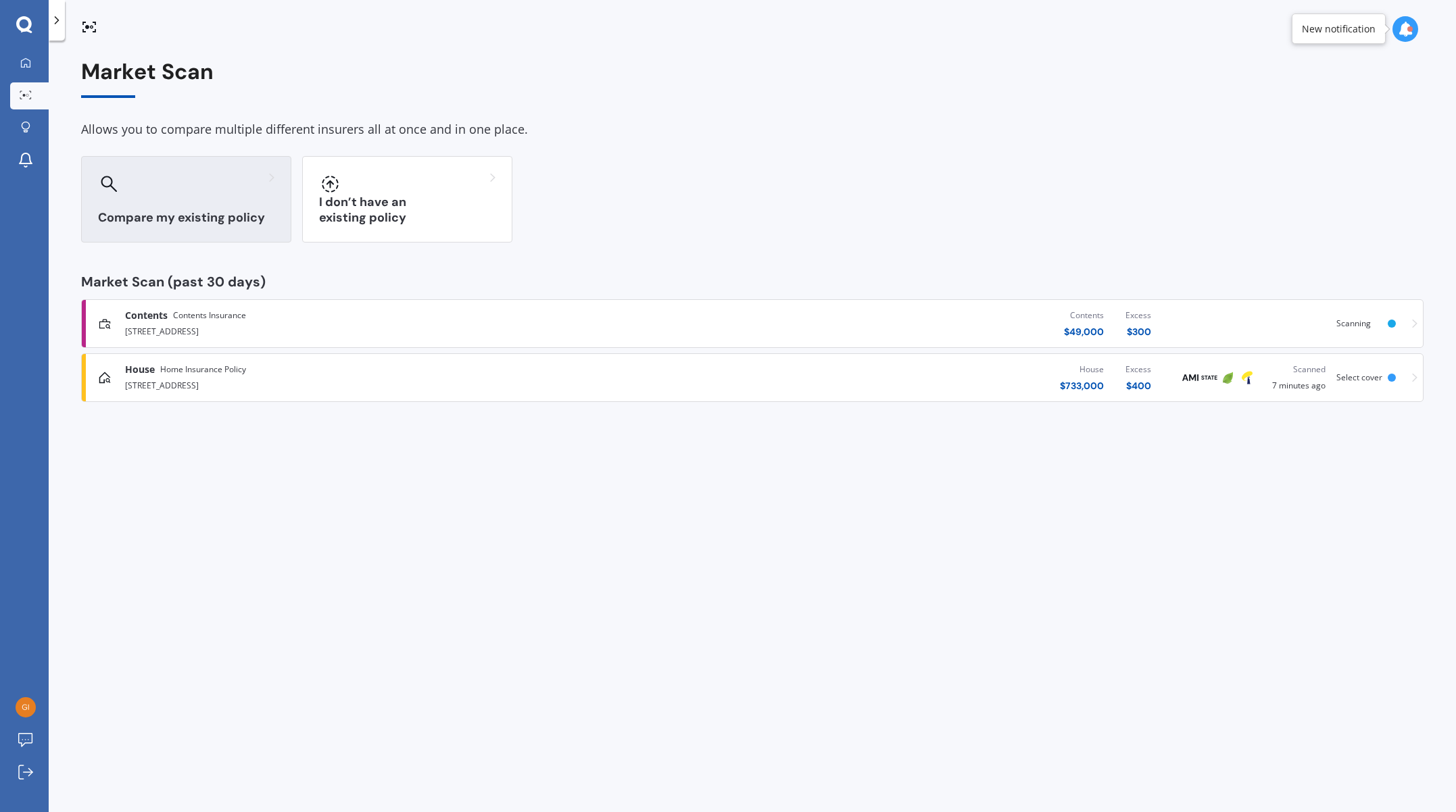
click at [210, 208] on div "Compare my existing policy" at bounding box center [186, 199] width 210 height 87
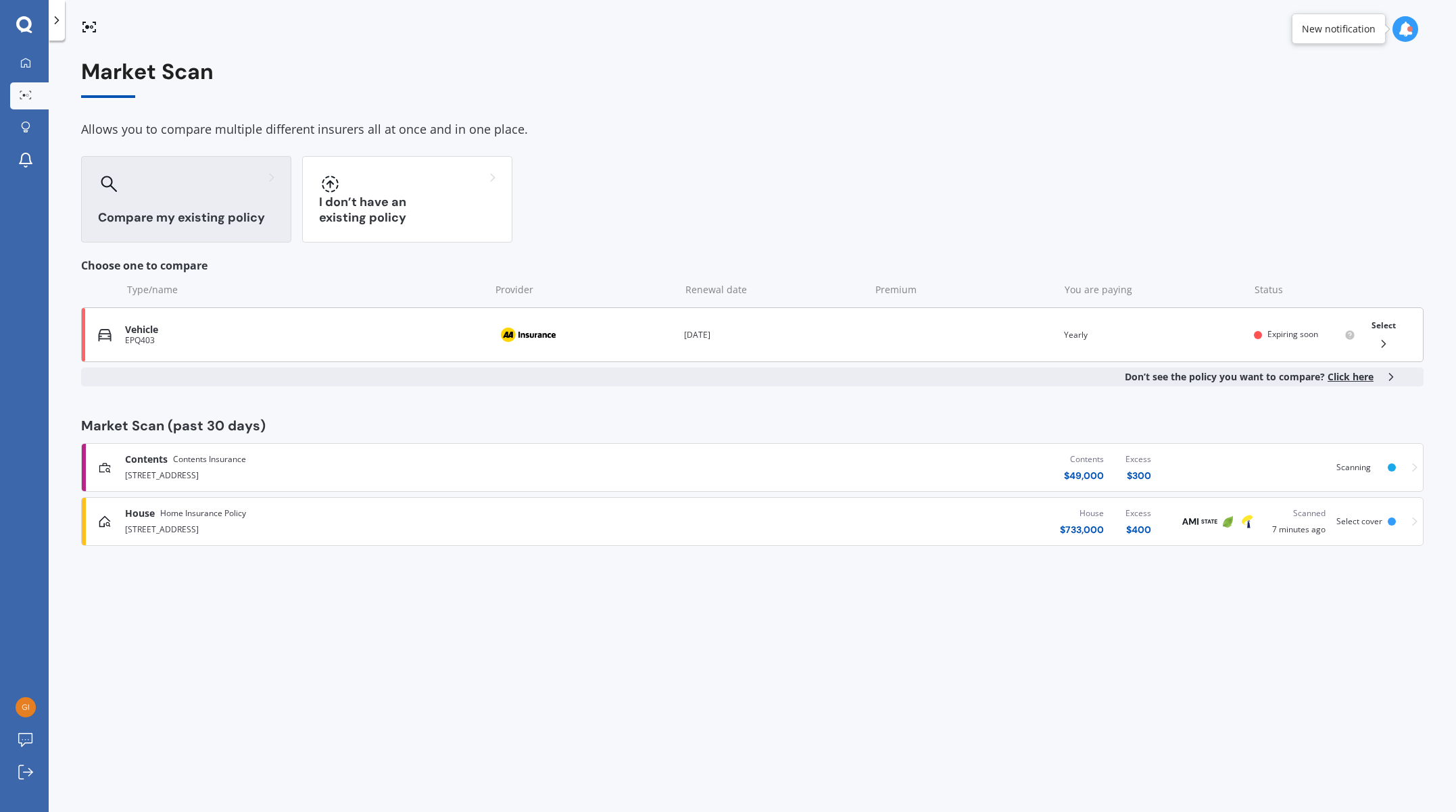
click at [1026, 341] on div "Vehicle EPQ403 Provider Renewal date [DATE] Premium You are paying Yearly Statu…" at bounding box center [752, 335] width 1342 height 55
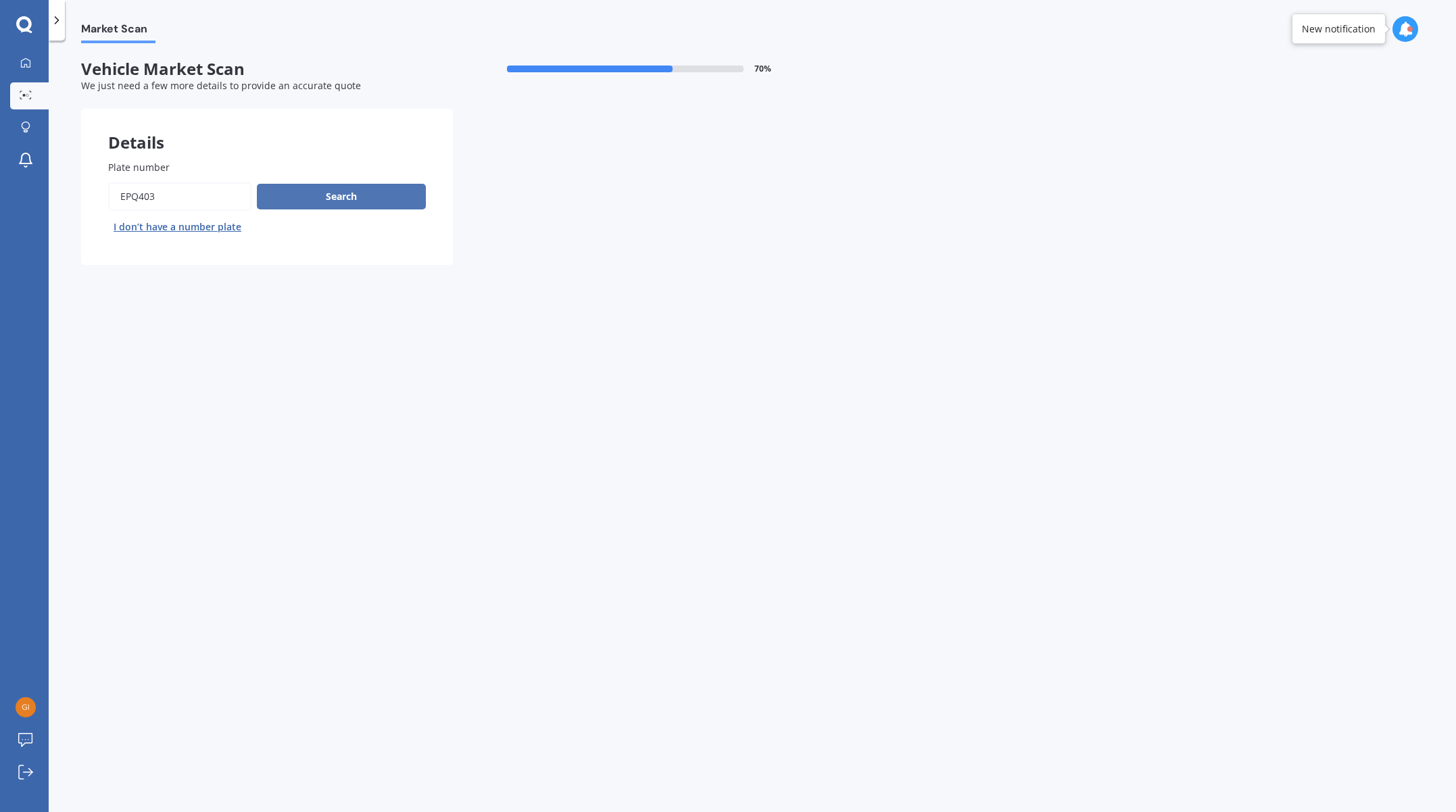
click at [314, 206] on button "Search" at bounding box center [342, 197] width 169 height 26
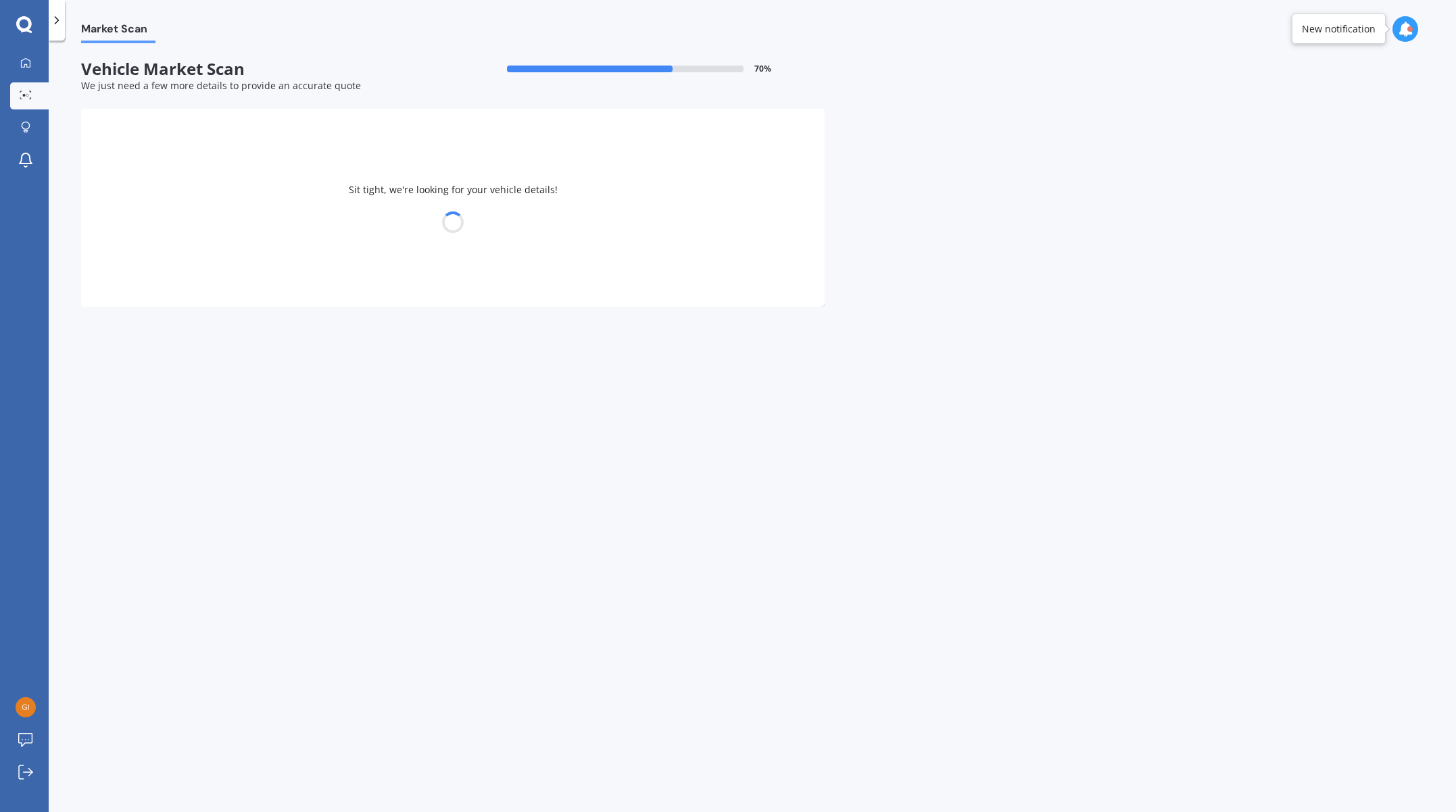
select select "MITSUBISHI"
select select "OUTLANDER"
select select "13"
select select "10"
select select "1982"
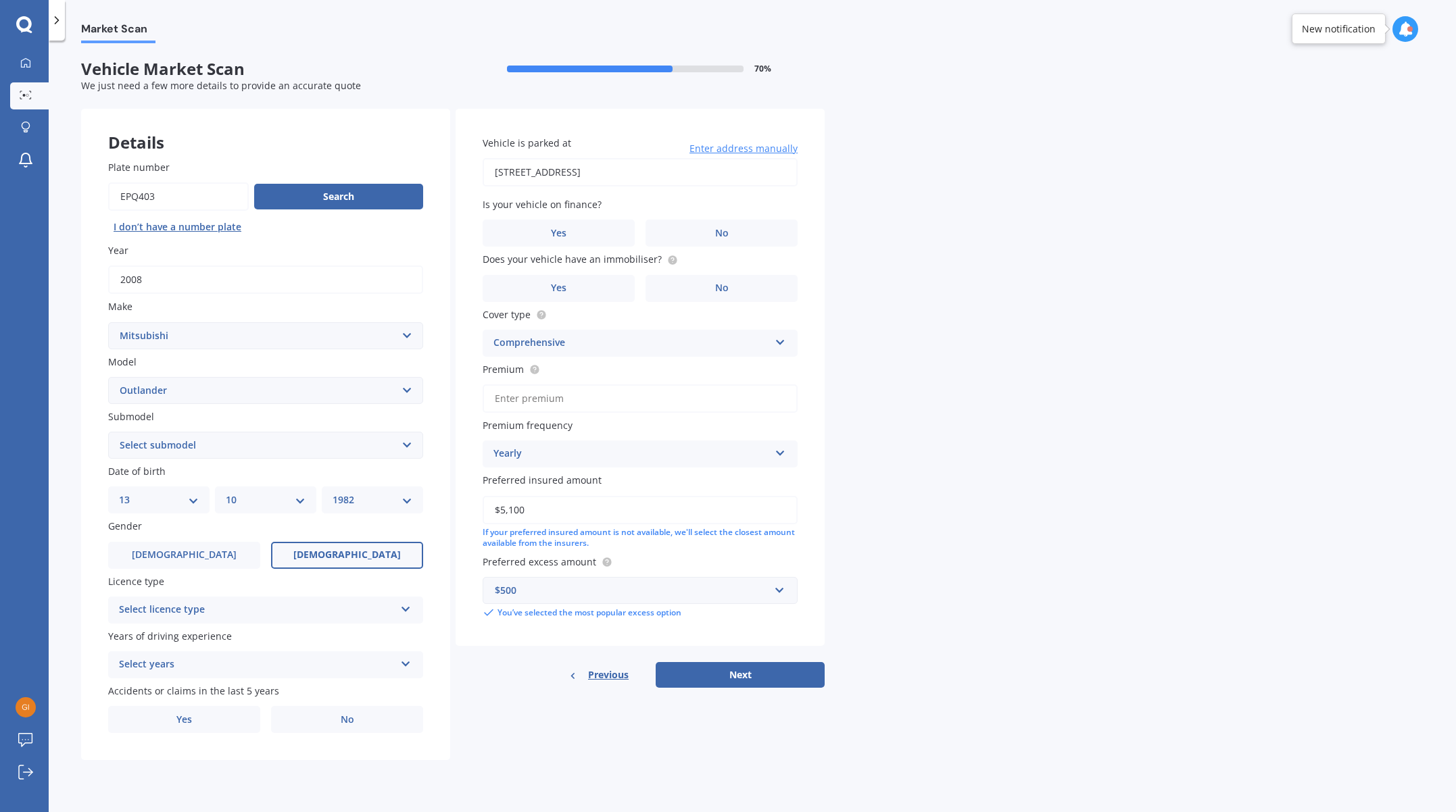
click at [655, 400] on input "Premium" at bounding box center [640, 398] width 315 height 28
type input "$608.37"
click at [698, 231] on label "No" at bounding box center [721, 232] width 152 height 27
click at [0, 0] on input "No" at bounding box center [0, 0] width 0 height 0
click at [575, 288] on label "Yes" at bounding box center [558, 288] width 152 height 27
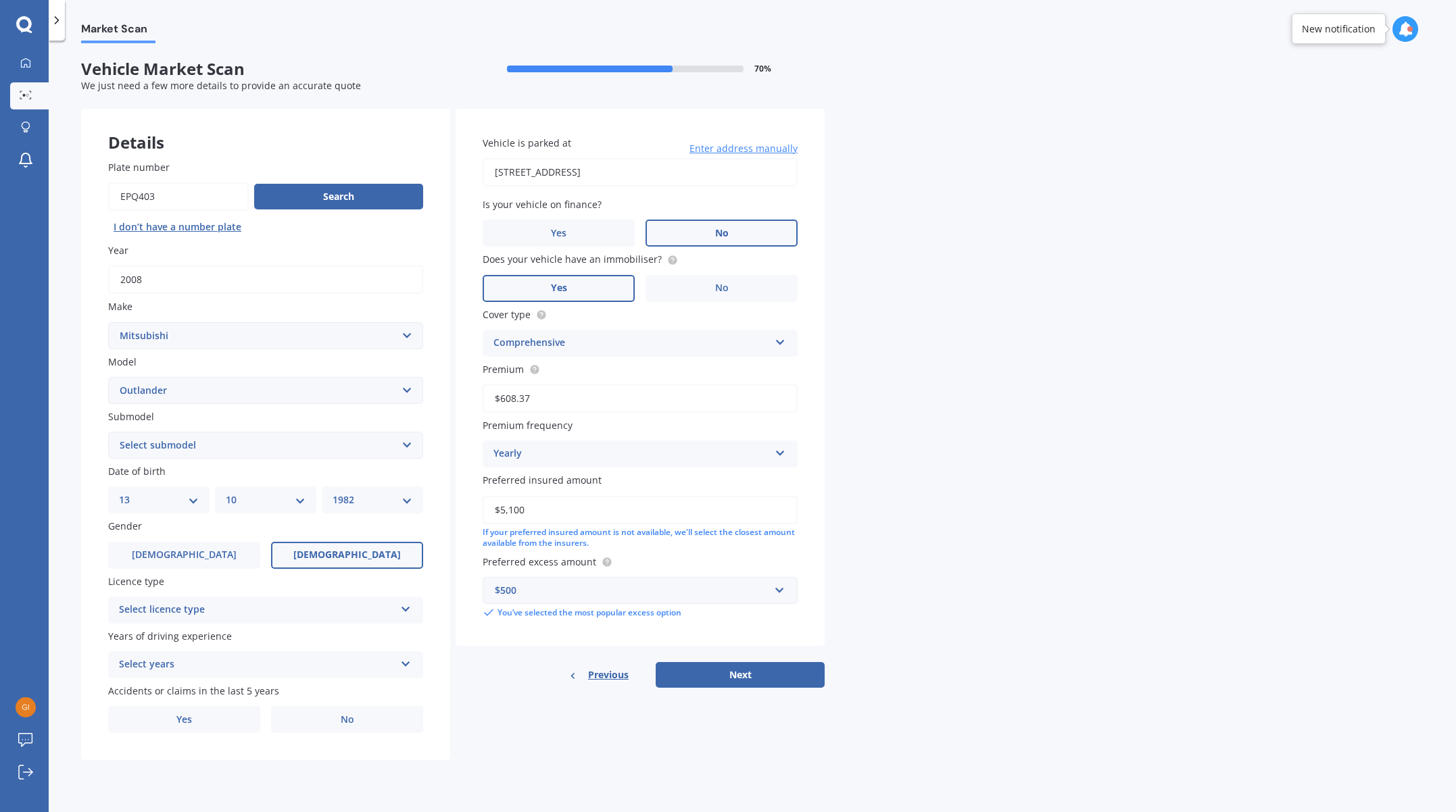
click at [0, 0] on input "Yes" at bounding box center [0, 0] width 0 height 0
click at [755, 665] on button "Next" at bounding box center [740, 675] width 169 height 26
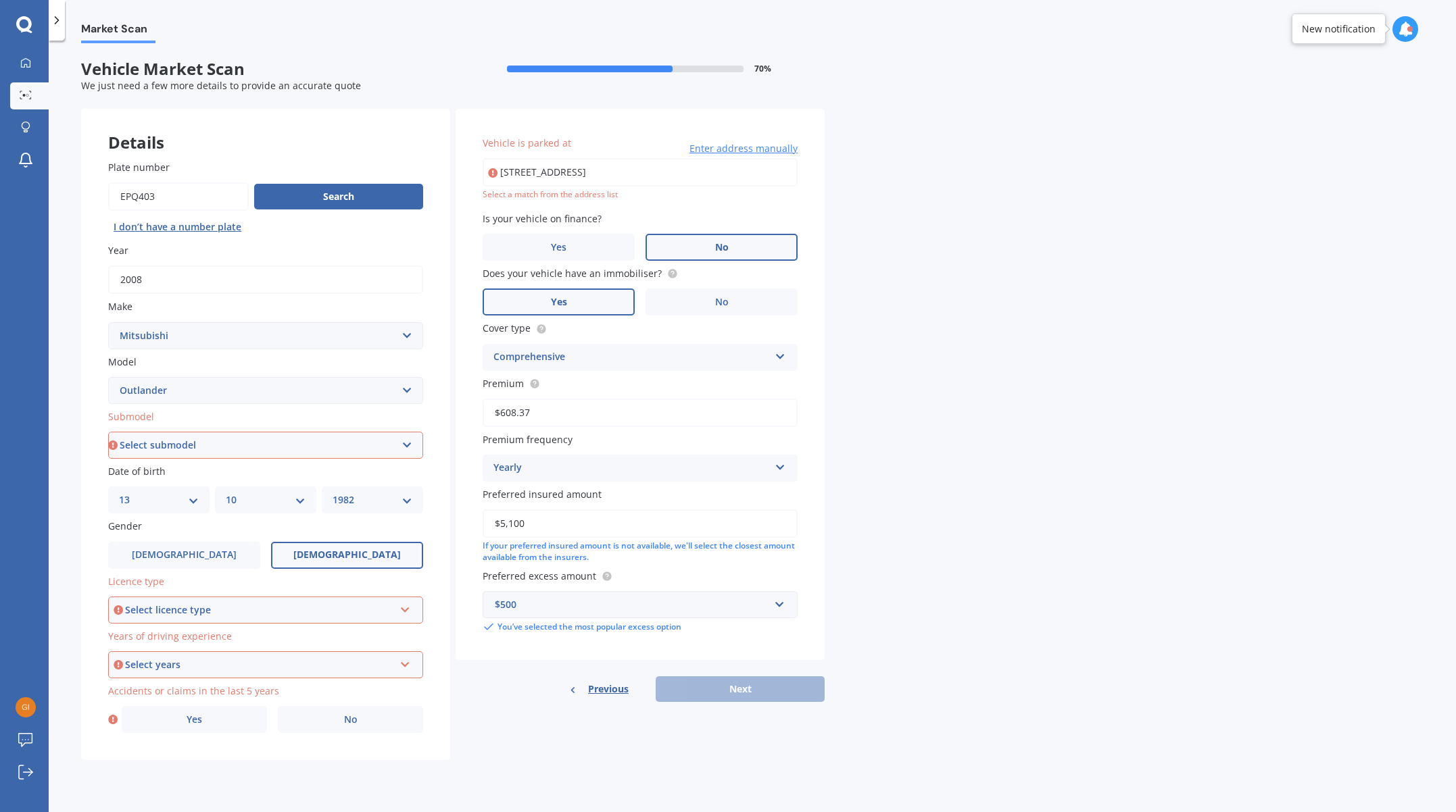
click at [241, 440] on select "Select submodel (All other) 2.4 Litre Station Wagon 3.0 Litre AWD 3.0 VRX Auto …" at bounding box center [266, 445] width 315 height 27
select select "XLS"
click at [108, 432] on select "Select submodel (All other) 2.4 Litre Station Wagon 3.0 Litre AWD 3.0 VRX Auto …" at bounding box center [266, 445] width 315 height 27
click at [244, 612] on div "Select licence type" at bounding box center [259, 610] width 269 height 15
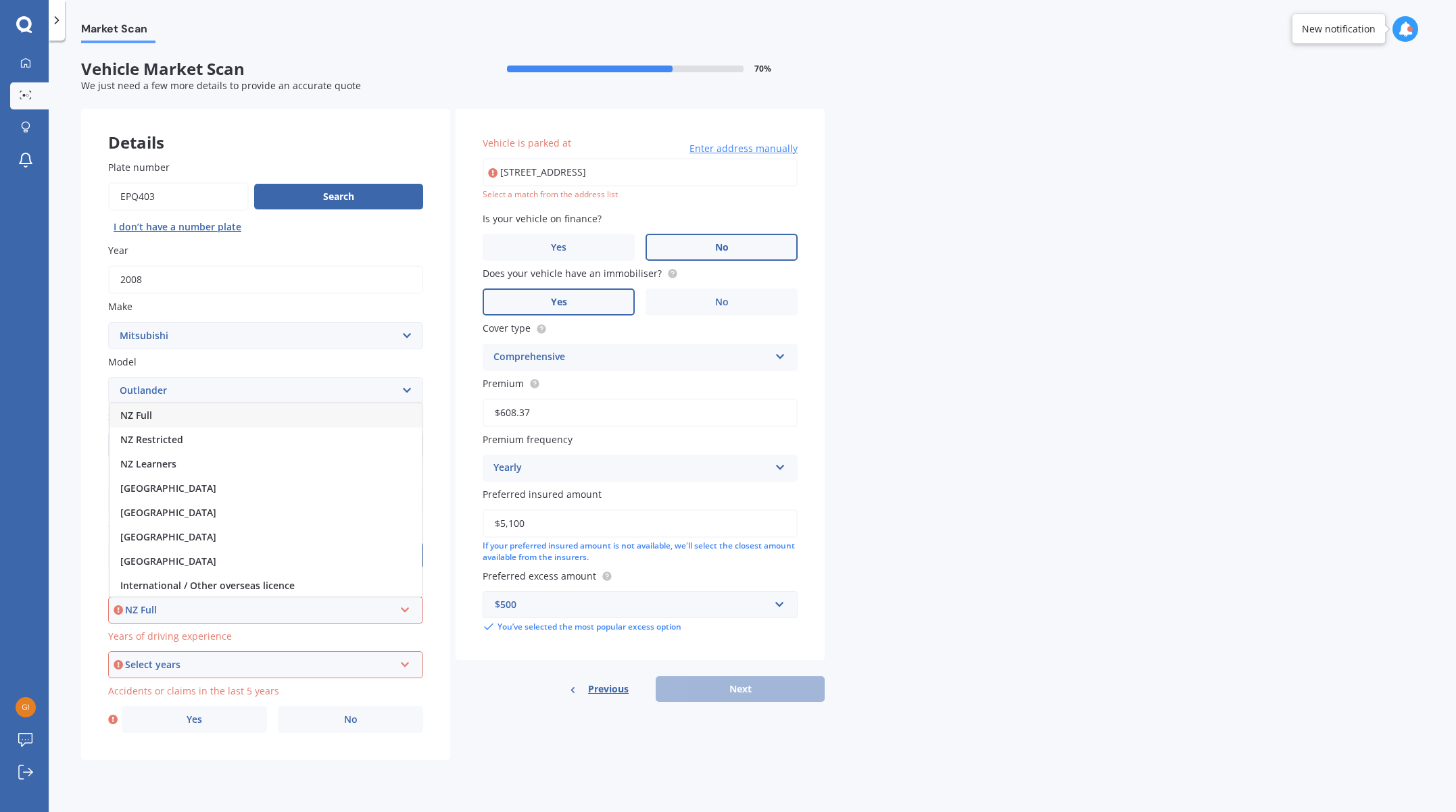
click at [143, 421] on span "NZ Full" at bounding box center [136, 415] width 32 height 13
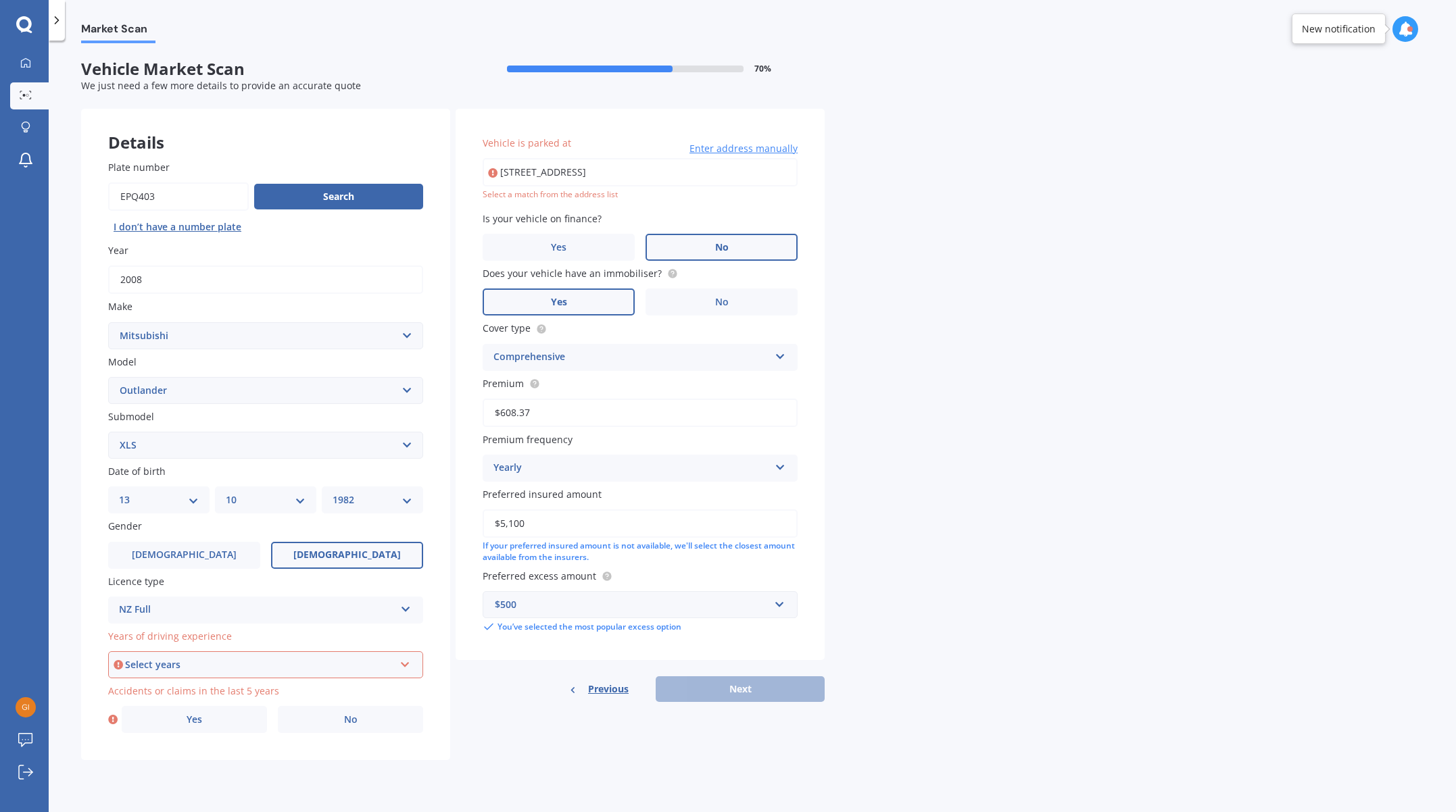
click at [175, 677] on div "Select years 5 or more years 4 years 3 years 2 years 1 year" at bounding box center [266, 664] width 315 height 27
click at [148, 686] on span "5 or more years" at bounding box center [157, 690] width 73 height 13
click at [307, 720] on label "No" at bounding box center [350, 719] width 145 height 27
click at [0, 0] on input "No" at bounding box center [0, 0] width 0 height 0
click at [735, 686] on div "Previous Next" at bounding box center [640, 689] width 369 height 26
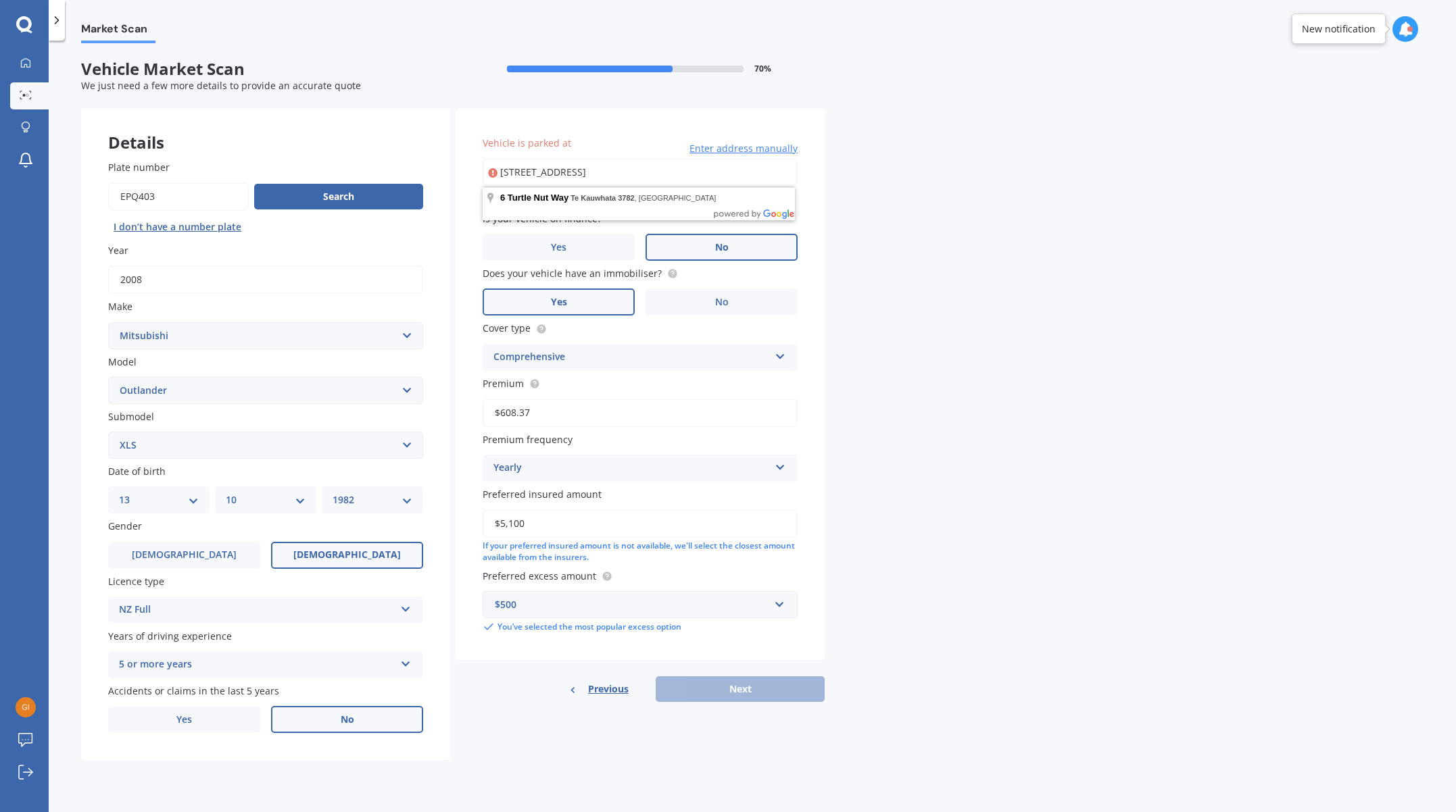
click at [661, 172] on input "[STREET_ADDRESS]" at bounding box center [640, 172] width 315 height 28
click at [765, 692] on div "Previous Next" at bounding box center [640, 689] width 369 height 26
click at [603, 184] on input "[STREET_ADDRESS][PERSON_NAME]" at bounding box center [640, 172] width 315 height 28
type input "[STREET_ADDRESS]"
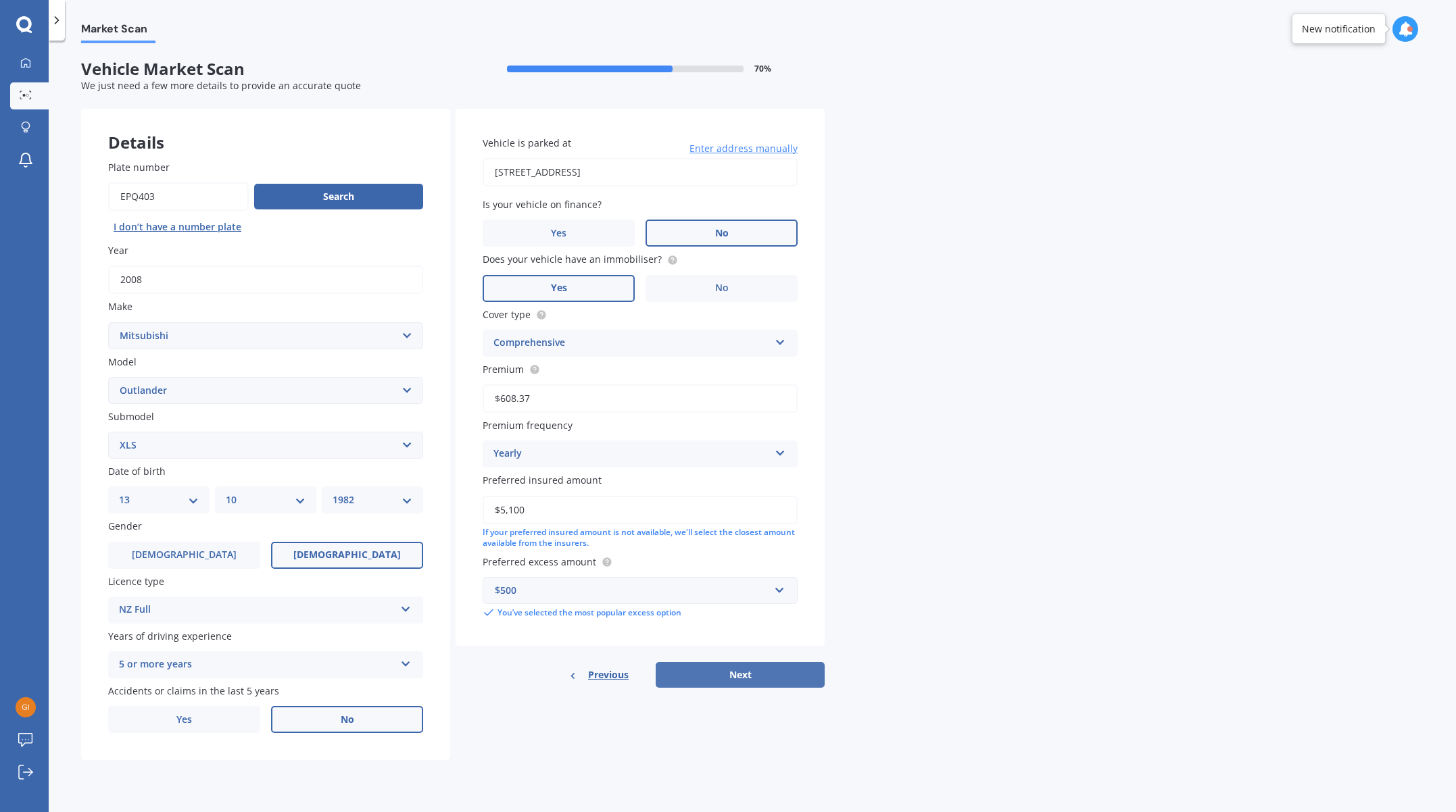
click at [791, 680] on button "Next" at bounding box center [740, 675] width 169 height 26
select select "13"
select select "10"
select select "1982"
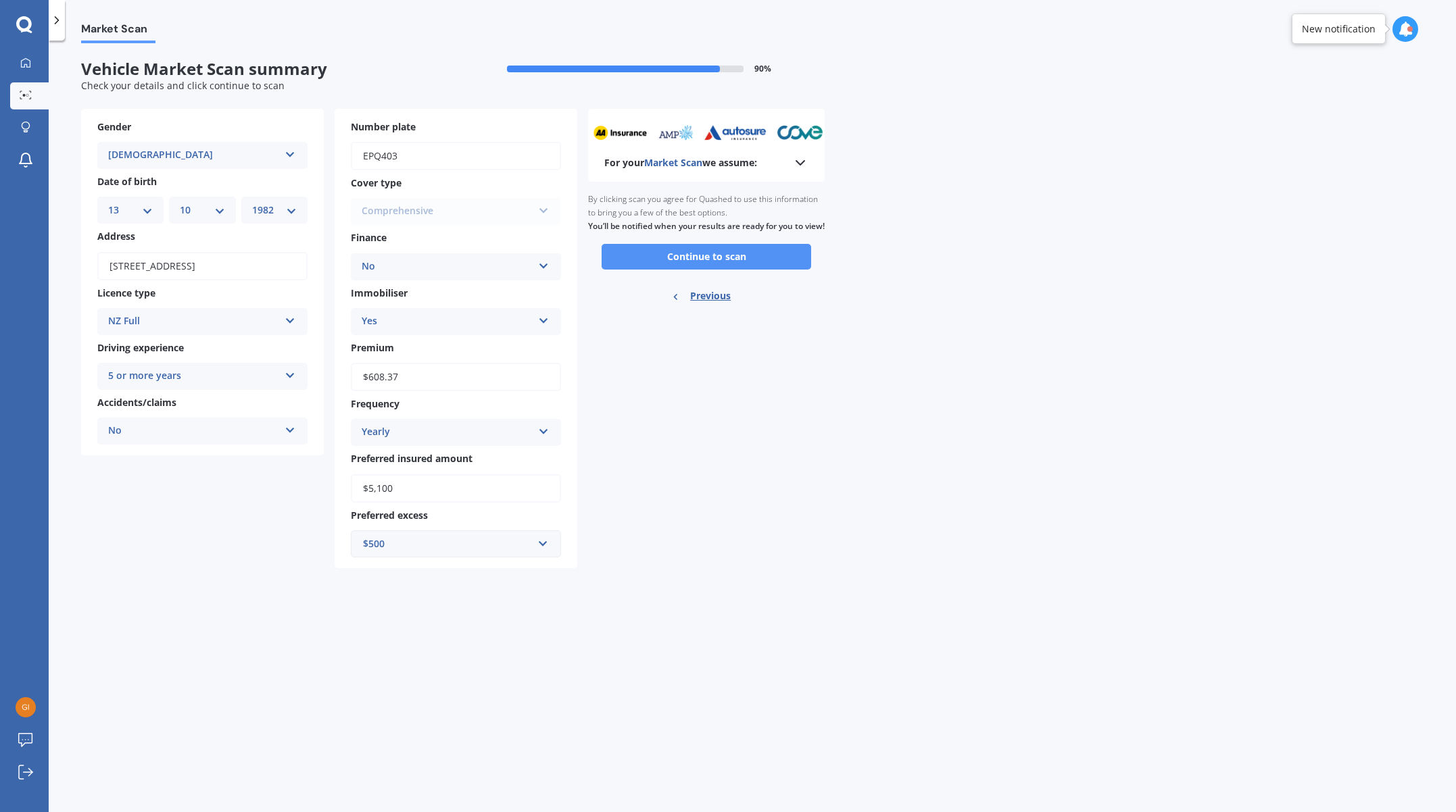
click at [684, 268] on button "Continue to scan" at bounding box center [706, 257] width 210 height 26
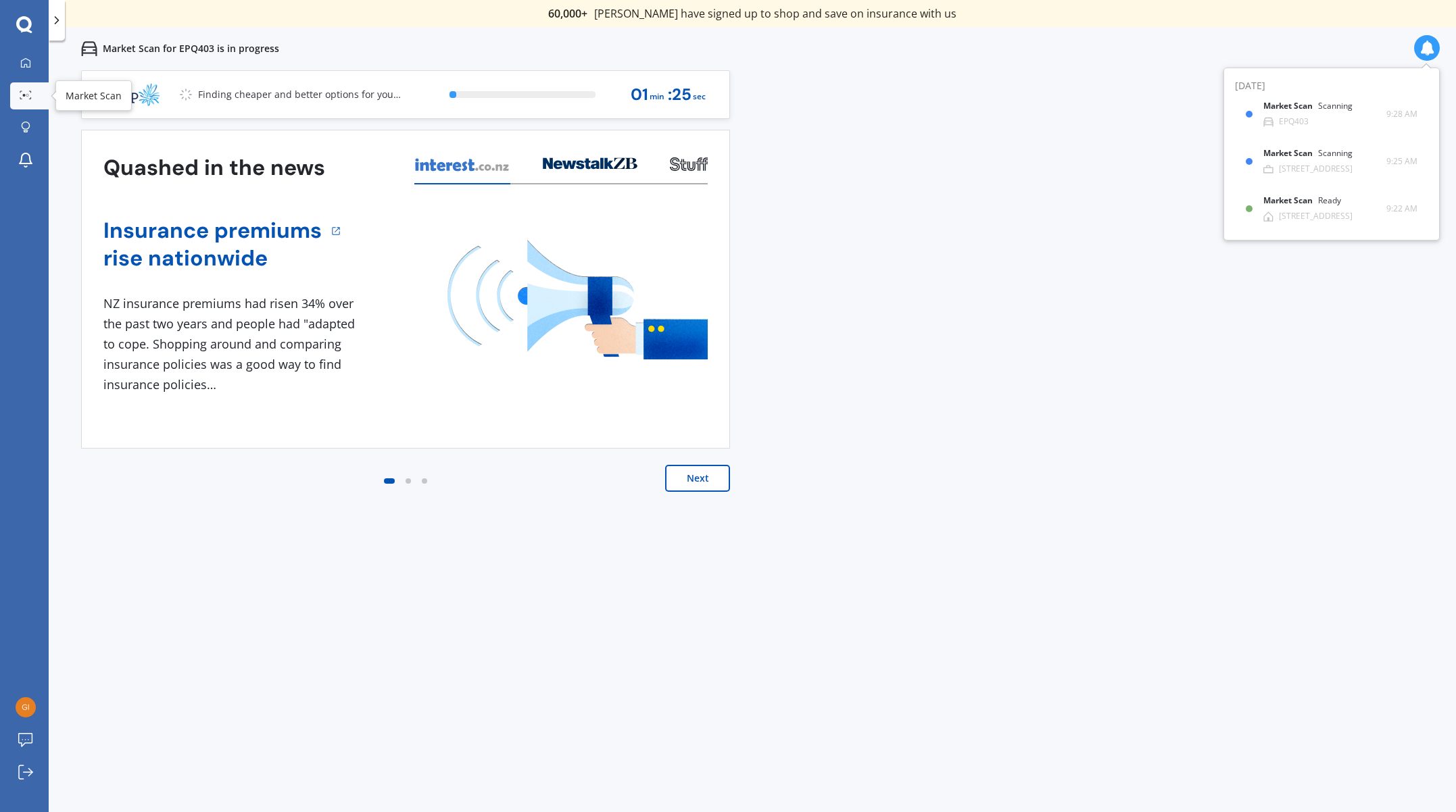
click at [28, 96] on circle at bounding box center [28, 95] width 3 height 3
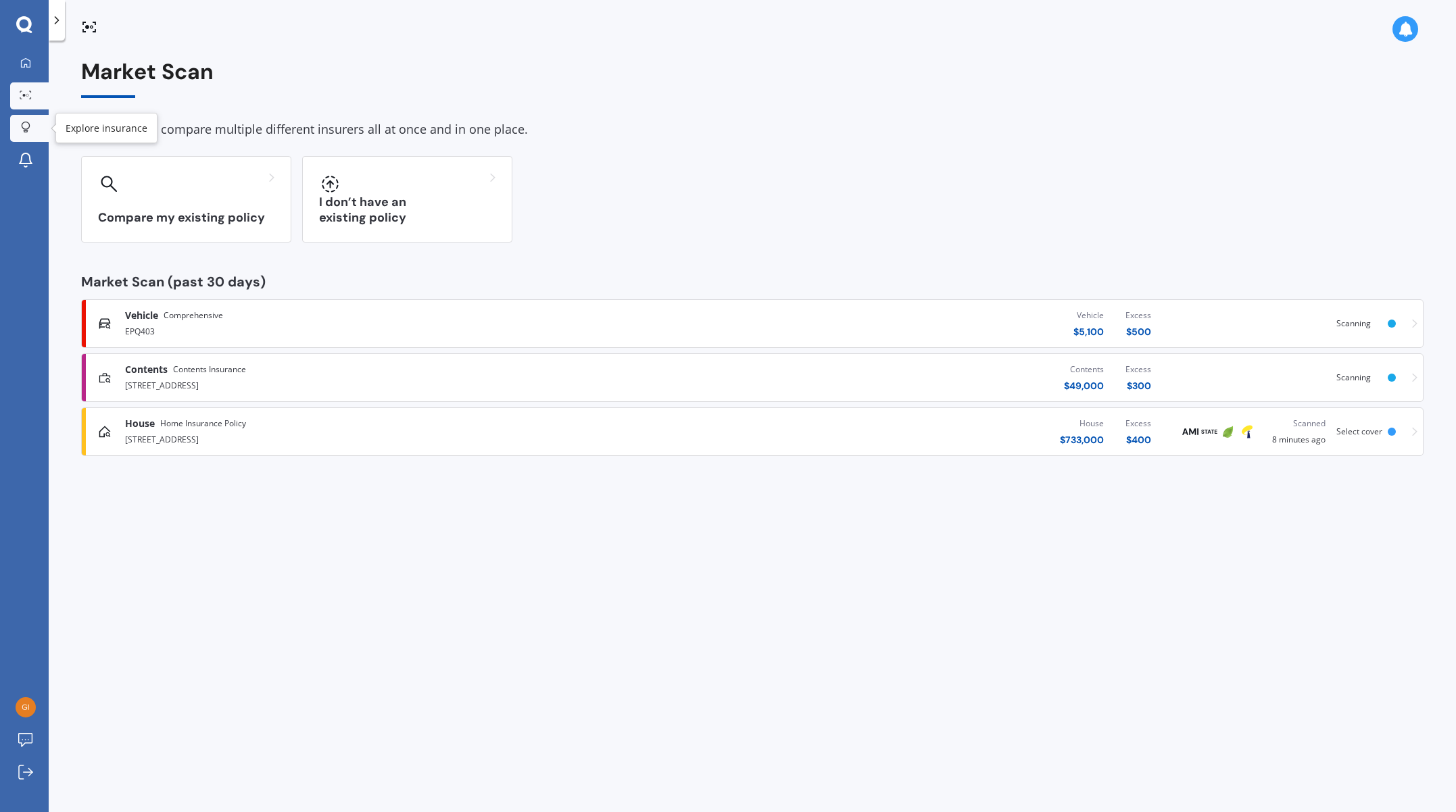
click at [27, 130] on icon at bounding box center [25, 126] width 9 height 11
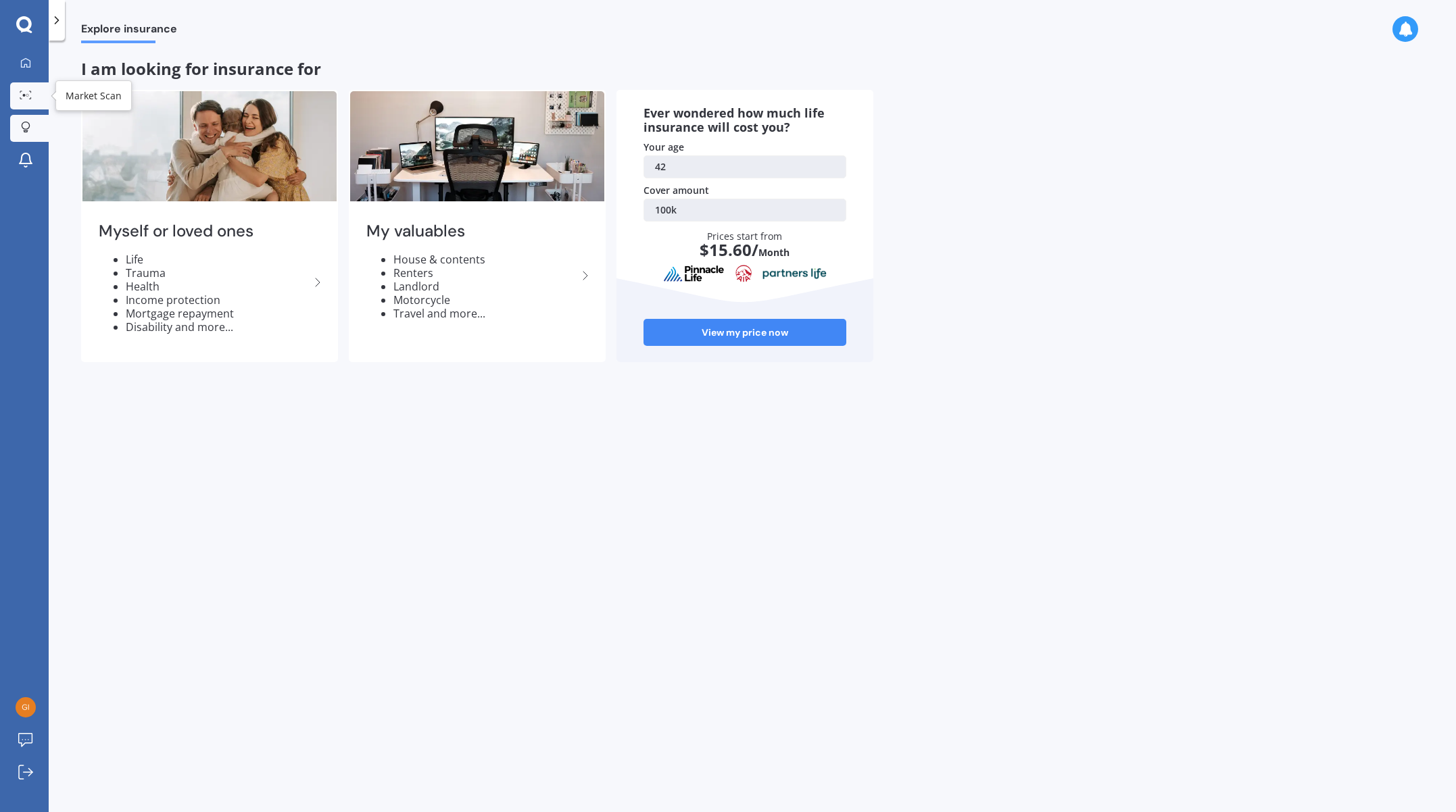
click at [23, 87] on link "Market Scan" at bounding box center [29, 95] width 39 height 27
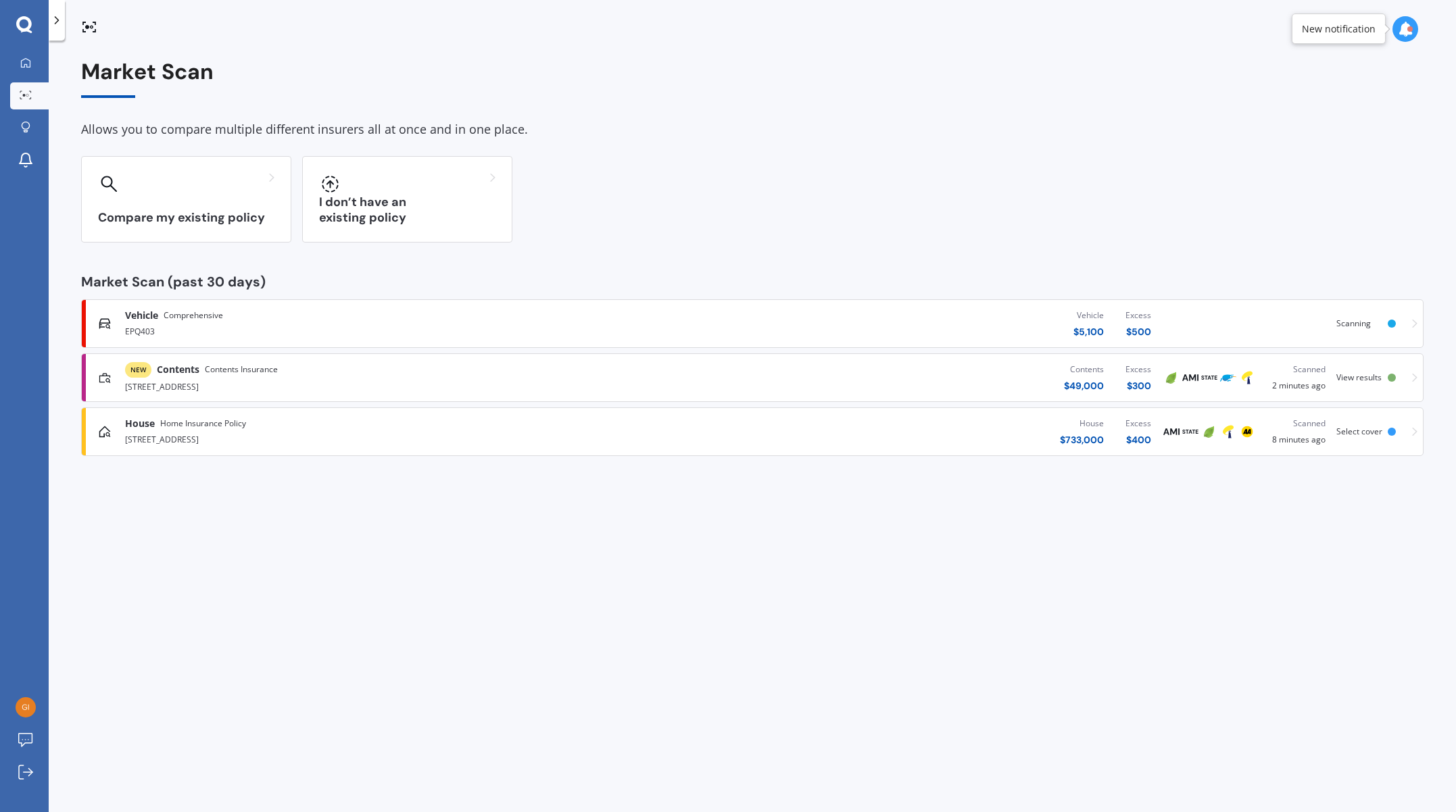
click at [825, 397] on div "Contents $ 49,000 Excess $ 300" at bounding box center [896, 378] width 532 height 40
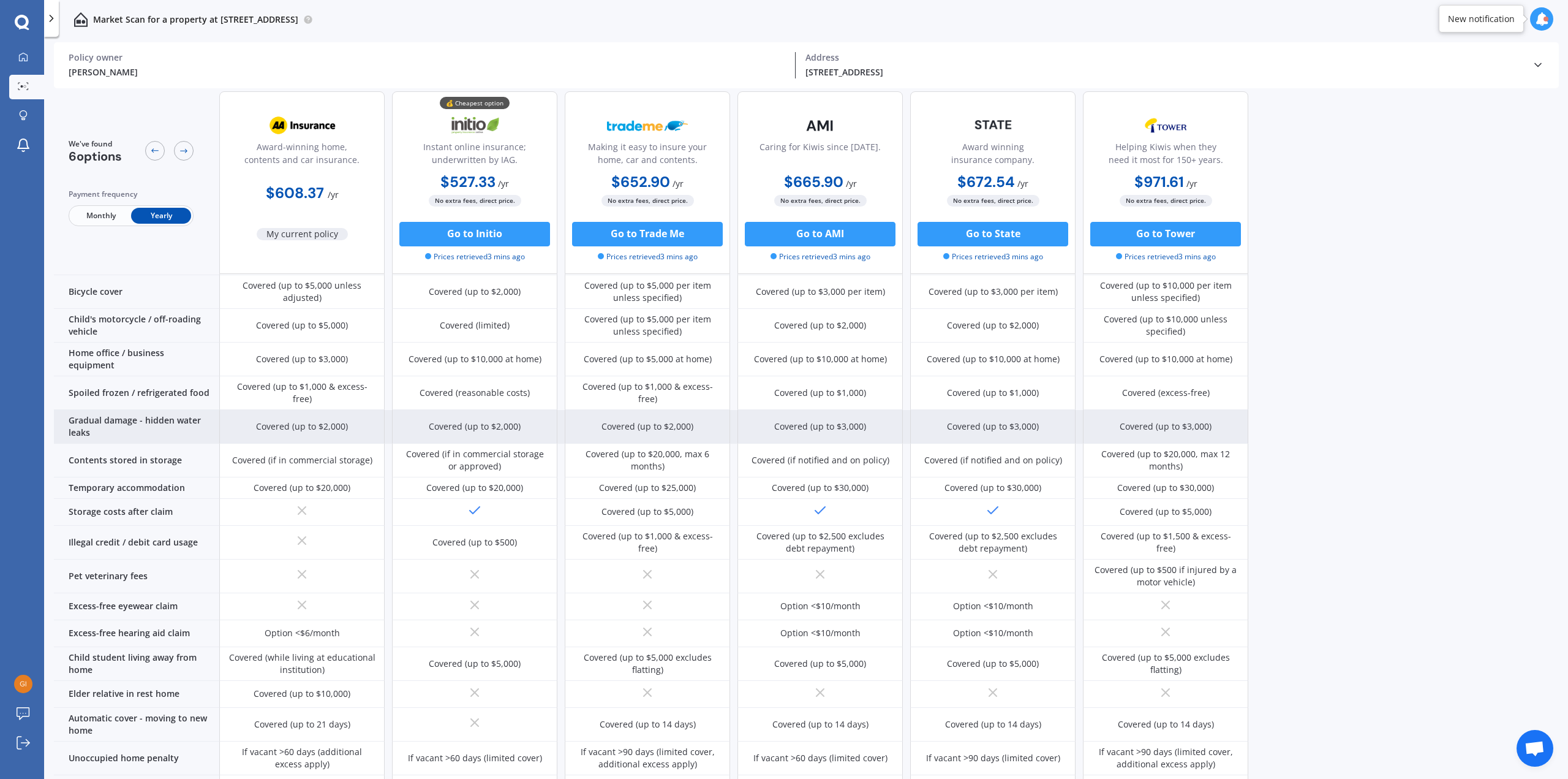
scroll to position [535, 0]
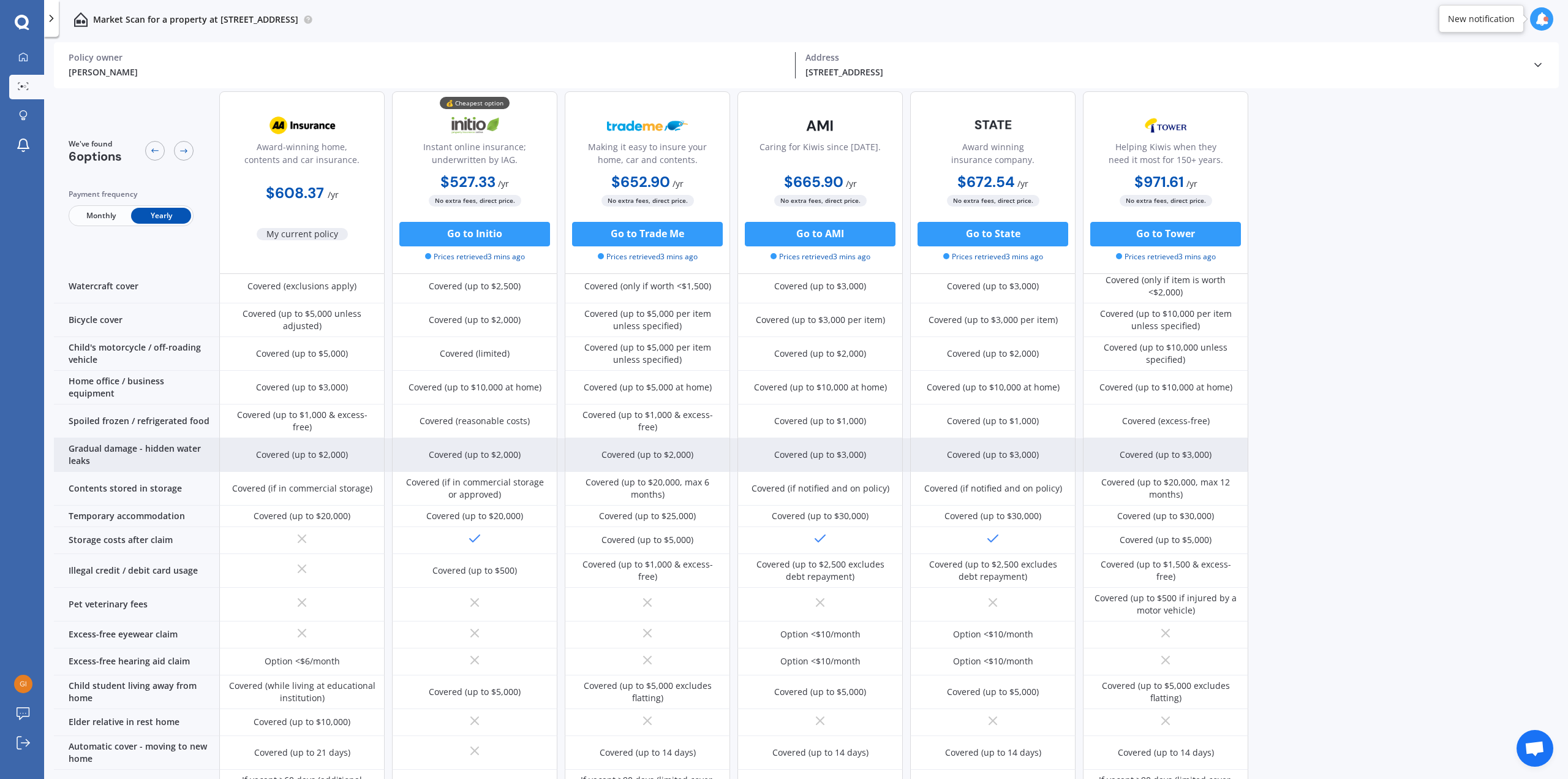
click at [113, 438] on div "Gradual damage - hidden water leaks" at bounding box center [136, 455] width 165 height 34
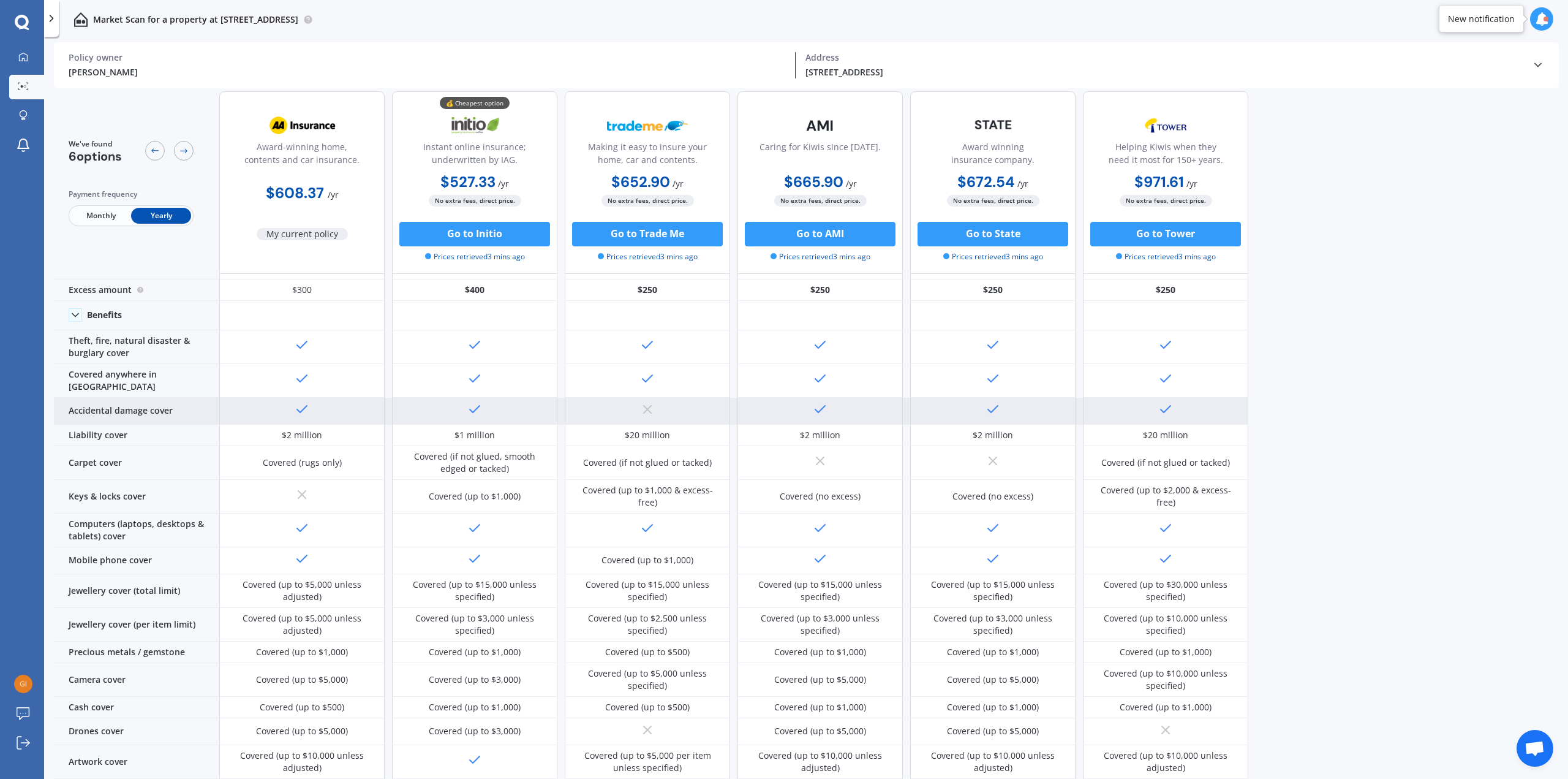
scroll to position [0, 0]
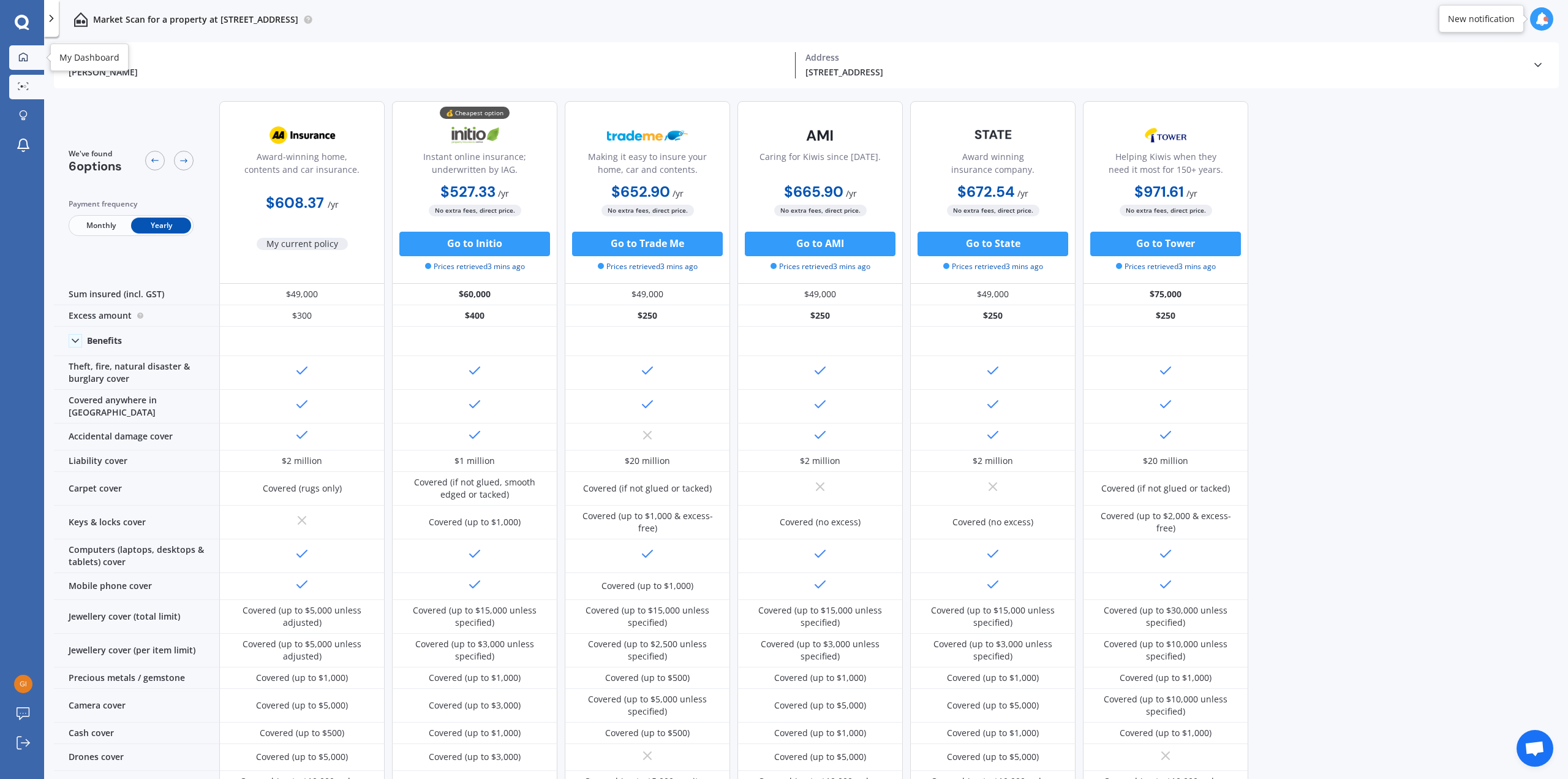
click at [28, 56] on div at bounding box center [23, 58] width 19 height 11
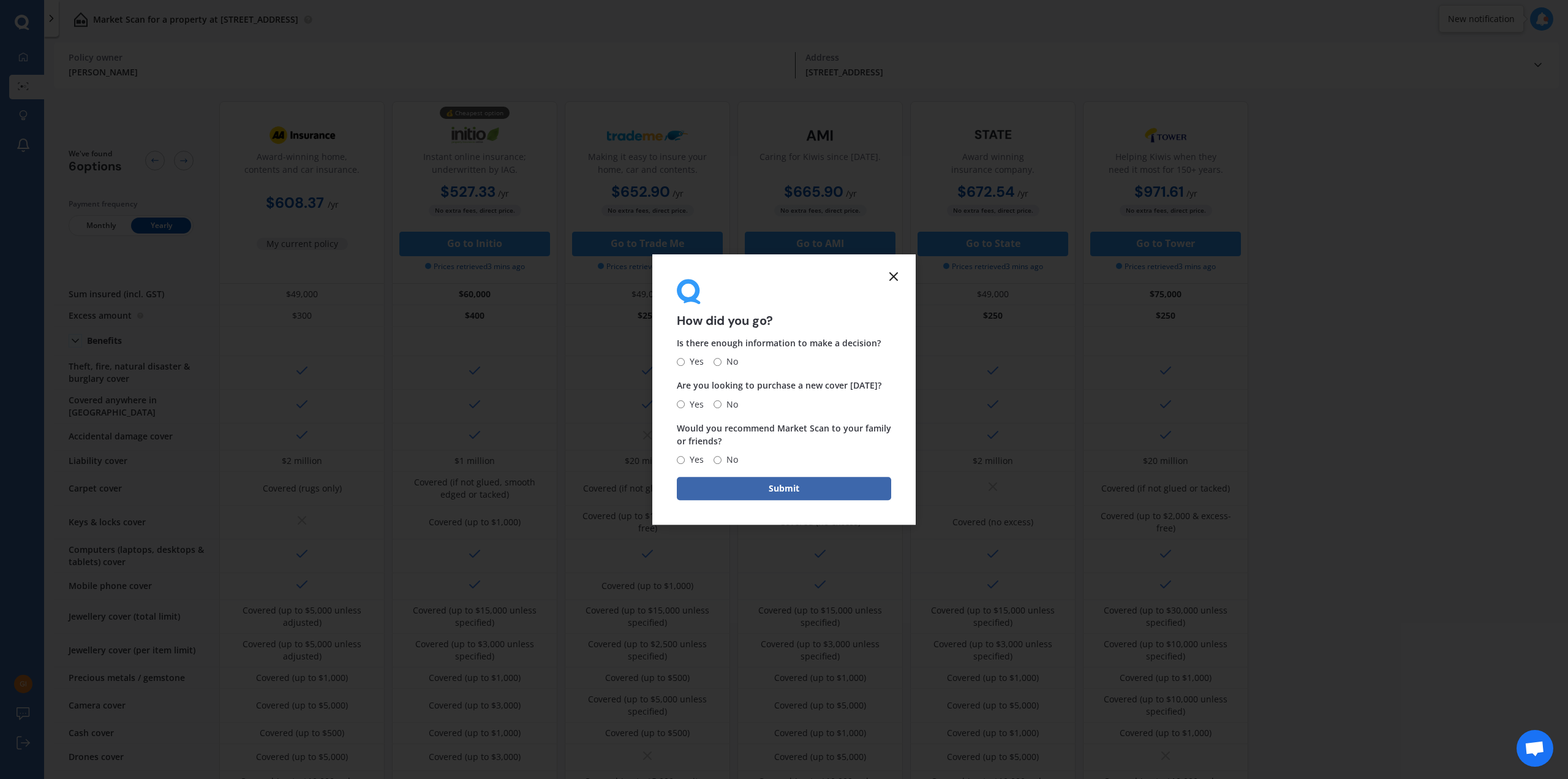
click at [718, 404] on input "No" at bounding box center [717, 404] width 8 height 8
radio input "true"
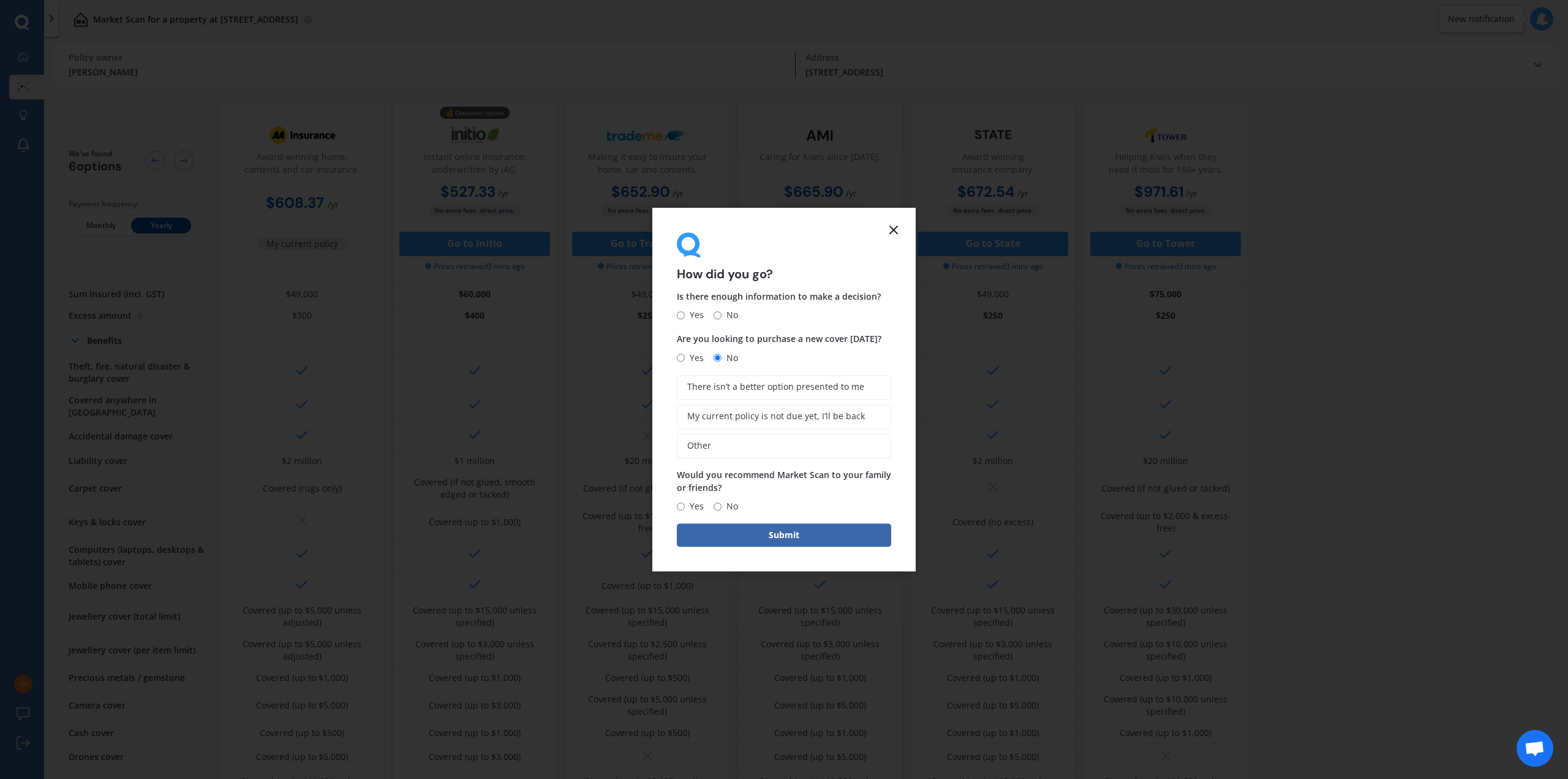
click at [684, 316] on input "Yes" at bounding box center [681, 315] width 8 height 8
radio input "true"
click at [685, 507] on span "Yes" at bounding box center [694, 506] width 19 height 15
click at [685, 507] on input "Yes" at bounding box center [681, 506] width 8 height 8
radio input "true"
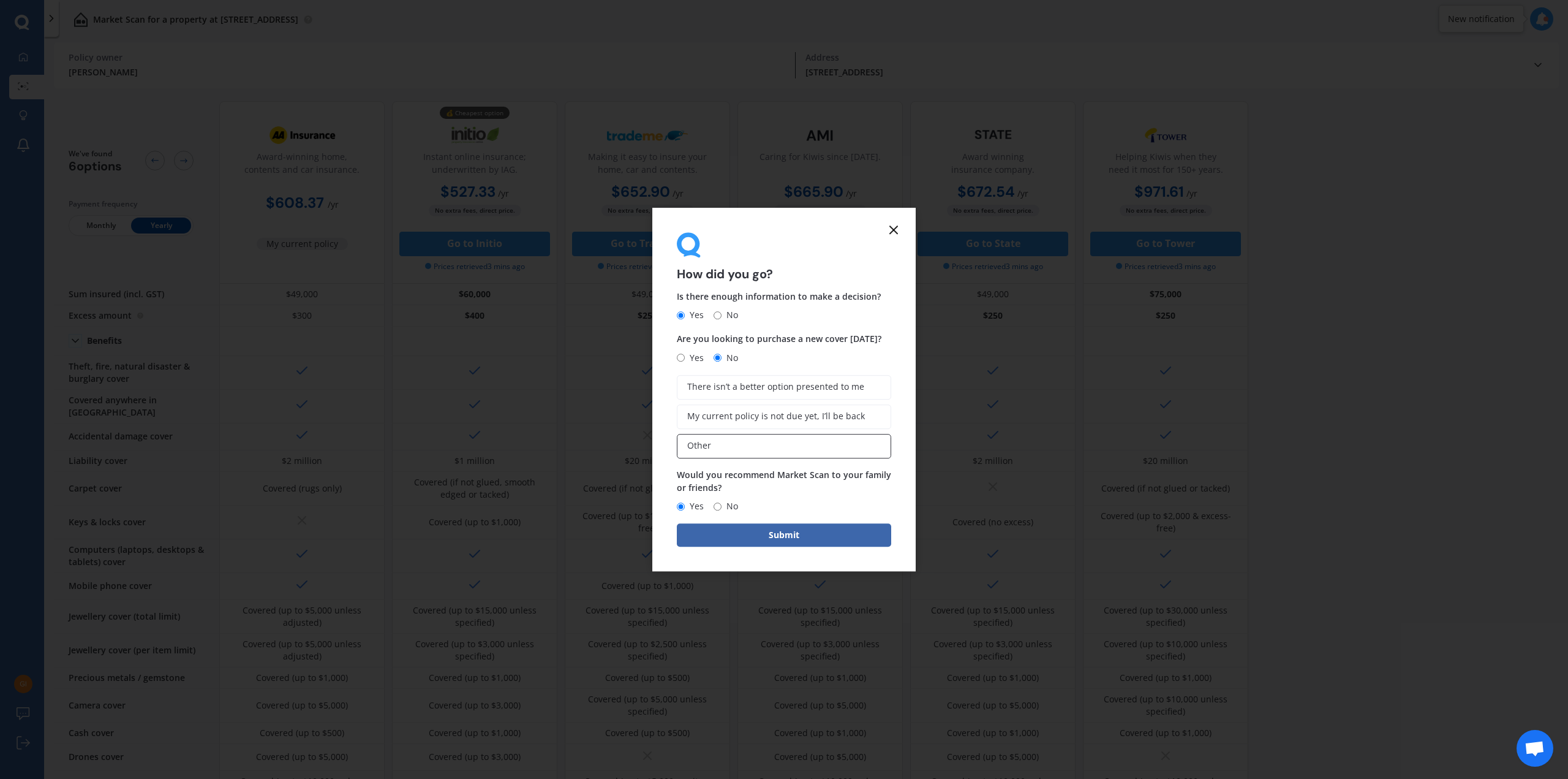
click at [748, 442] on label "Other" at bounding box center [784, 445] width 214 height 24
click at [0, 0] on input "Other" at bounding box center [0, 0] width 0 height 0
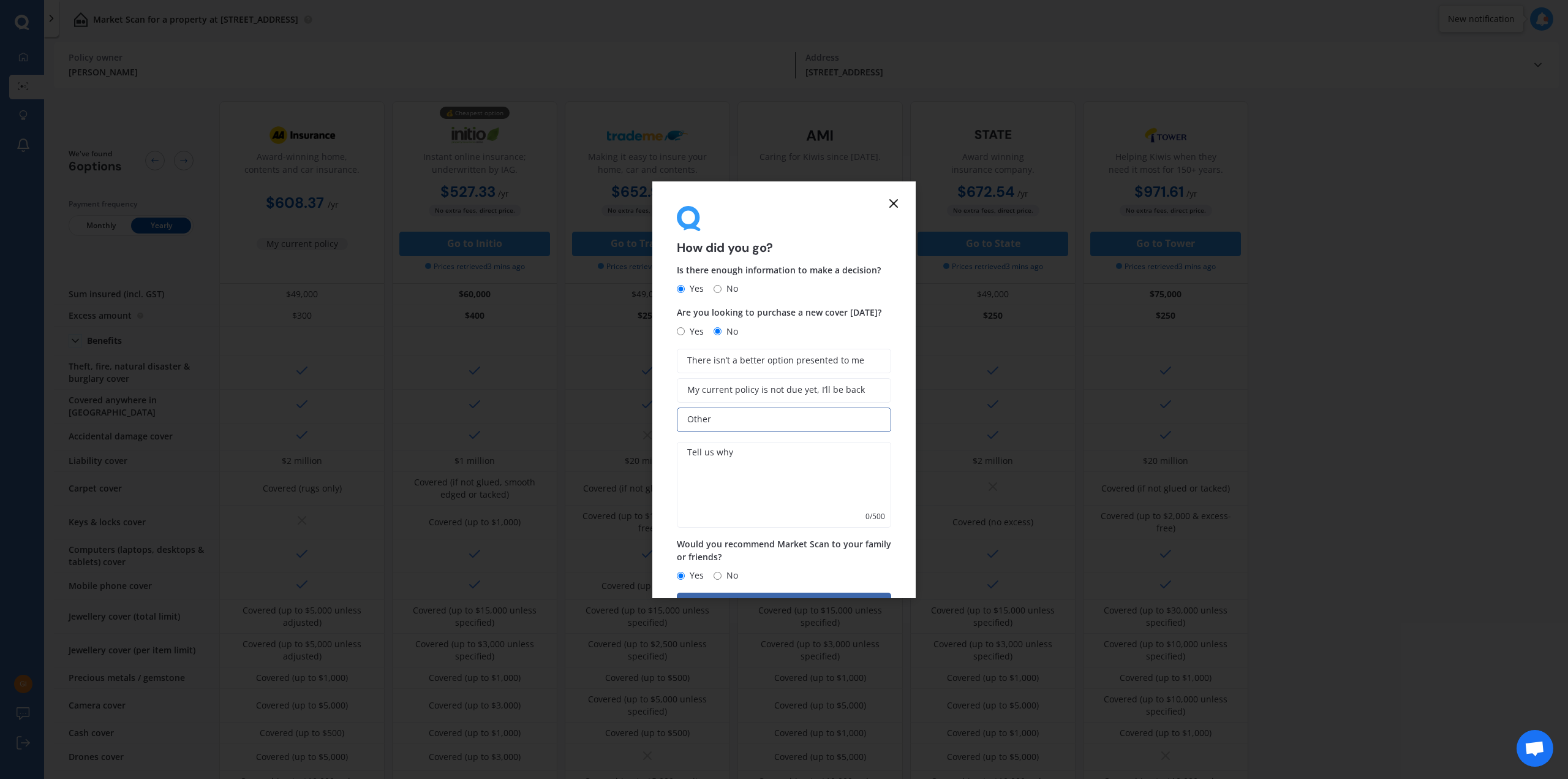
click at [745, 470] on textarea at bounding box center [784, 484] width 214 height 86
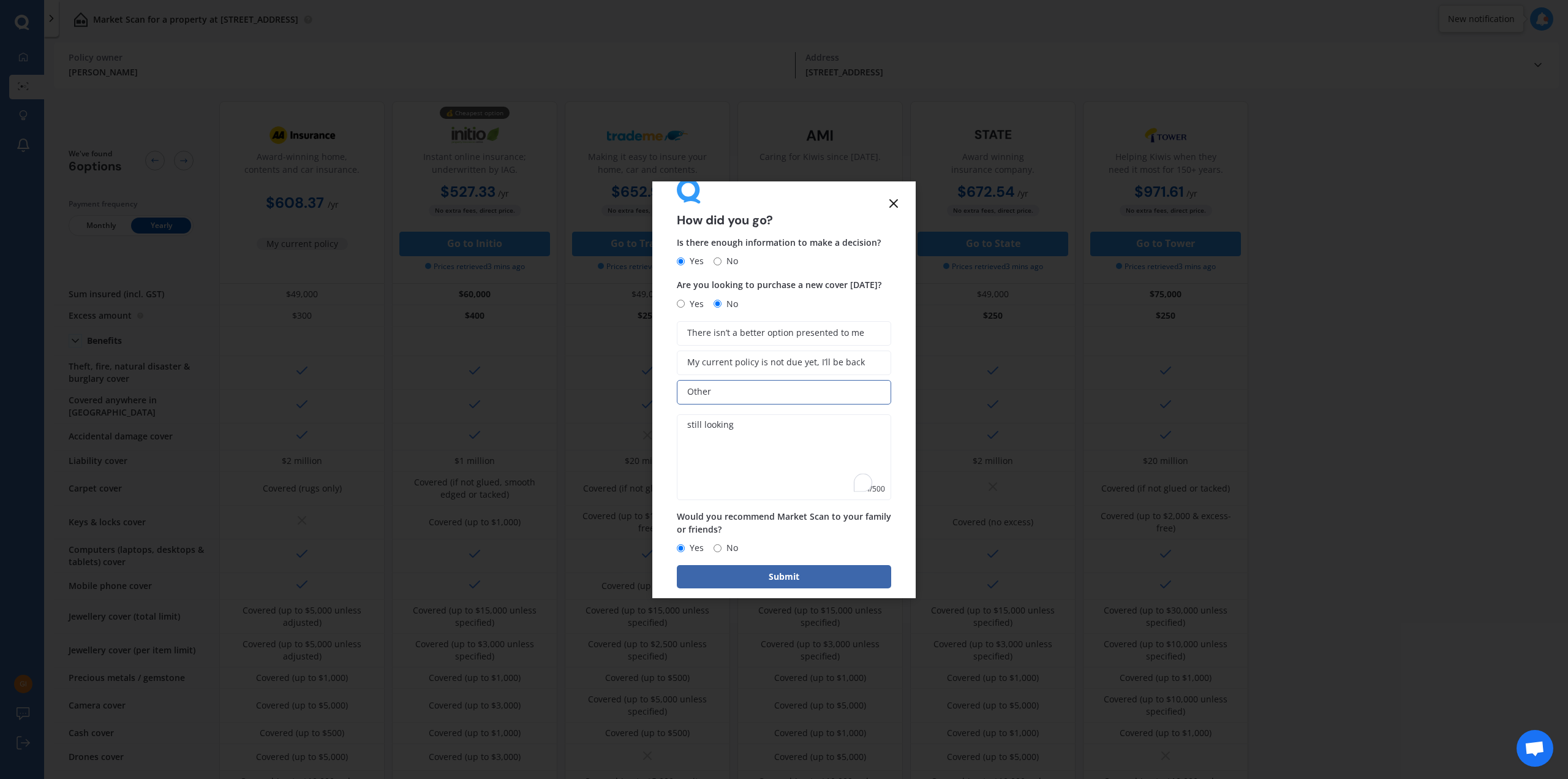
scroll to position [42, 0]
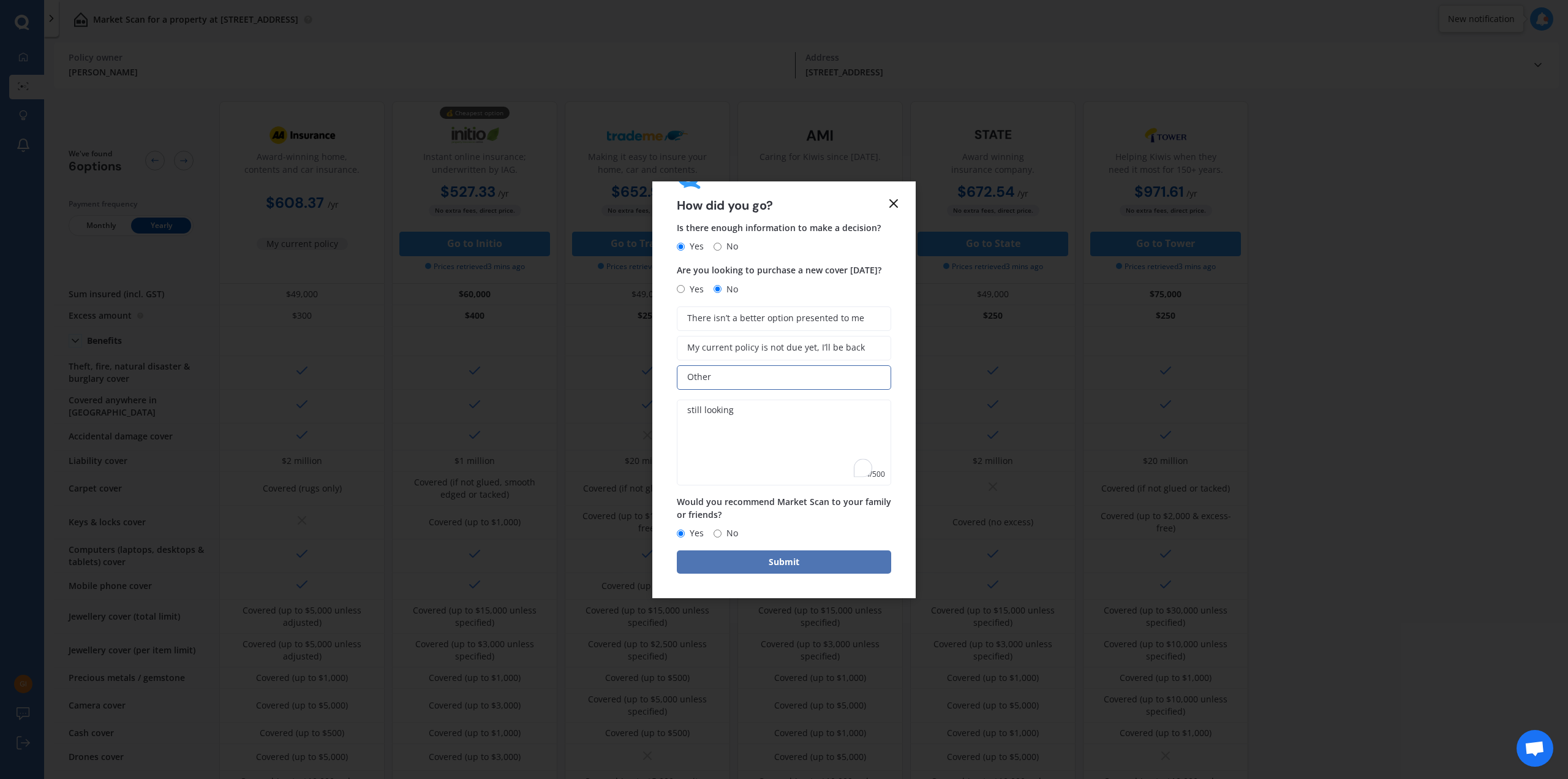
type textarea "still looking"
click at [784, 570] on button "Submit" at bounding box center [784, 562] width 214 height 23
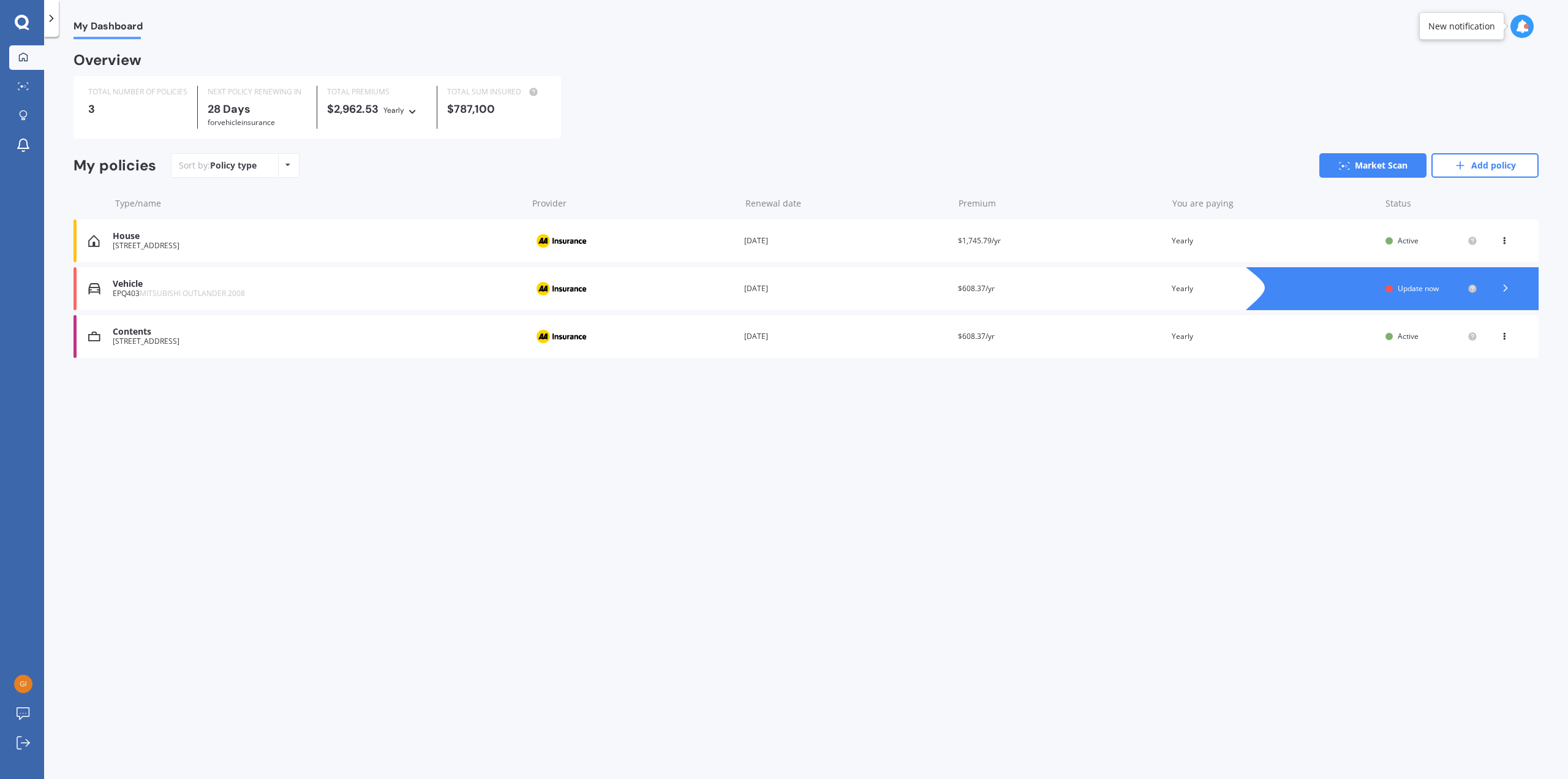
click at [716, 620] on div "My Dashboard Overview TOTAL NUMBER OF POLICIES 3 NEXT POLICY RENEWING [DATE] fo…" at bounding box center [806, 409] width 1524 height 742
click at [792, 126] on div "TOTAL NUMBER OF POLICIES 3 NEXT POLICY RENEWING [DATE] for Vehicle insurance TO…" at bounding box center [805, 107] width 1465 height 62
click at [444, 167] on div "Sort by: Policy type Policy type Alphabetical Date added Renewing next Market S…" at bounding box center [855, 165] width 1368 height 24
click at [24, 93] on link "Market Scan" at bounding box center [27, 87] width 35 height 24
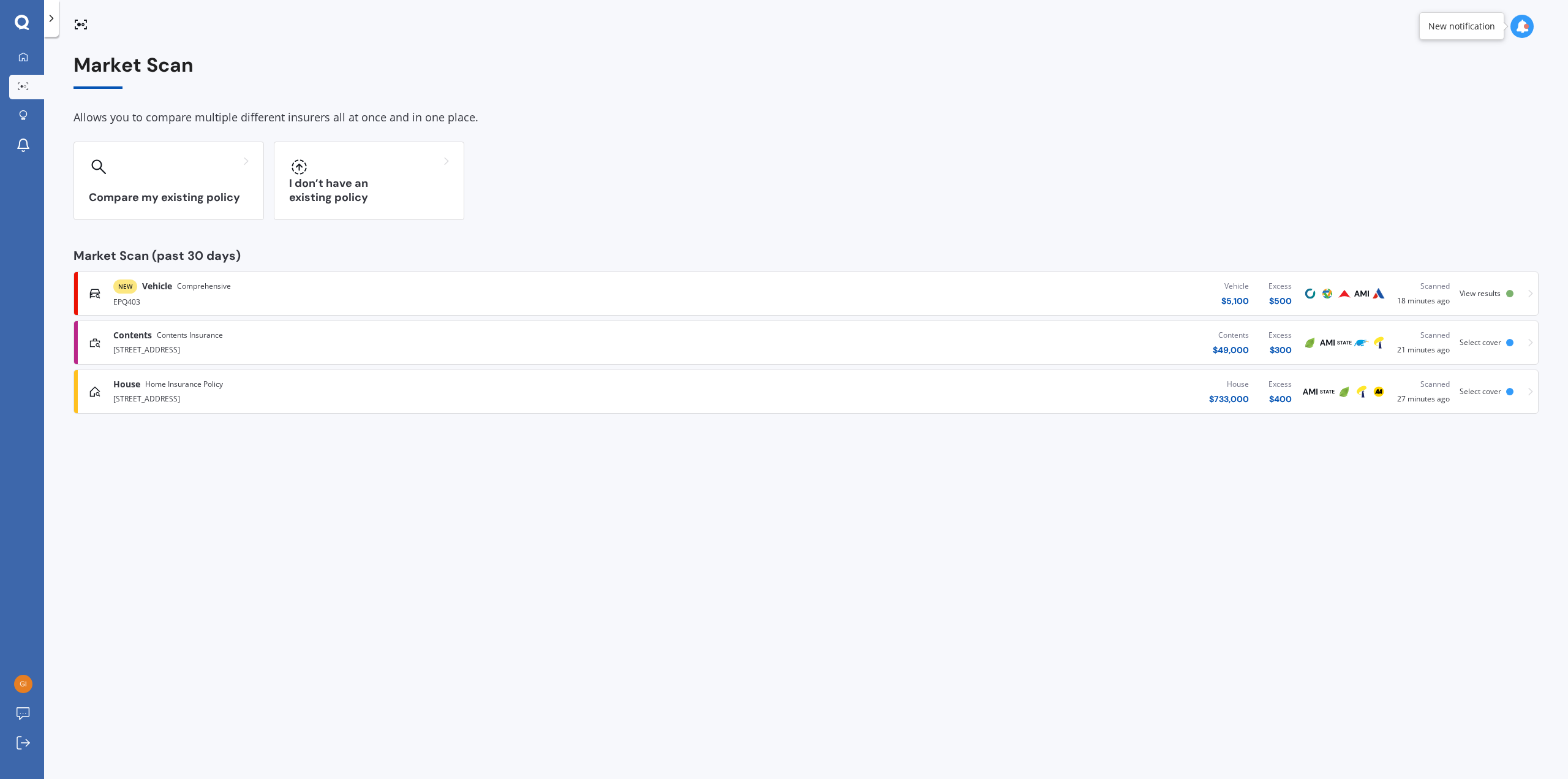
click at [383, 609] on div "Market Scan Allows you to compare multiple different insurers all at once and i…" at bounding box center [806, 409] width 1524 height 742
click at [562, 299] on div "EPQ403" at bounding box center [404, 300] width 582 height 15
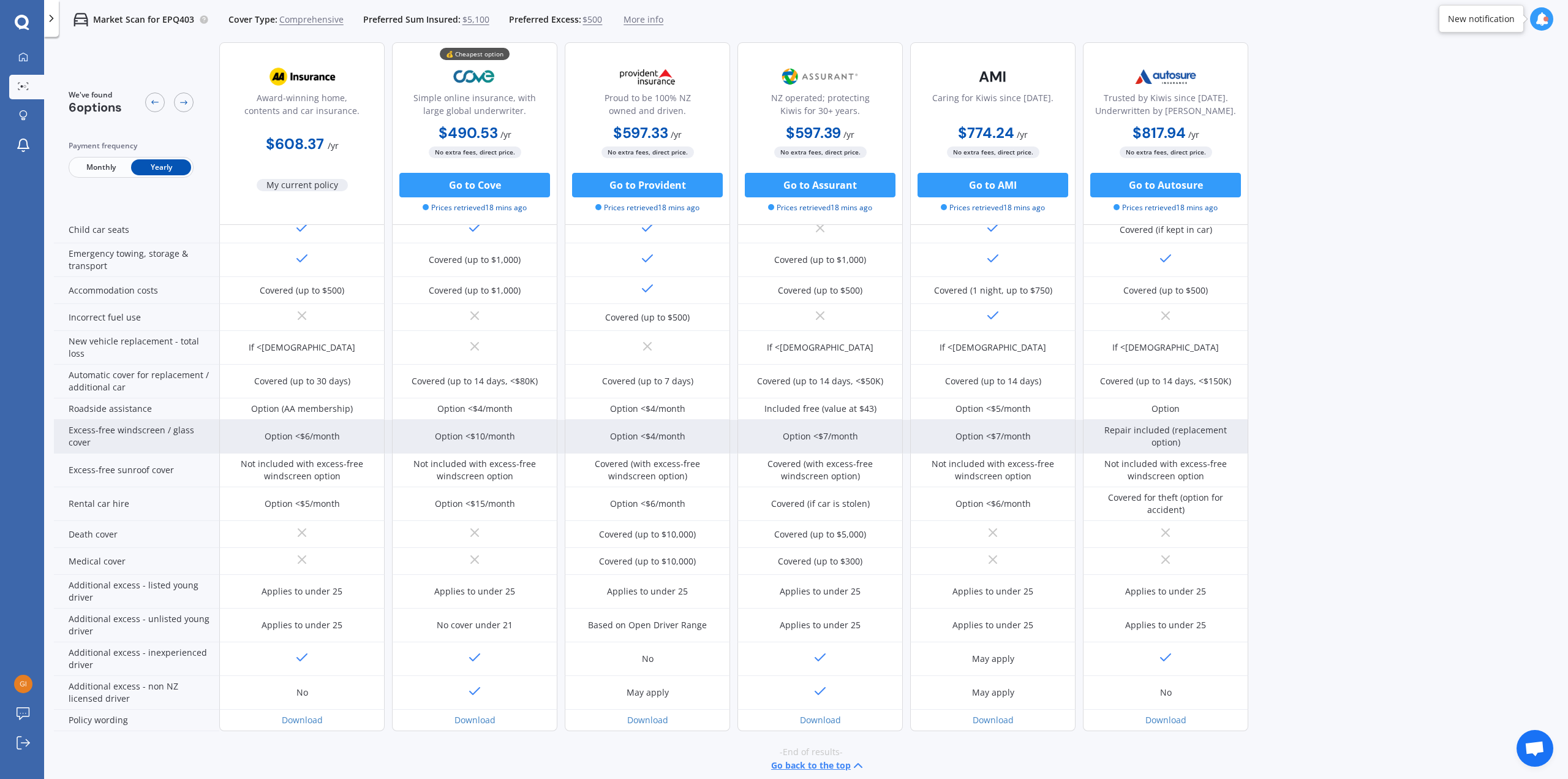
scroll to position [268, 0]
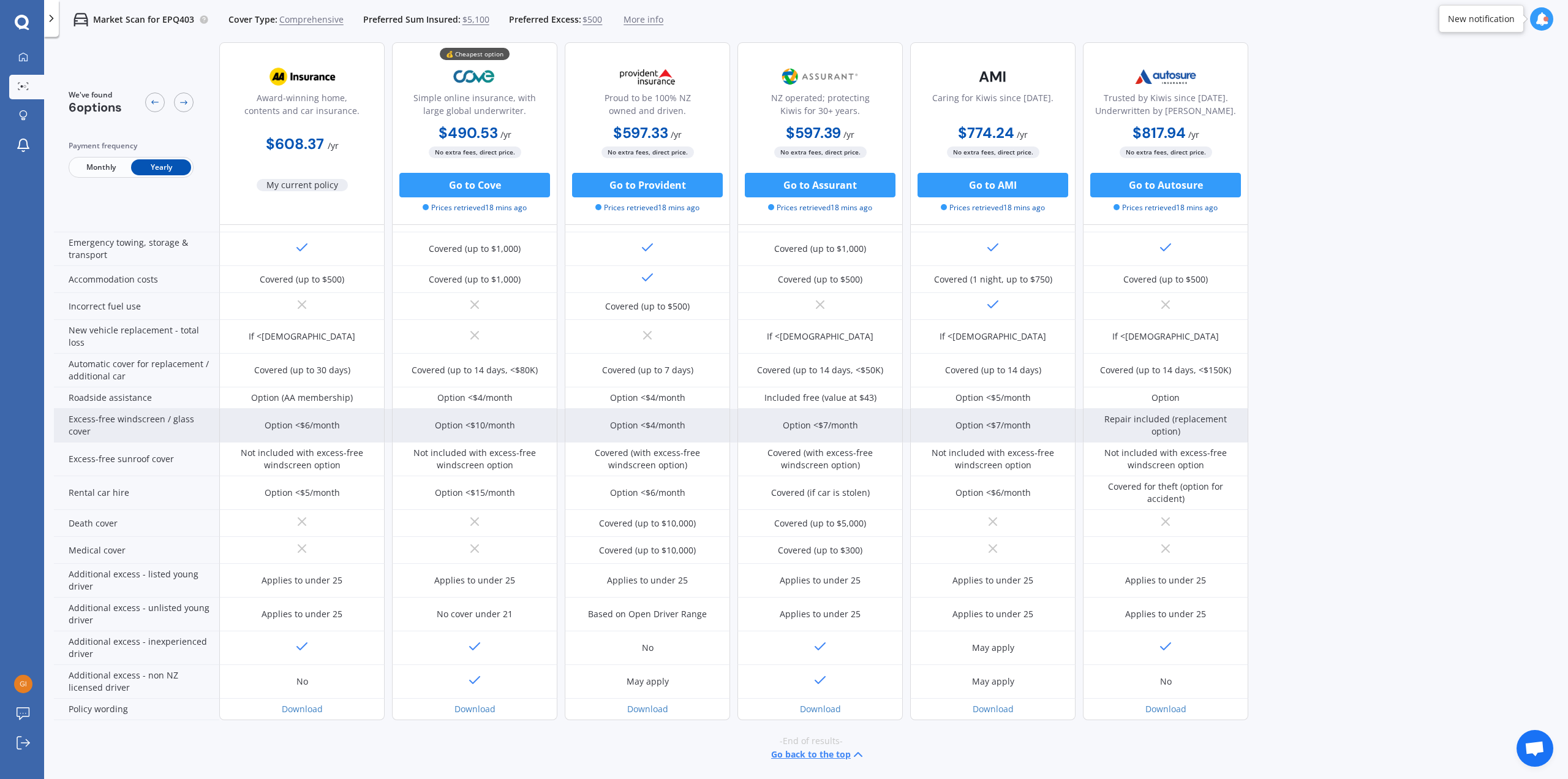
click at [260, 424] on div "Option <$6/month" at bounding box center [302, 425] width 165 height 34
drag, startPoint x: 260, startPoint y: 424, endPoint x: 557, endPoint y: 425, distance: 297.0
click at [557, 425] on div "Option <$6/month Option <$10/month Option <$4/month Option <$7/month Option <$7…" at bounding box center [734, 425] width 1029 height 34
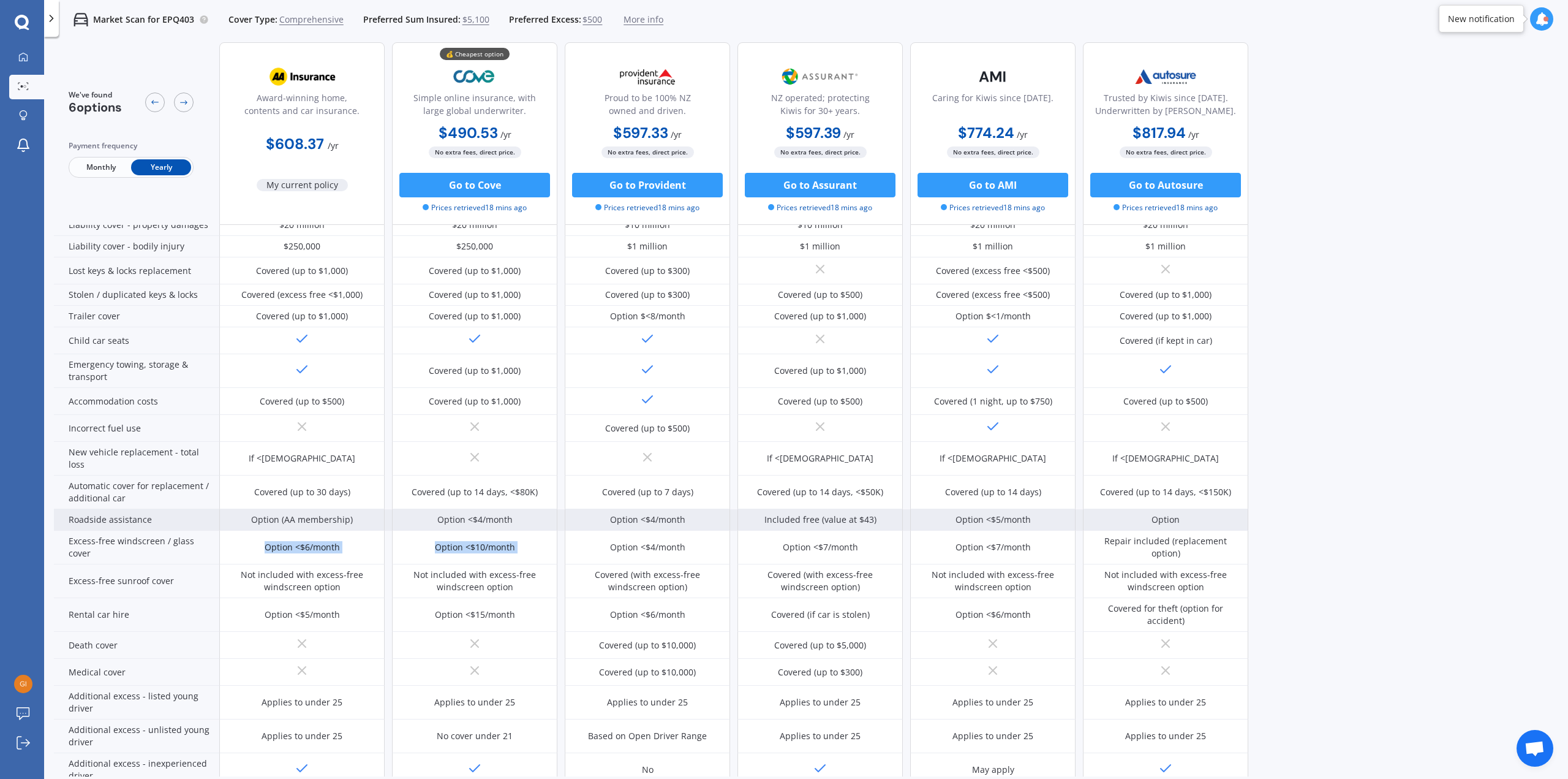
scroll to position [146, 0]
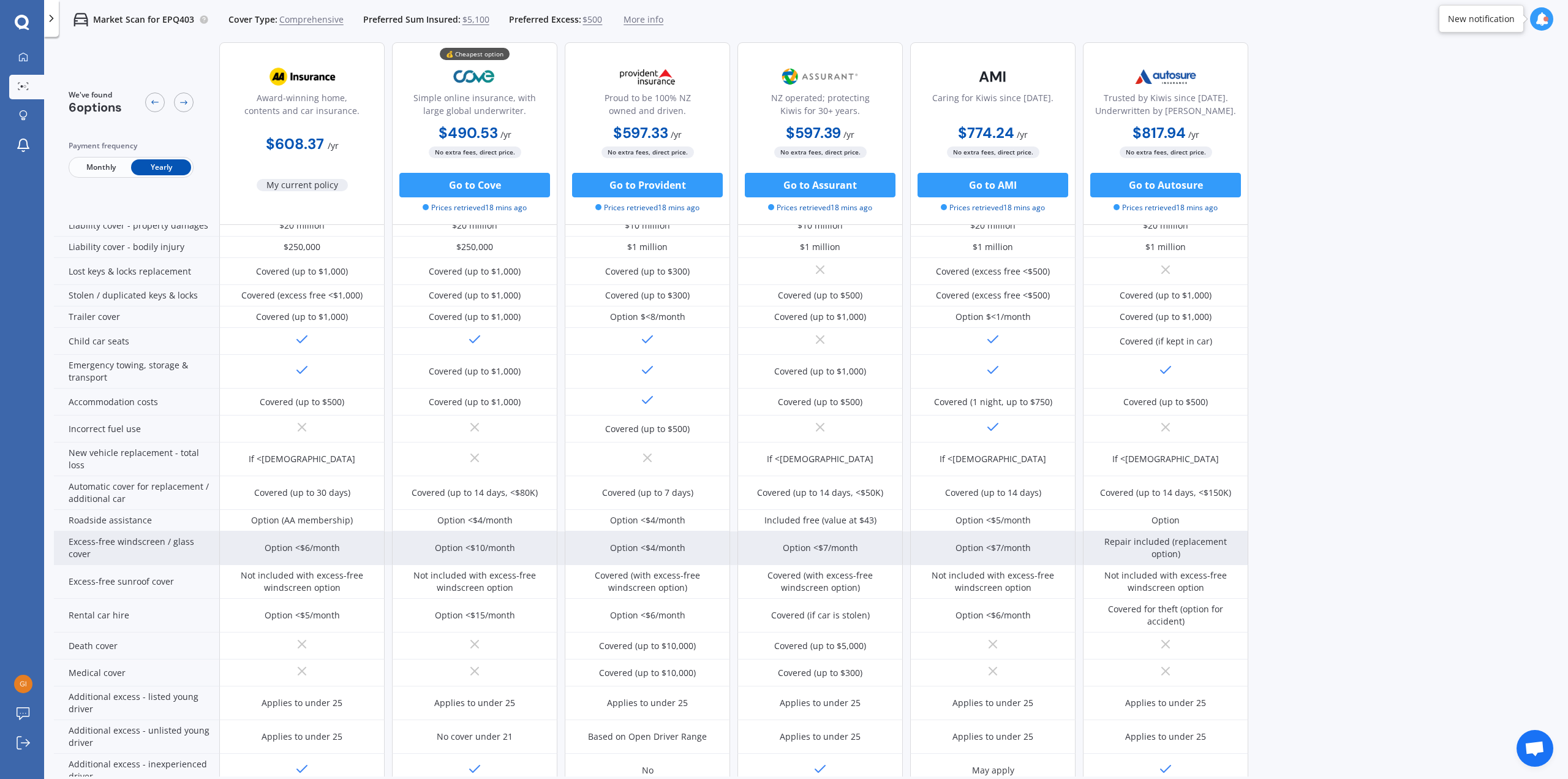
click at [638, 547] on div "Option <$4/month" at bounding box center [648, 548] width 76 height 12
drag, startPoint x: 602, startPoint y: 547, endPoint x: 693, endPoint y: 546, distance: 91.0
click at [693, 546] on div "Option <$4/month" at bounding box center [647, 547] width 165 height 34
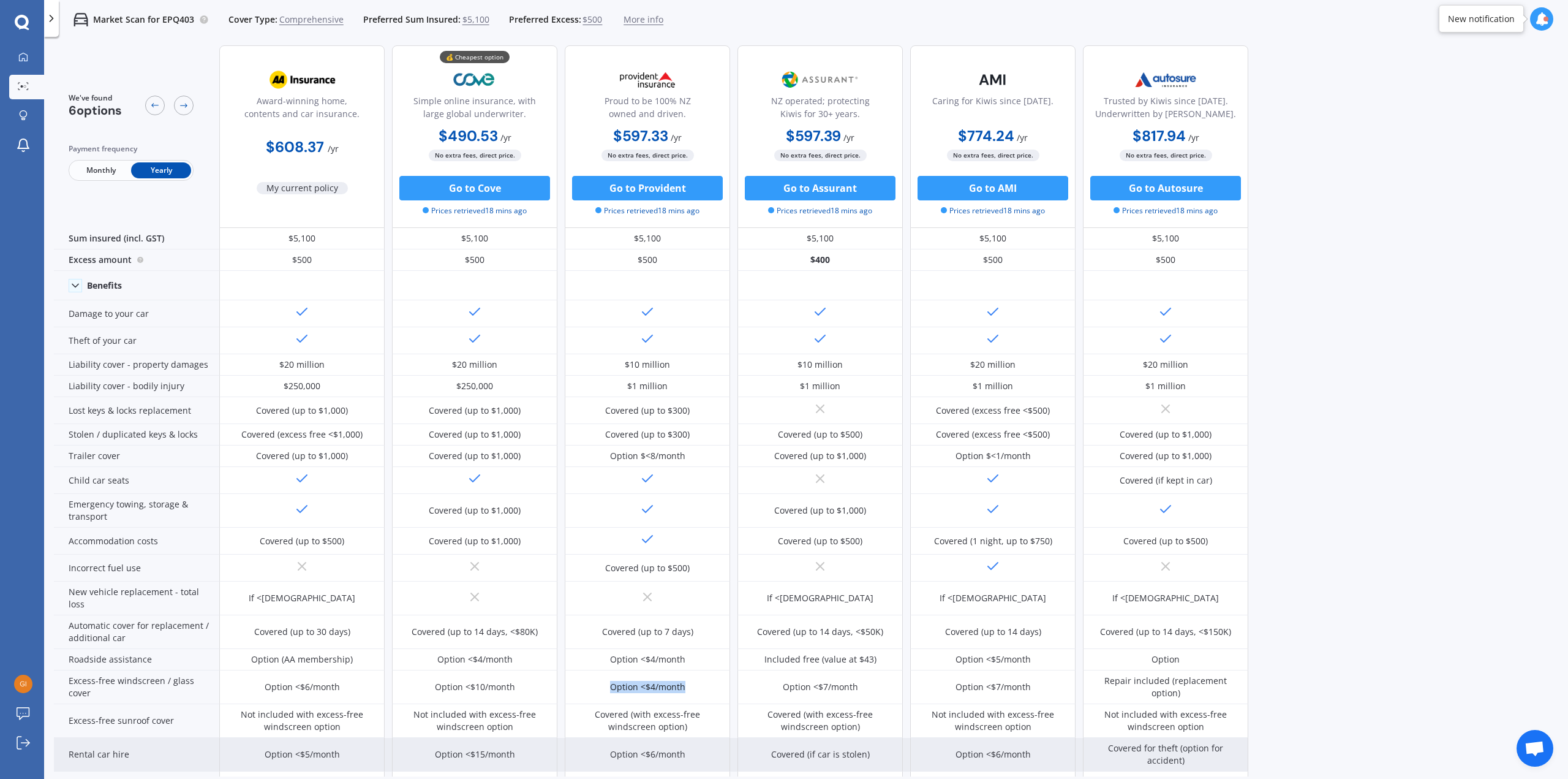
scroll to position [0, 0]
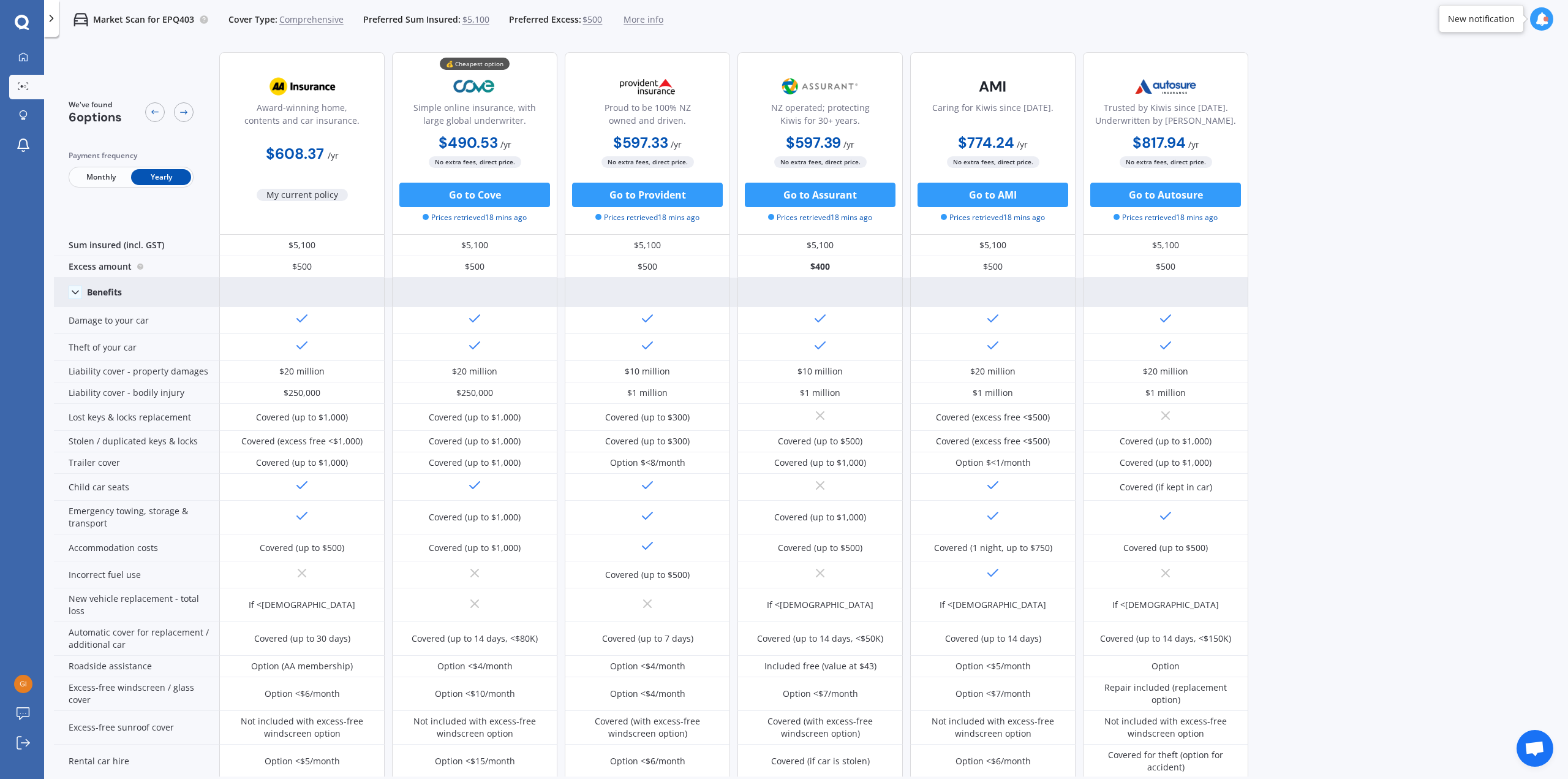
click at [83, 285] on div "Benefits" at bounding box center [136, 292] width 165 height 30
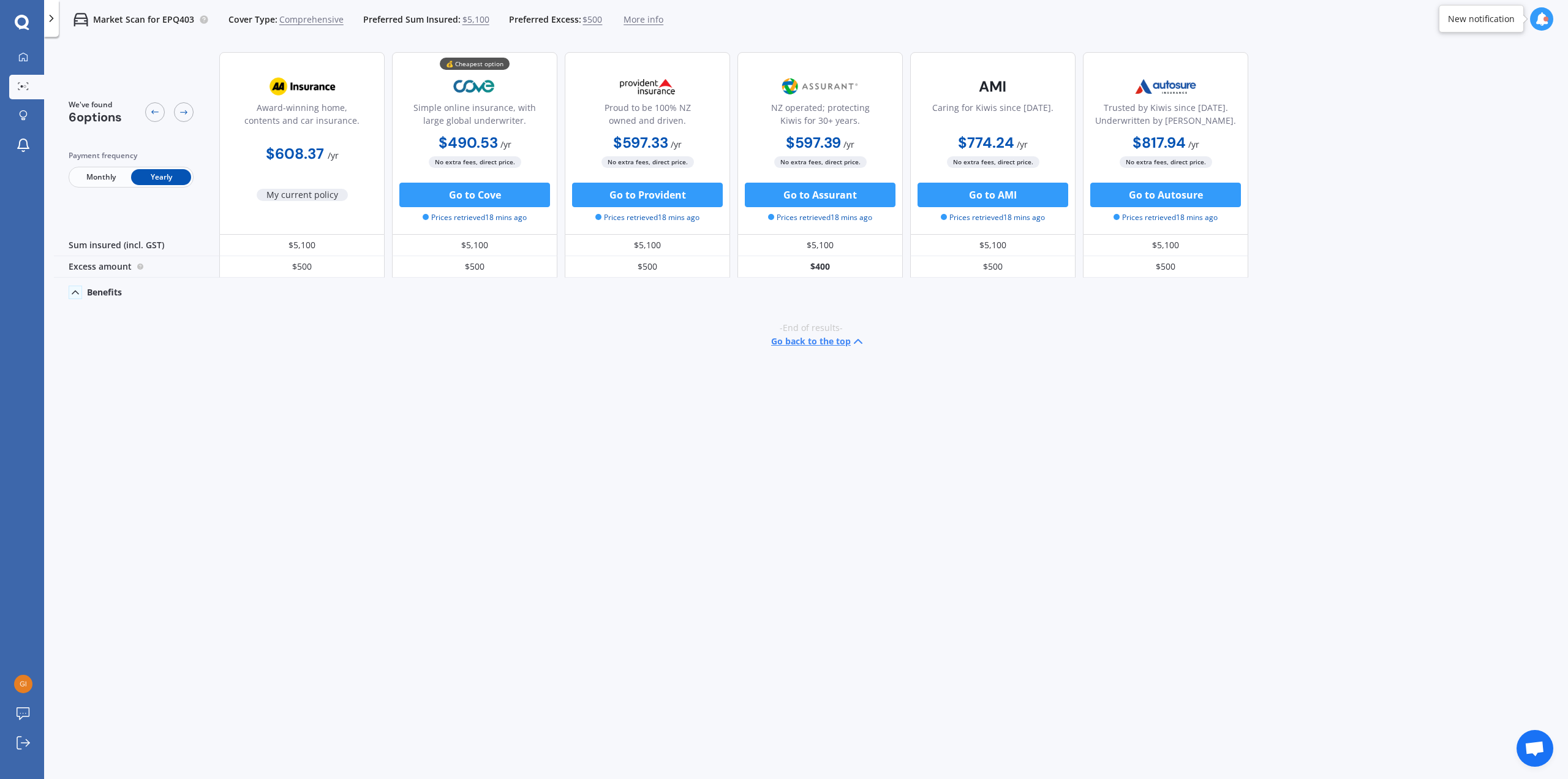
click at [79, 290] on icon at bounding box center [76, 292] width 12 height 12
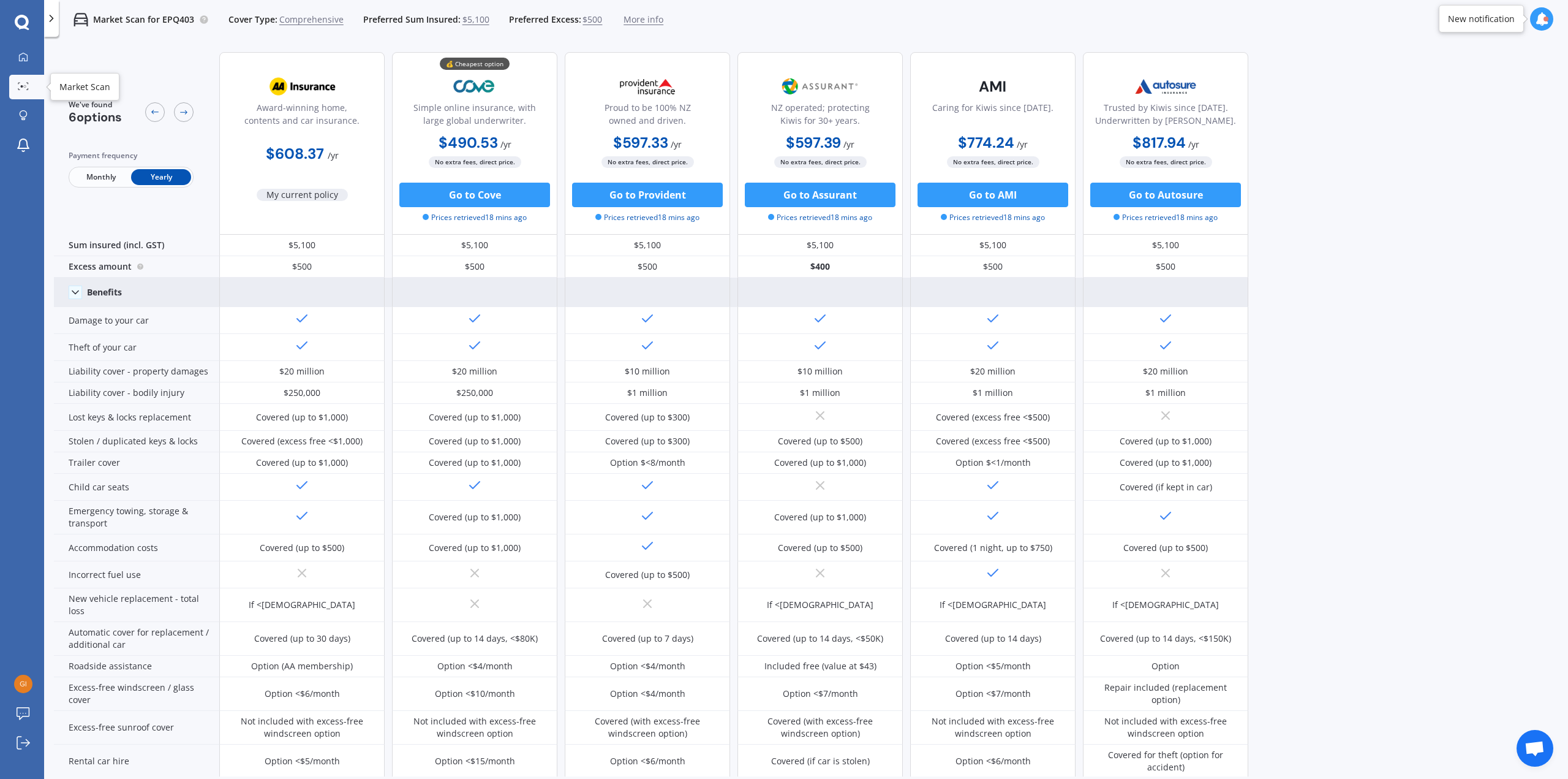
click at [30, 87] on div at bounding box center [23, 87] width 19 height 9
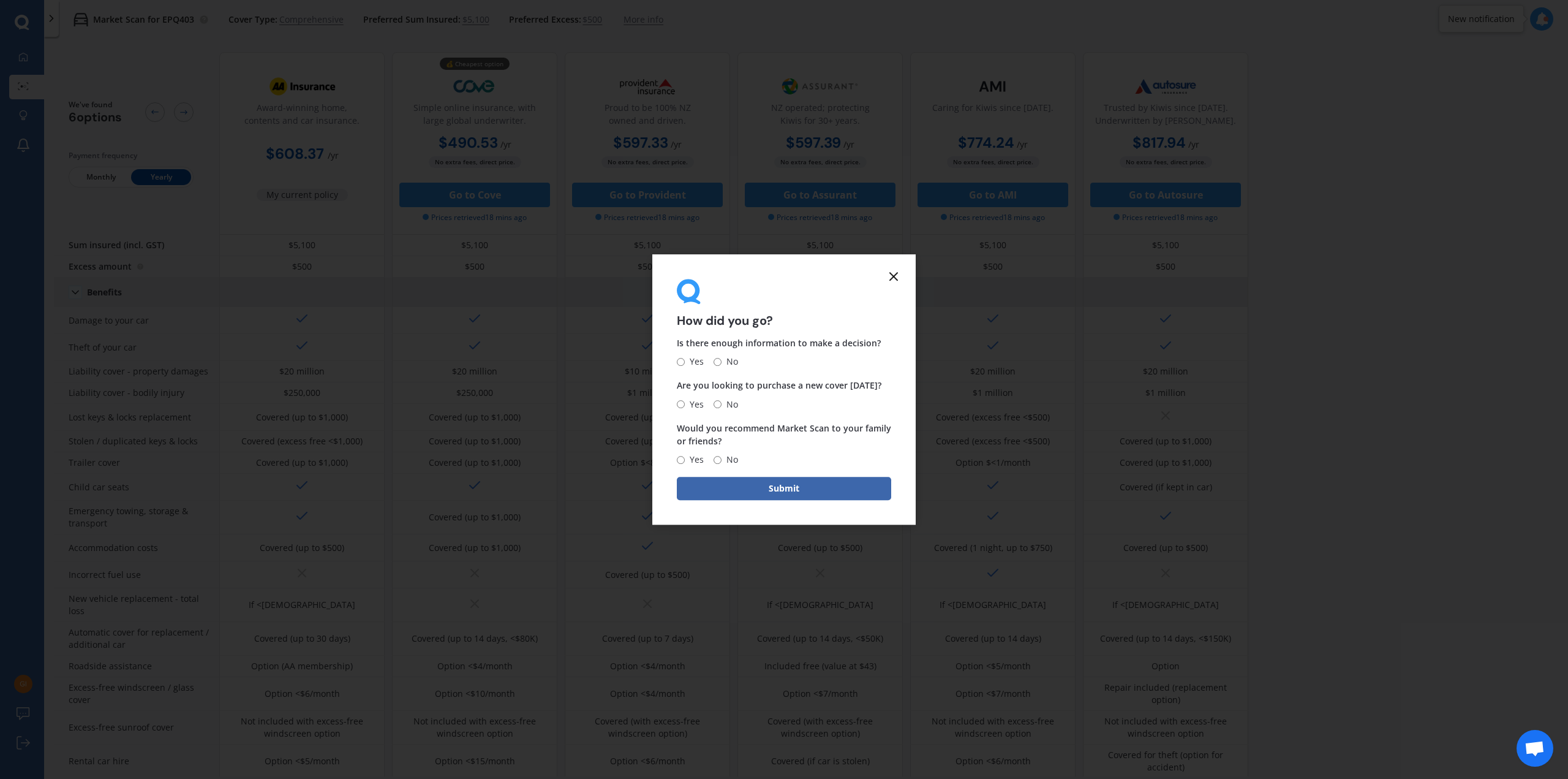
click at [889, 274] on icon at bounding box center [894, 276] width 15 height 15
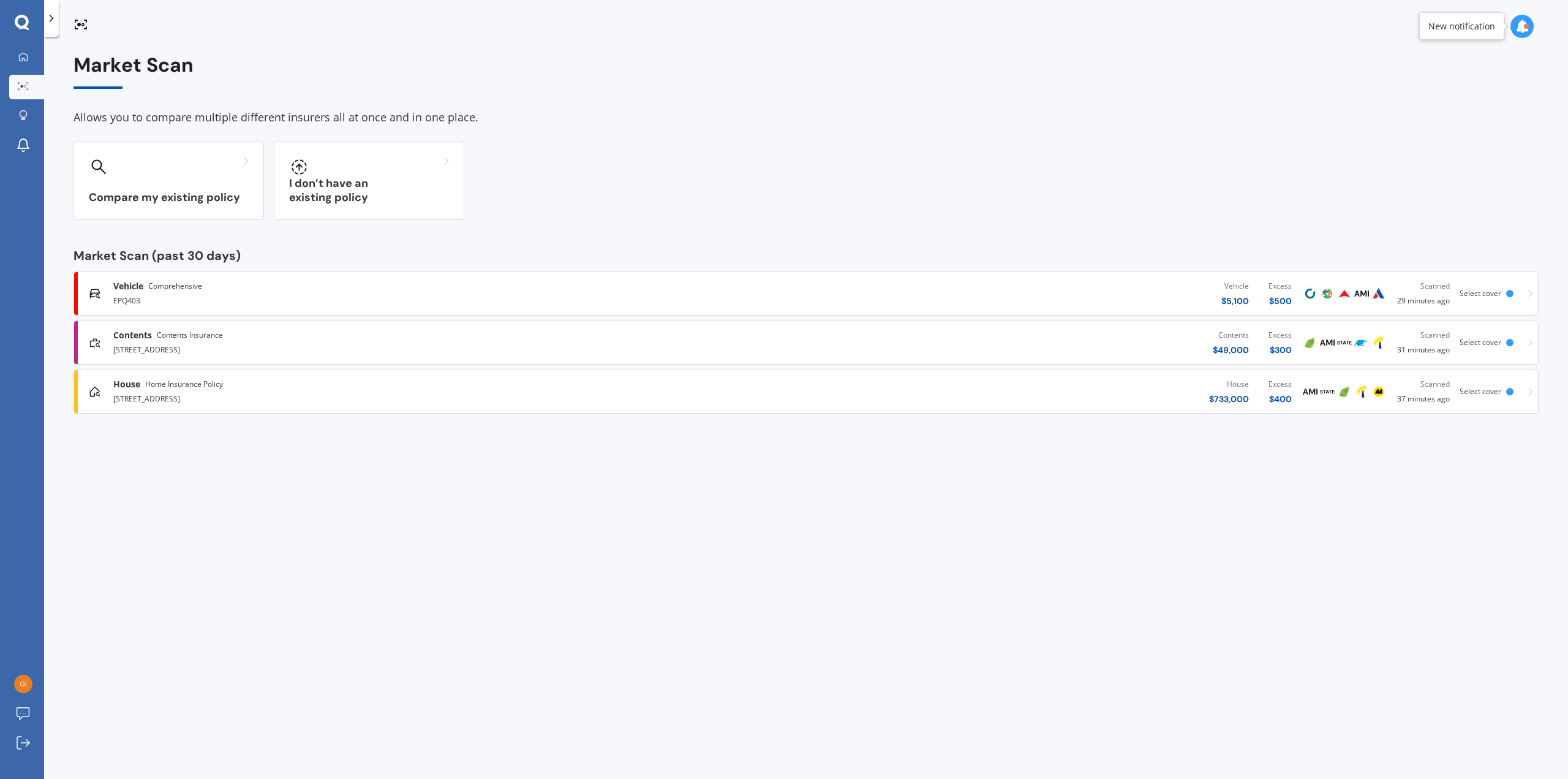
click at [187, 386] on span "Home Insurance Policy" at bounding box center [184, 384] width 78 height 12
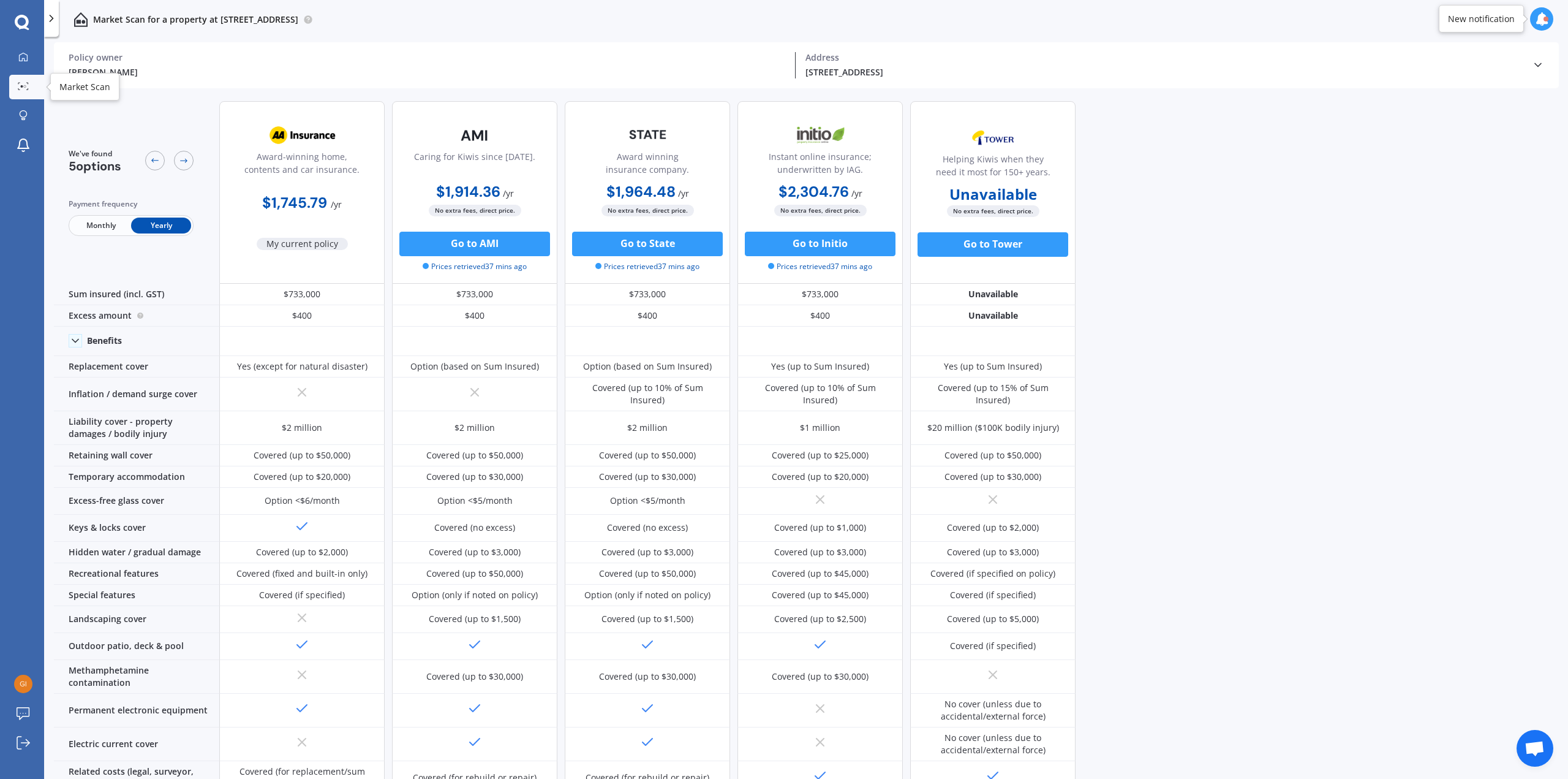
click at [16, 87] on div at bounding box center [23, 87] width 19 height 9
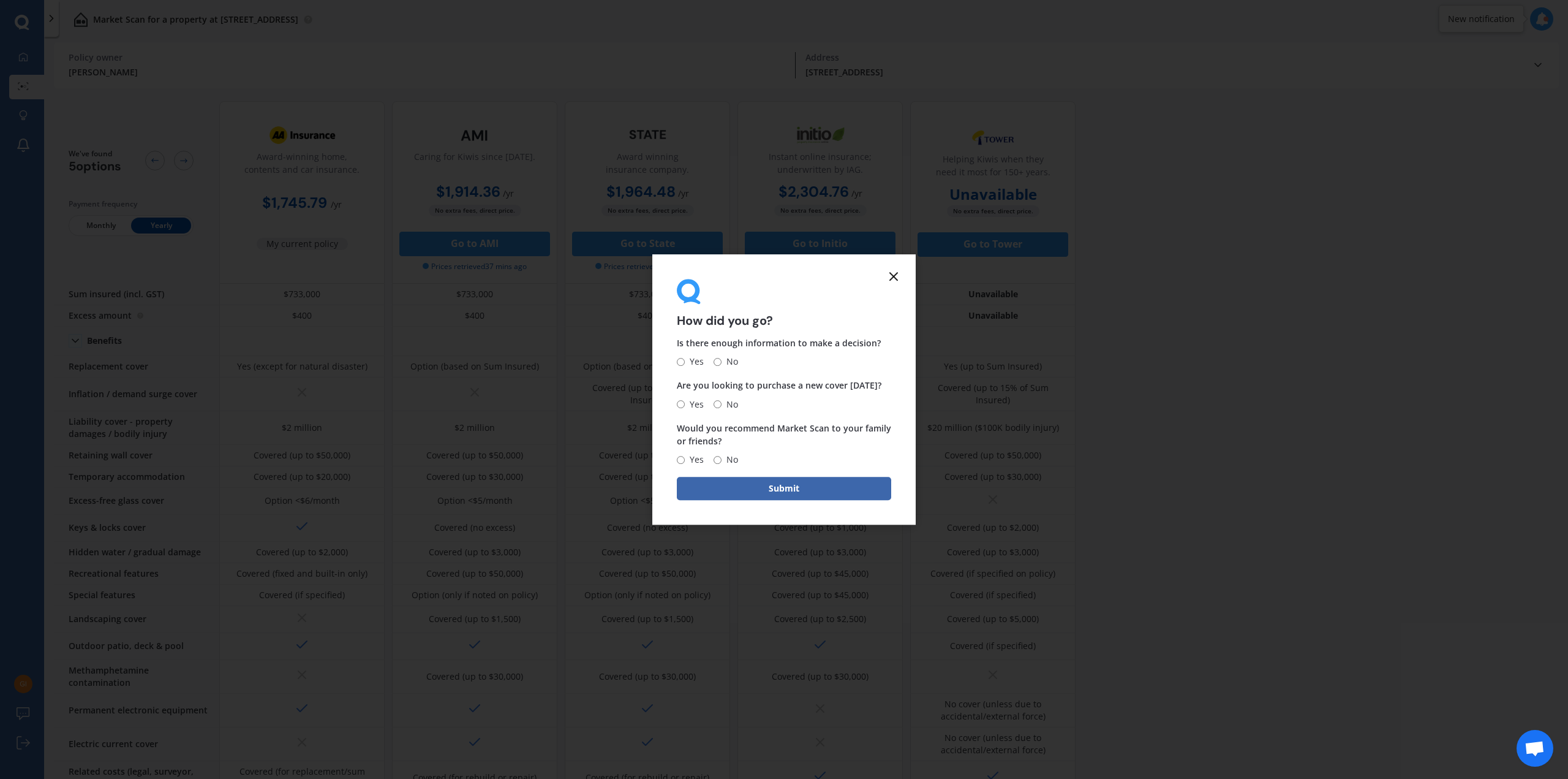
click at [889, 269] on icon at bounding box center [894, 276] width 15 height 15
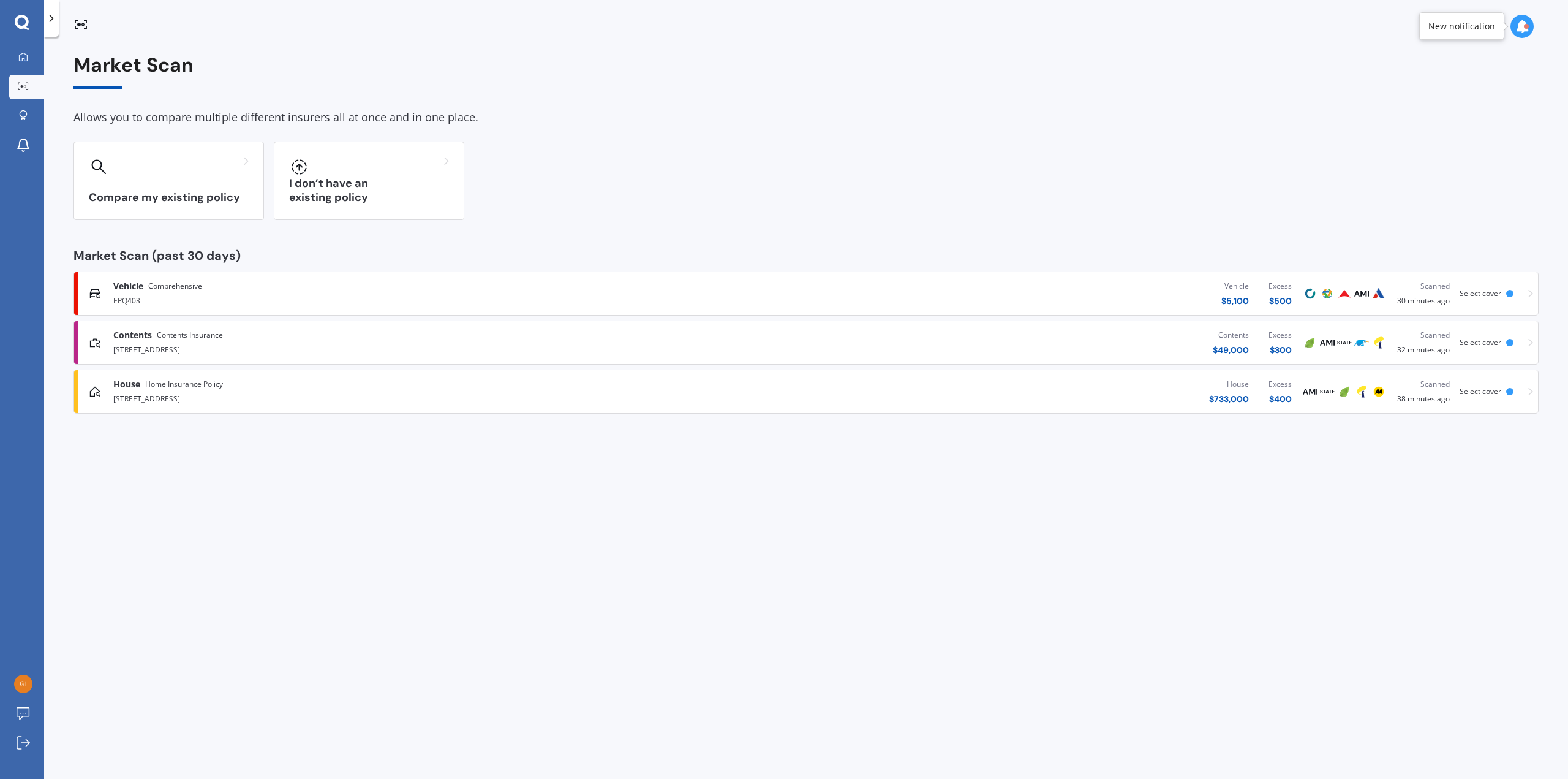
click at [175, 349] on div "[STREET_ADDRESS]" at bounding box center [404, 349] width 582 height 15
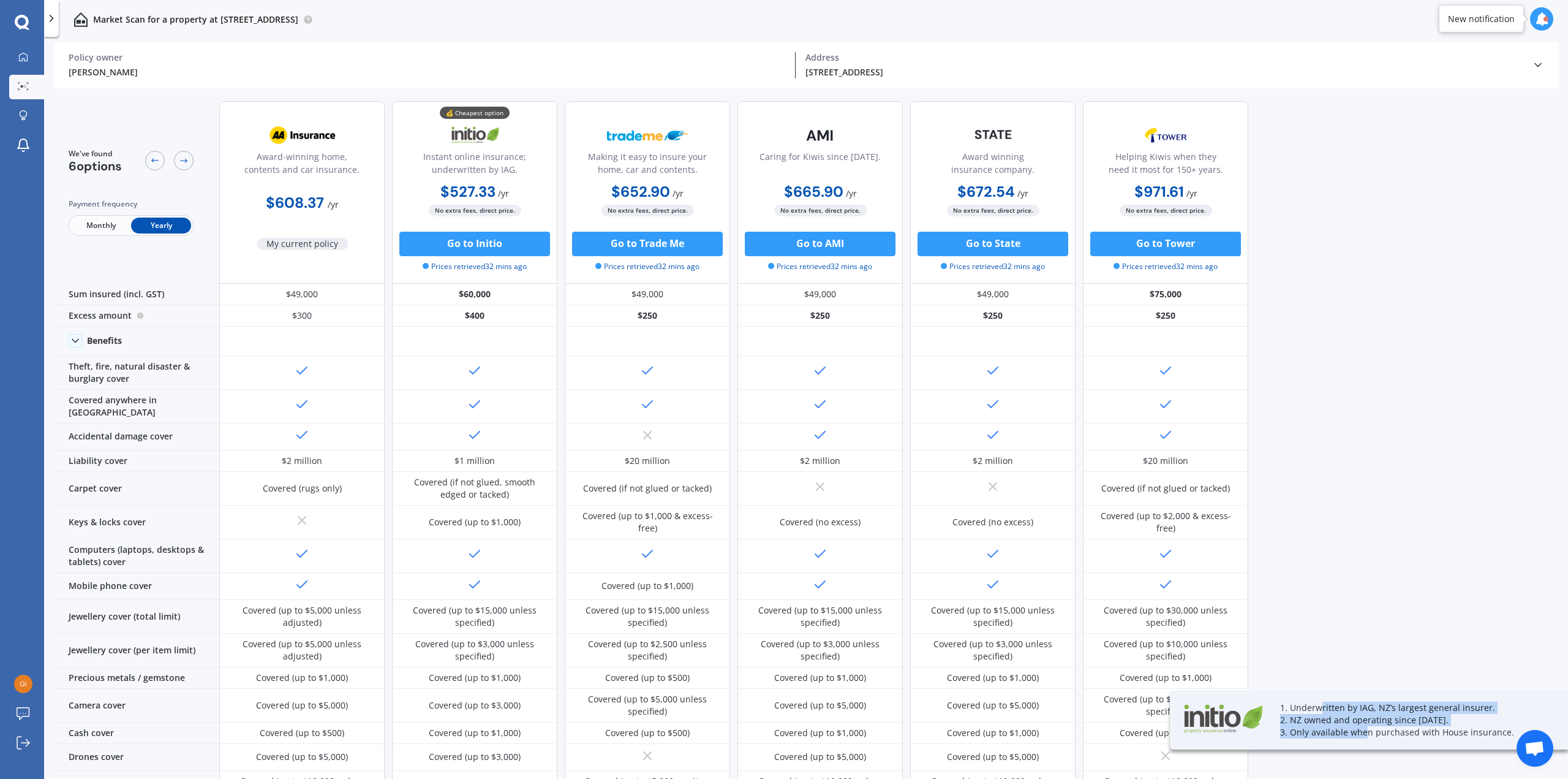
drag, startPoint x: 1323, startPoint y: 712, endPoint x: 1363, endPoint y: 738, distance: 47.7
click at [1318, 736] on div "1. Underwritten by IAG, NZ’s largest general insurer. 2. NZ owned and operating…" at bounding box center [1369, 720] width 398 height 59
drag, startPoint x: 1502, startPoint y: 731, endPoint x: 1258, endPoint y: 706, distance: 245.3
click at [1258, 706] on div "1. Underwritten by IAG, NZ’s largest general insurer. 2. NZ owned and operating…" at bounding box center [1369, 720] width 398 height 59
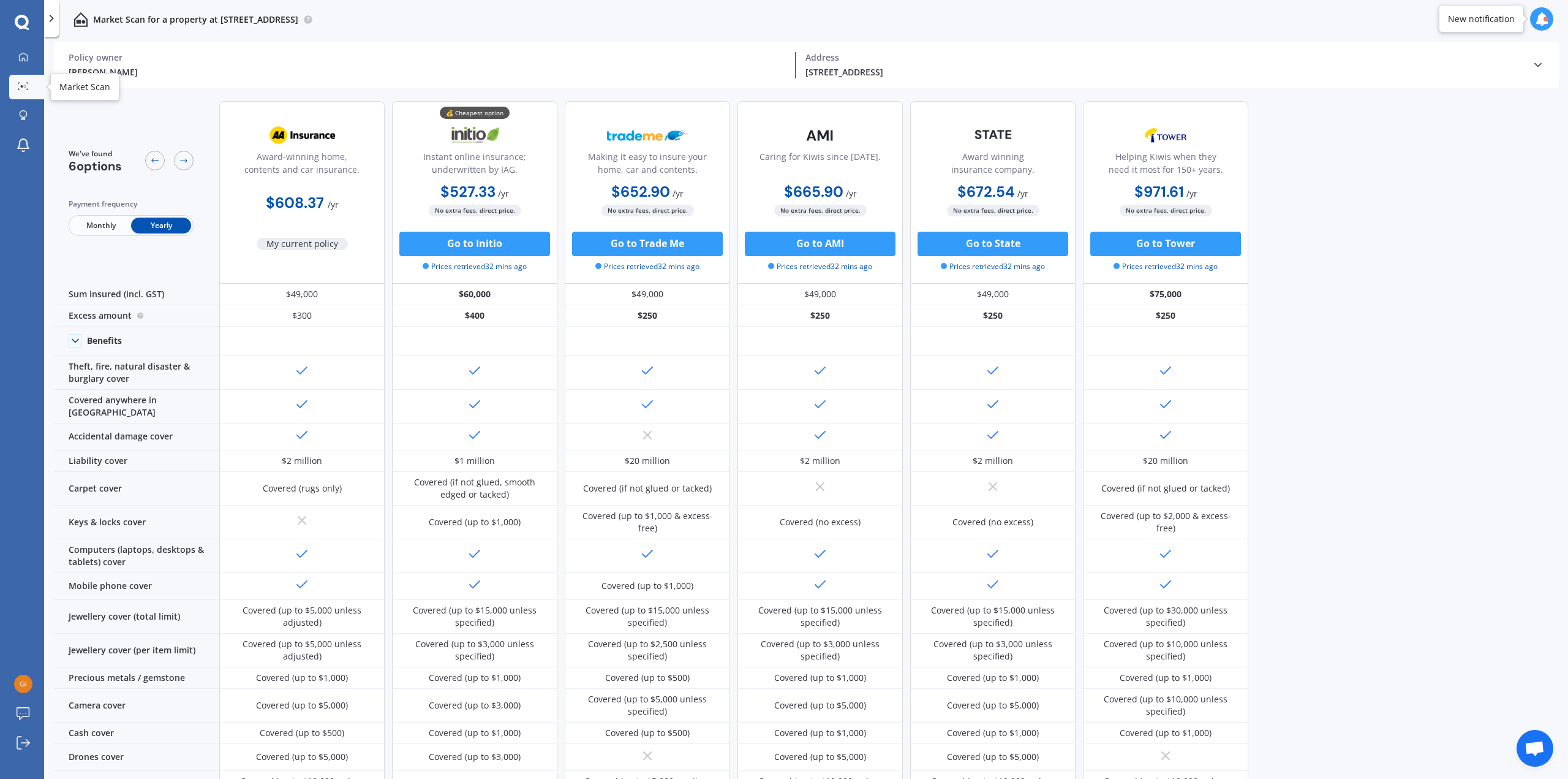
click at [18, 87] on icon at bounding box center [23, 86] width 11 height 8
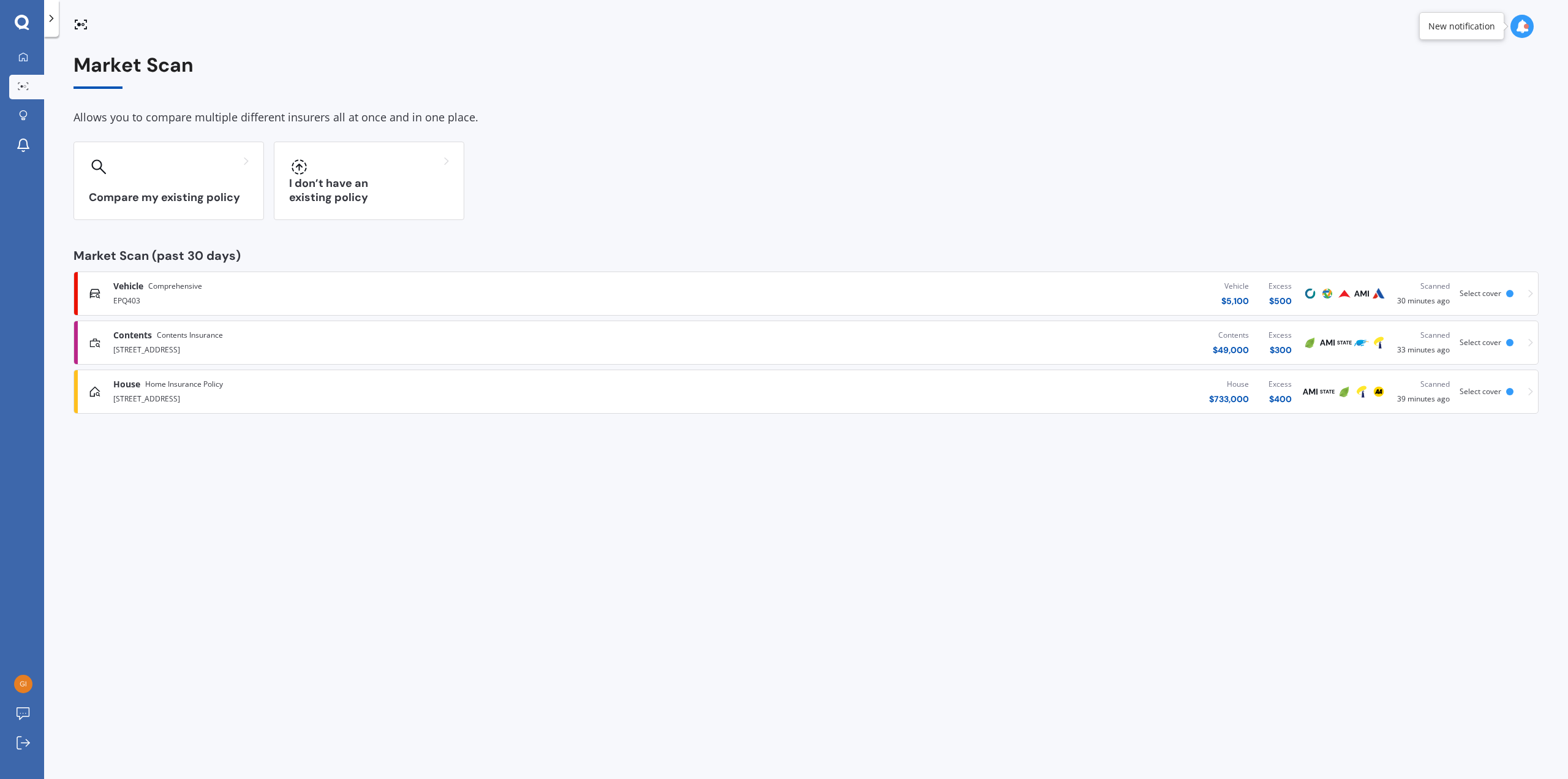
click at [173, 407] on div "House Home Insurance Policy [STREET_ADDRESS] House $ 733,000 Excess $ 400 Scann…" at bounding box center [805, 391] width 1454 height 37
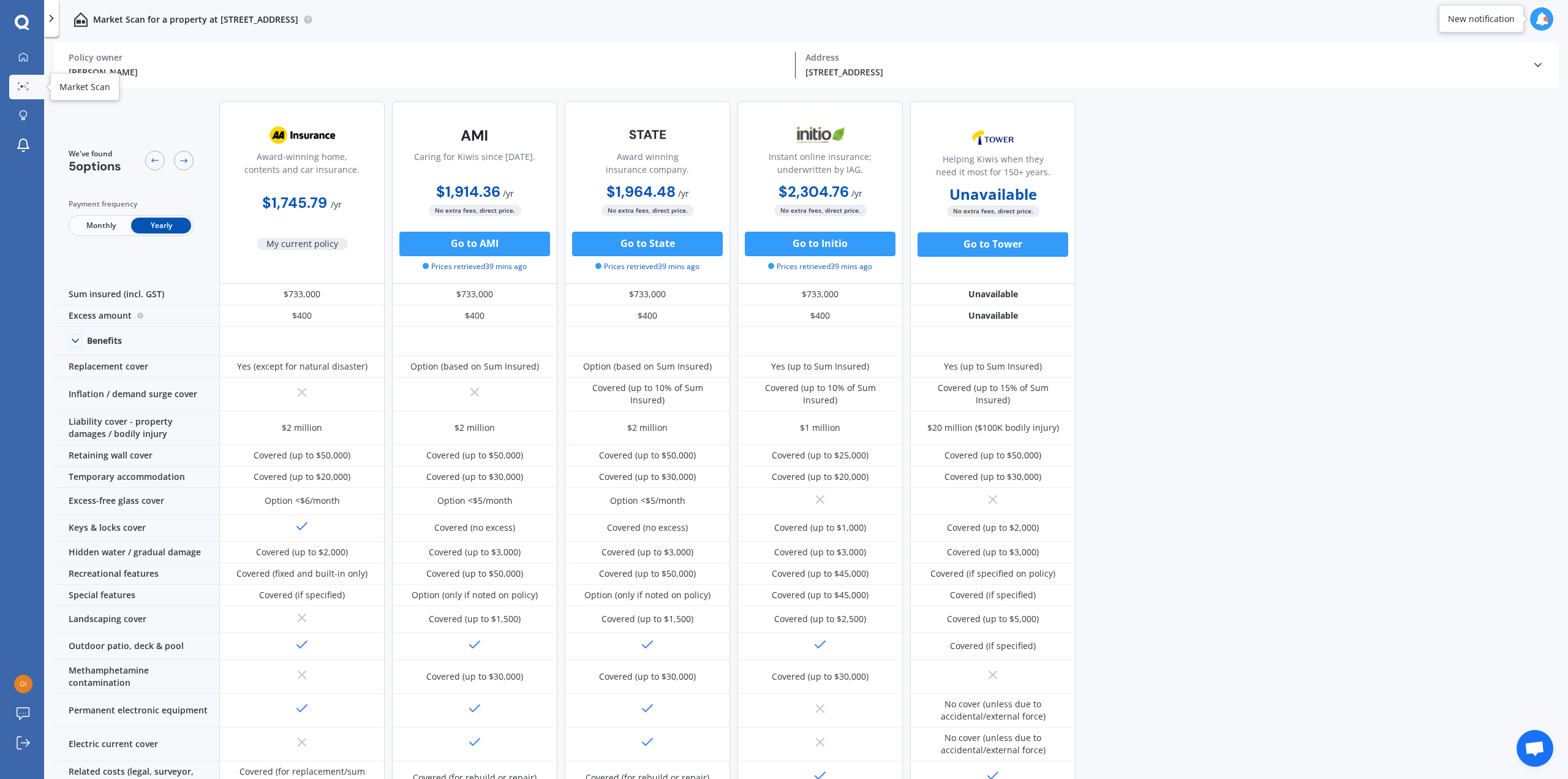
click at [35, 87] on link "Market Scan" at bounding box center [27, 87] width 35 height 24
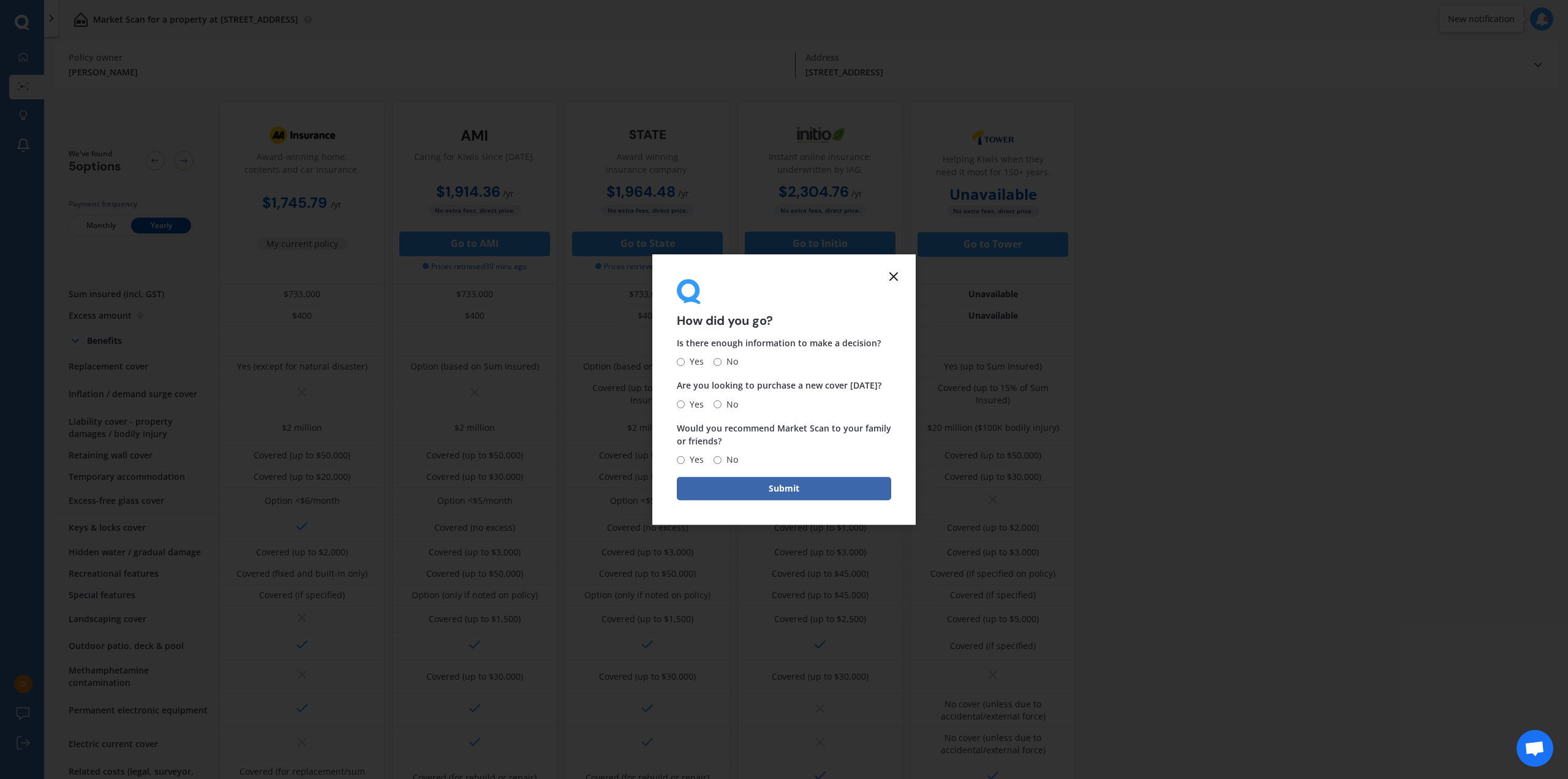
click at [886, 273] on form "How did you go? Is there enough information to make a decision? Yes No Are you …" at bounding box center [784, 389] width 264 height 271
click at [887, 271] on icon at bounding box center [894, 276] width 15 height 15
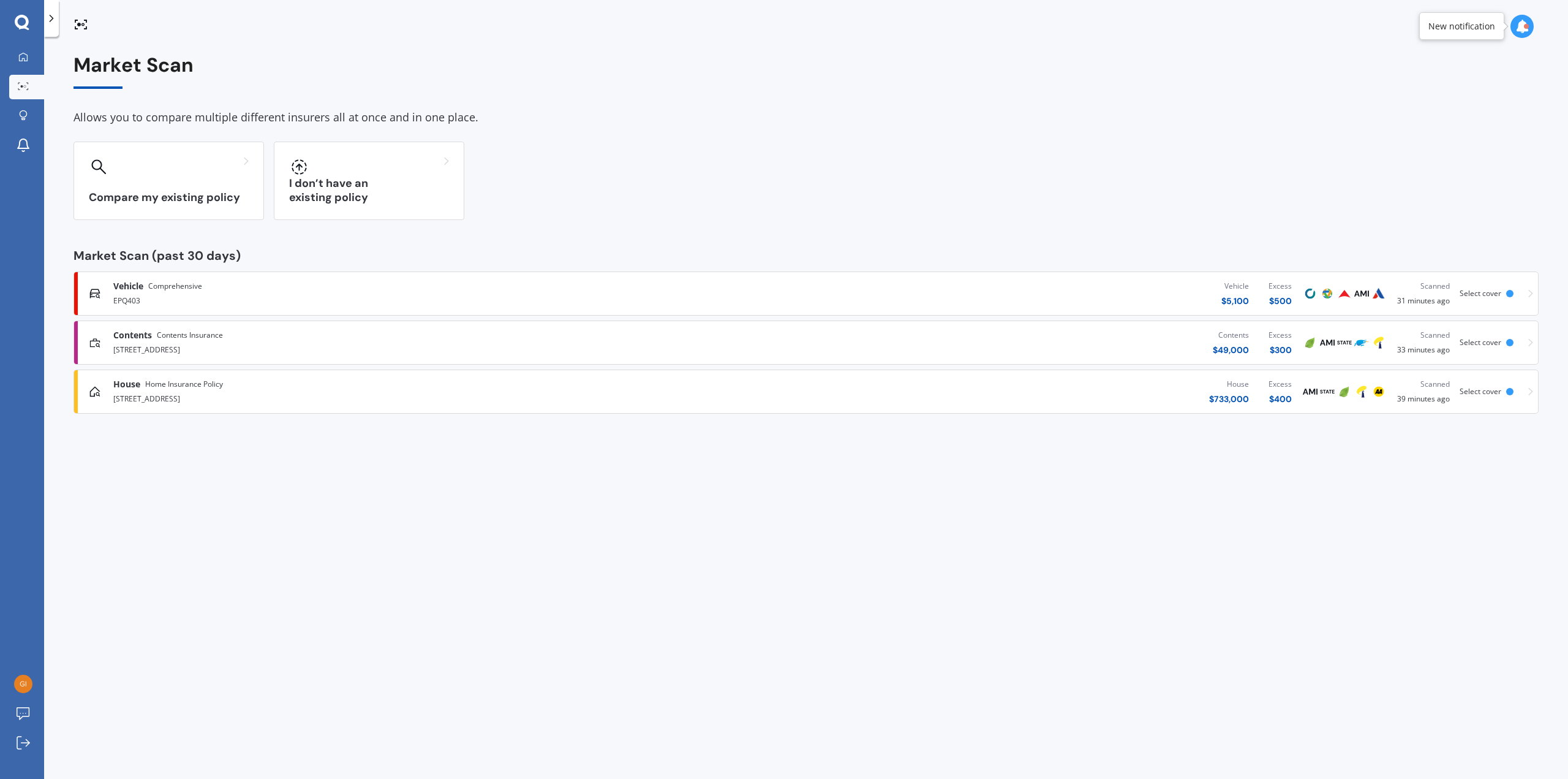
click at [173, 294] on div "EPQ403" at bounding box center [404, 299] width 582 height 15
